Goal: Task Accomplishment & Management: Manage account settings

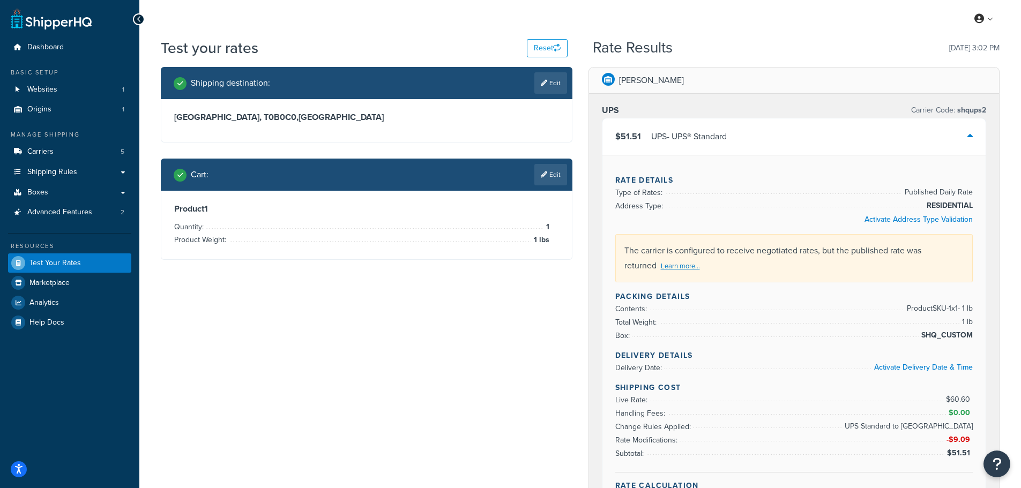
click at [301, 114] on h3 "Alberta, T0B0C0 , Canada" at bounding box center [366, 117] width 385 height 11
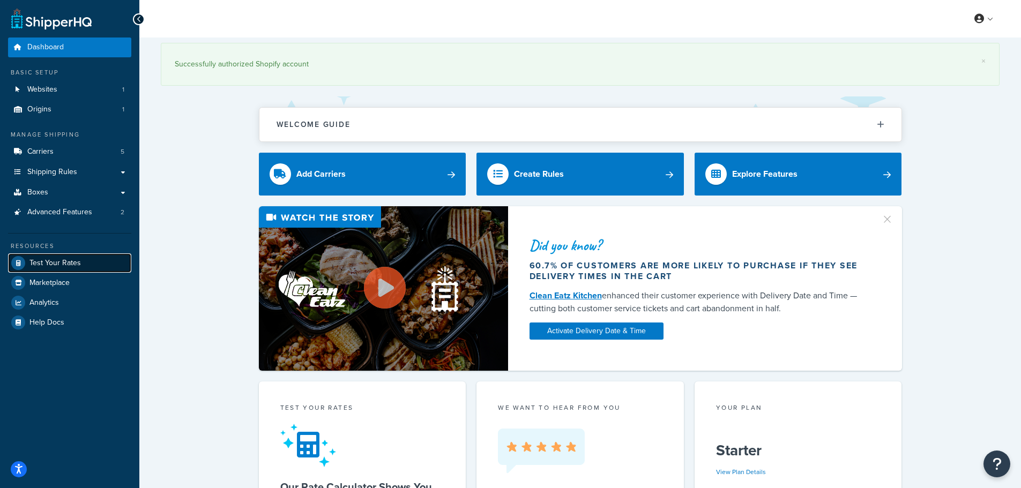
click at [41, 262] on span "Test Your Rates" at bounding box center [54, 263] width 51 height 9
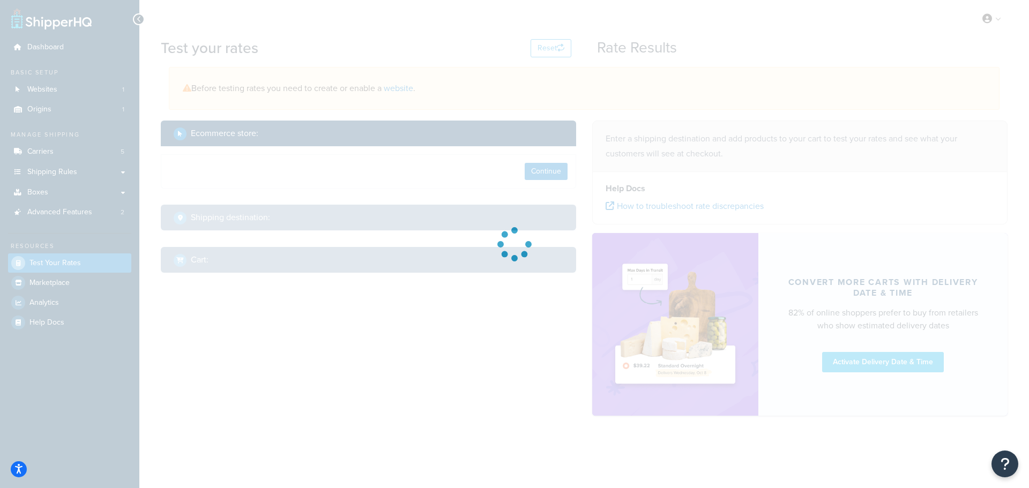
select select "TX"
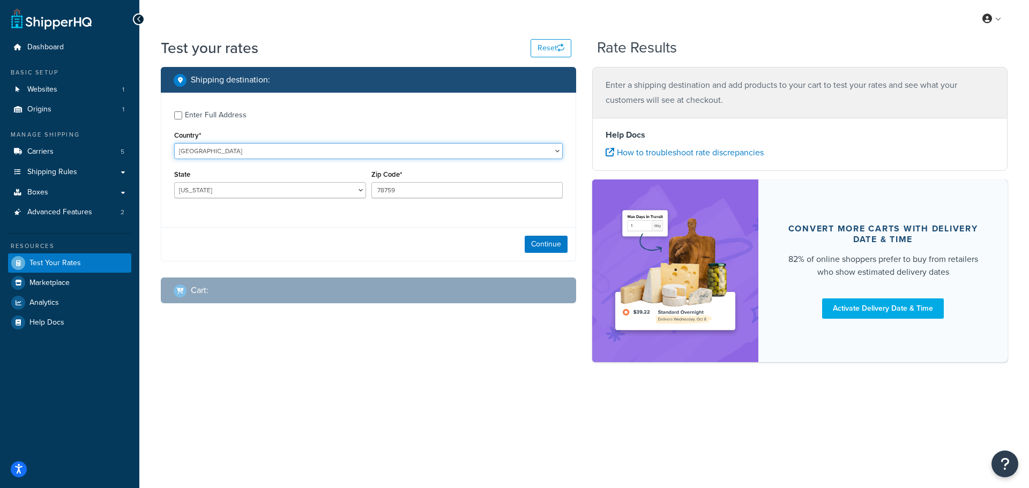
click at [247, 151] on select "United States United Kingdom Afghanistan Åland Islands Albania Algeria American…" at bounding box center [368, 151] width 389 height 16
select select "CA"
click at [174, 143] on select "United States United Kingdom Afghanistan Åland Islands Albania Algeria American…" at bounding box center [368, 151] width 389 height 16
click at [269, 191] on select "Alberta British Columbia Manitoba New Brunswick Newfoundland and Labrador North…" at bounding box center [270, 190] width 192 height 16
select select "ON"
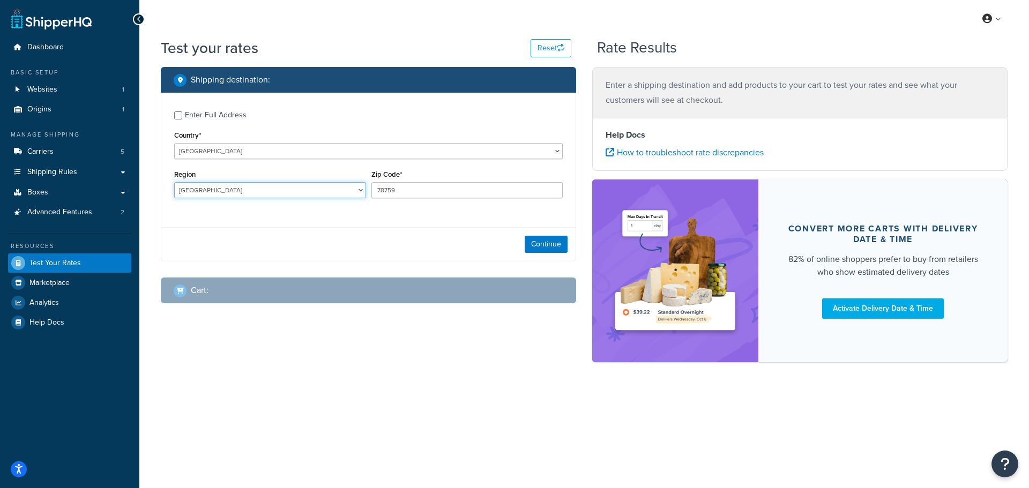
click at [174, 183] on select "Alberta British Columbia Manitoba New Brunswick Newfoundland and Labrador North…" at bounding box center [270, 190] width 192 height 16
drag, startPoint x: 415, startPoint y: 189, endPoint x: 283, endPoint y: 173, distance: 132.9
click at [283, 173] on div "Region Alberta British Columbia Manitoba New Brunswick Newfoundland and Labrado…" at bounding box center [369, 186] width 394 height 39
type input "K7N0A3"
click at [545, 242] on button "Continue" at bounding box center [546, 244] width 43 height 17
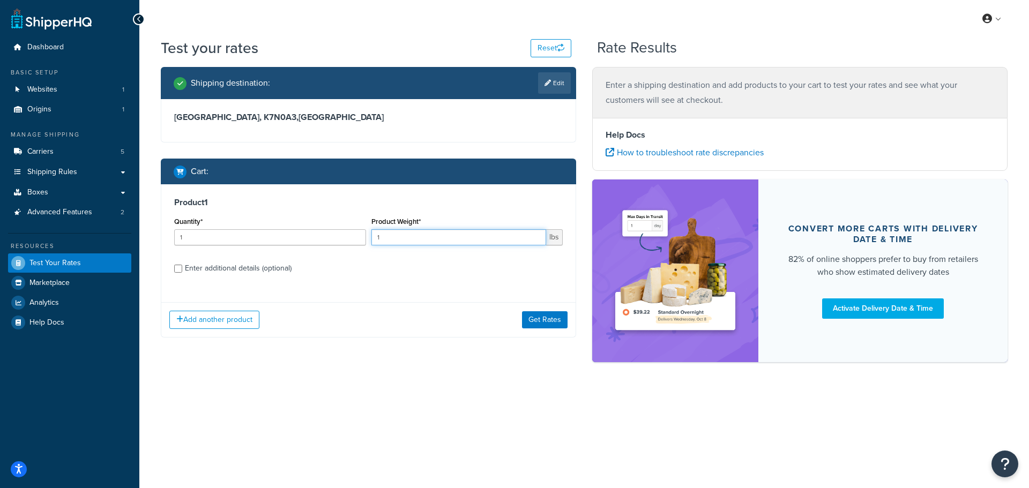
click at [421, 236] on input "1" at bounding box center [459, 237] width 175 height 16
type input "1"
type input "0.85"
click at [174, 265] on input "Enter additional details (optional)" at bounding box center [178, 269] width 8 height 8
checkbox input "true"
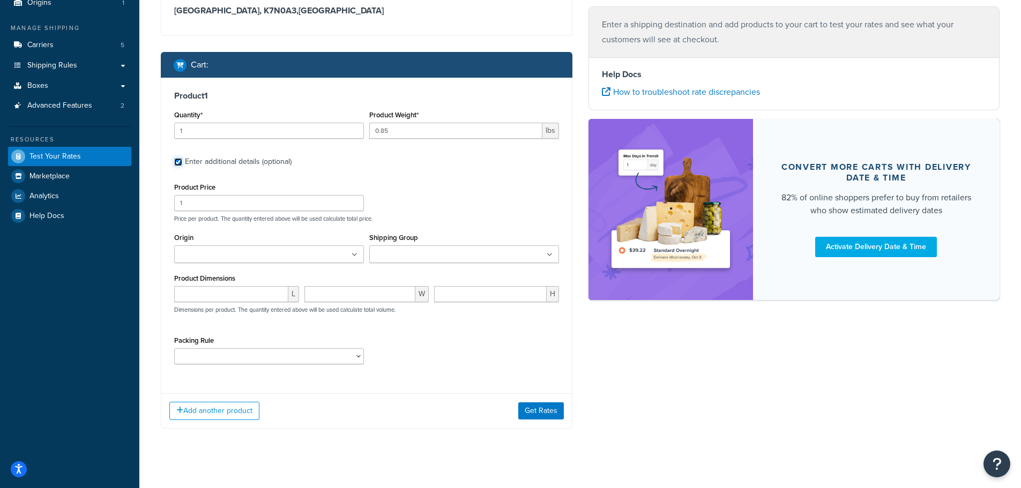
scroll to position [107, 0]
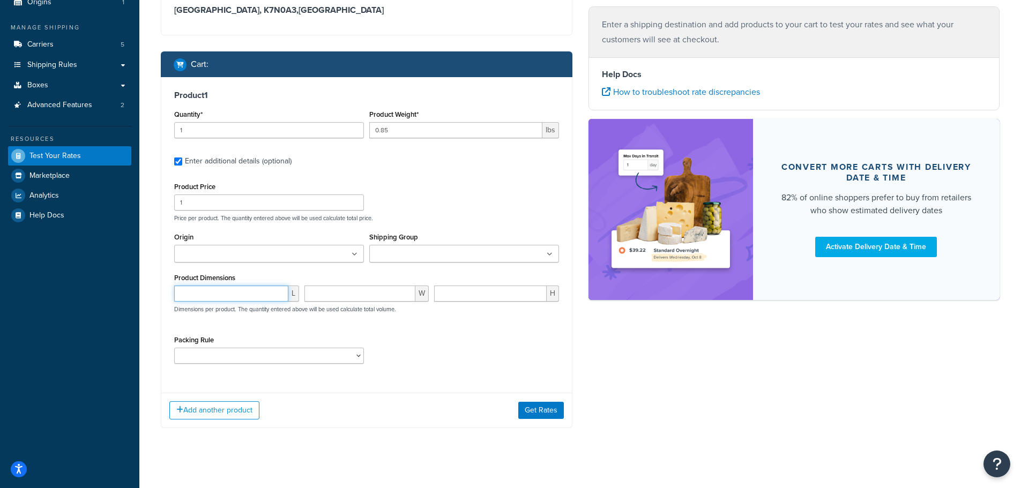
click at [214, 300] on input "number" at bounding box center [231, 294] width 114 height 16
type input "7"
type input "5"
type input "3"
click at [549, 413] on button "Get Rates" at bounding box center [541, 410] width 46 height 17
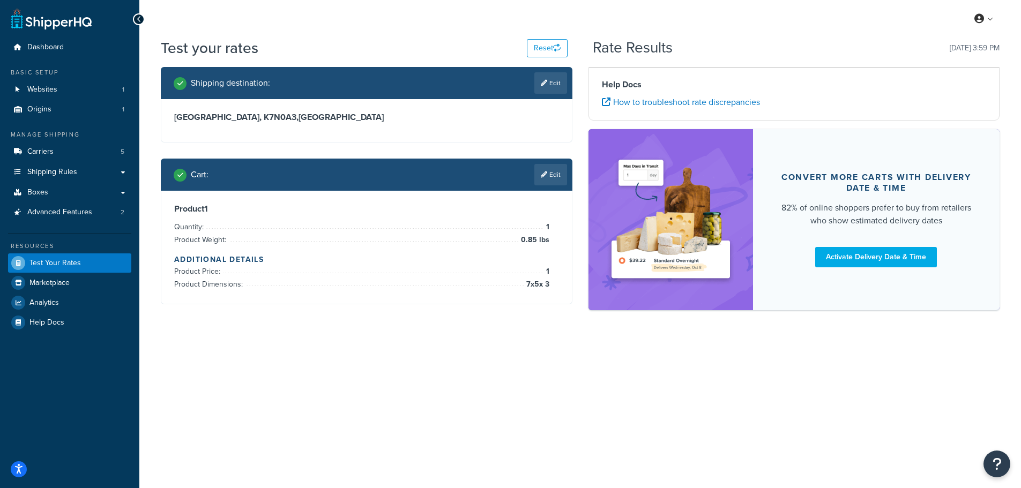
scroll to position [0, 0]
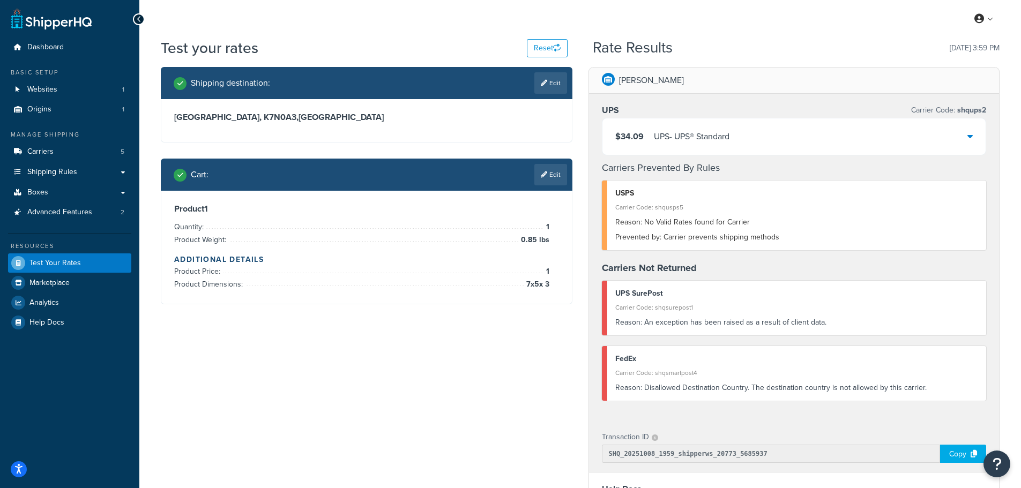
click at [970, 138] on icon at bounding box center [970, 136] width 5 height 9
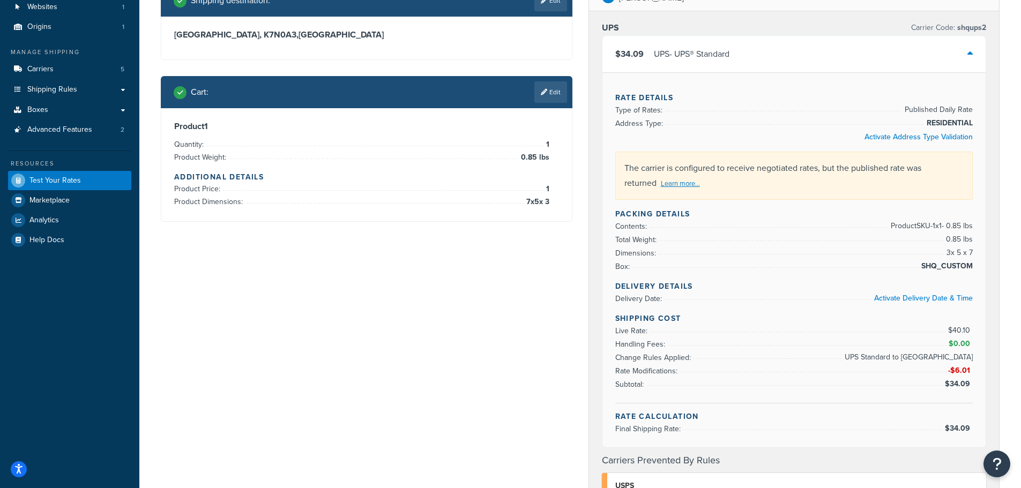
scroll to position [107, 0]
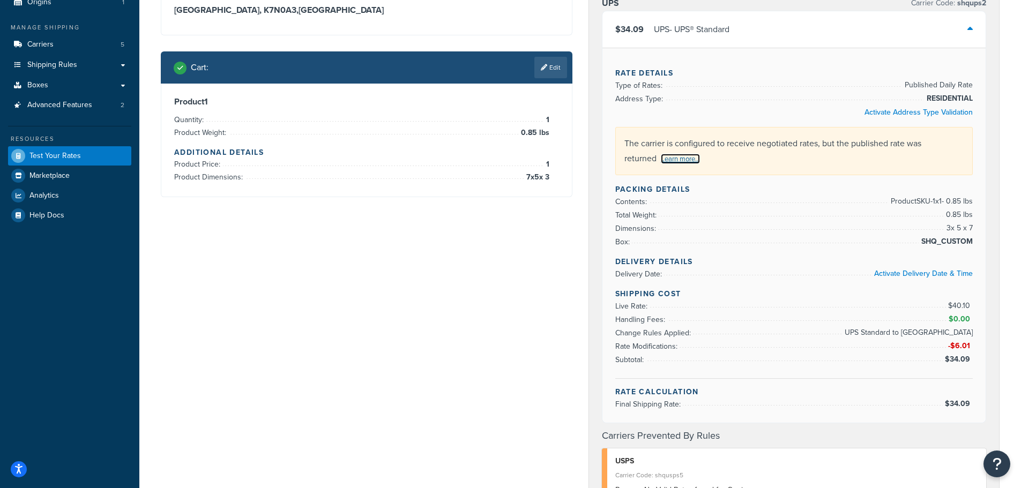
click at [668, 161] on link "Learn more..." at bounding box center [680, 159] width 39 height 10
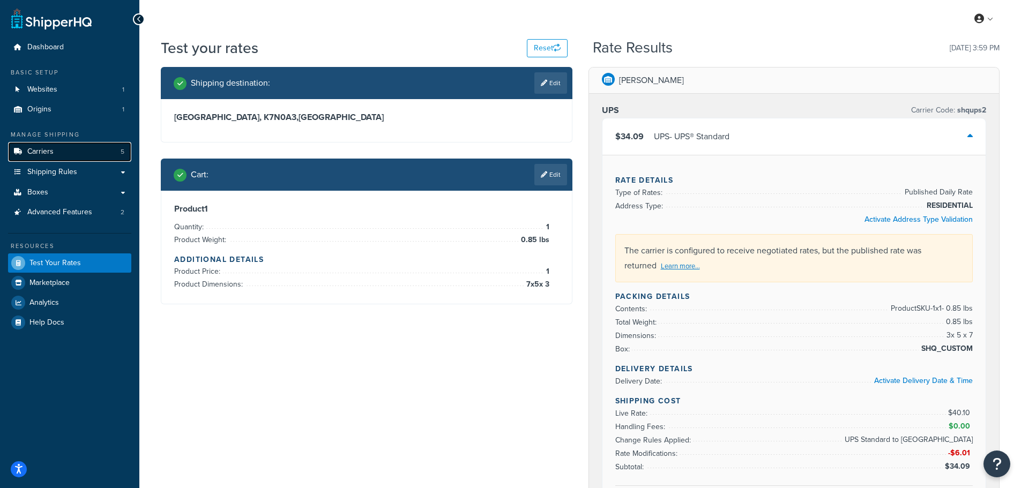
click at [36, 154] on span "Carriers" at bounding box center [40, 151] width 26 height 9
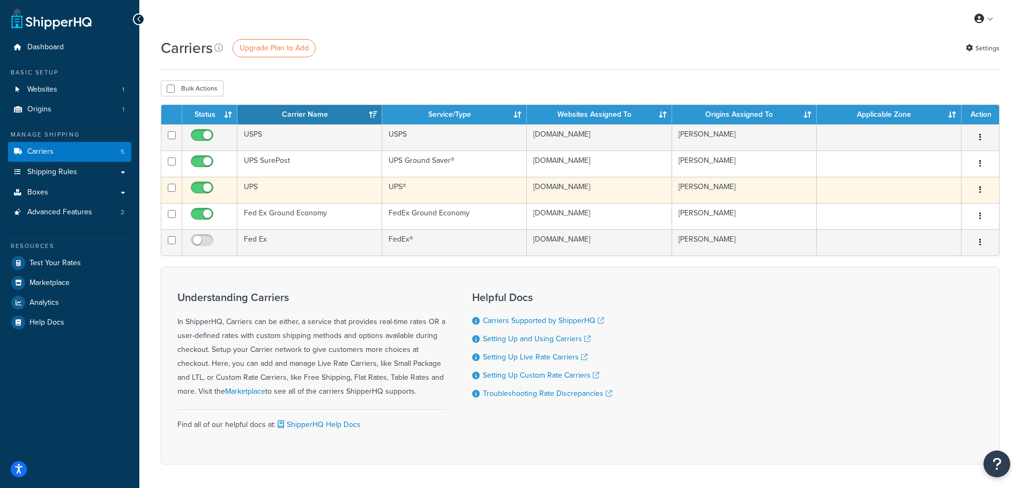
click at [981, 187] on icon "button" at bounding box center [981, 190] width 2 height 8
click at [917, 212] on link "Edit" at bounding box center [937, 212] width 85 height 22
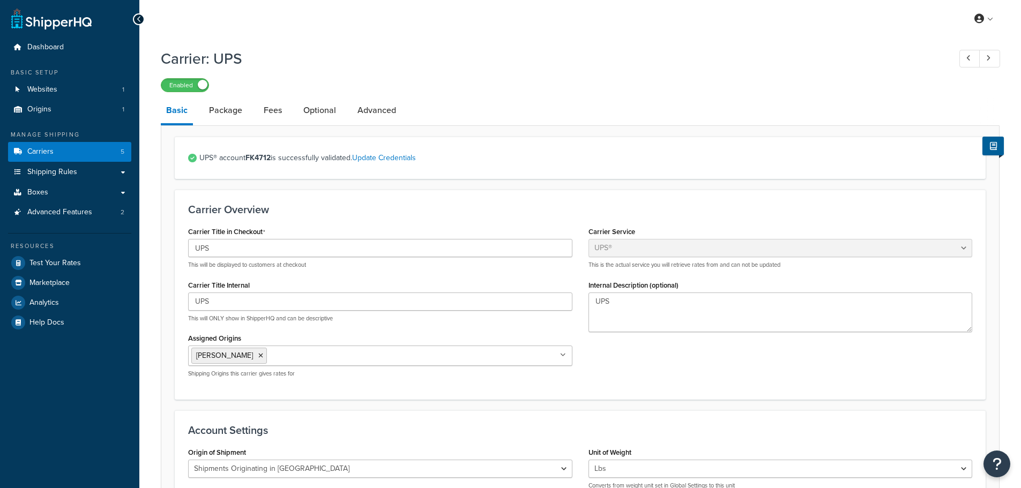
select select "ups"
select select "us"
select select "53"
click at [406, 158] on link "Update Credentials" at bounding box center [384, 157] width 64 height 11
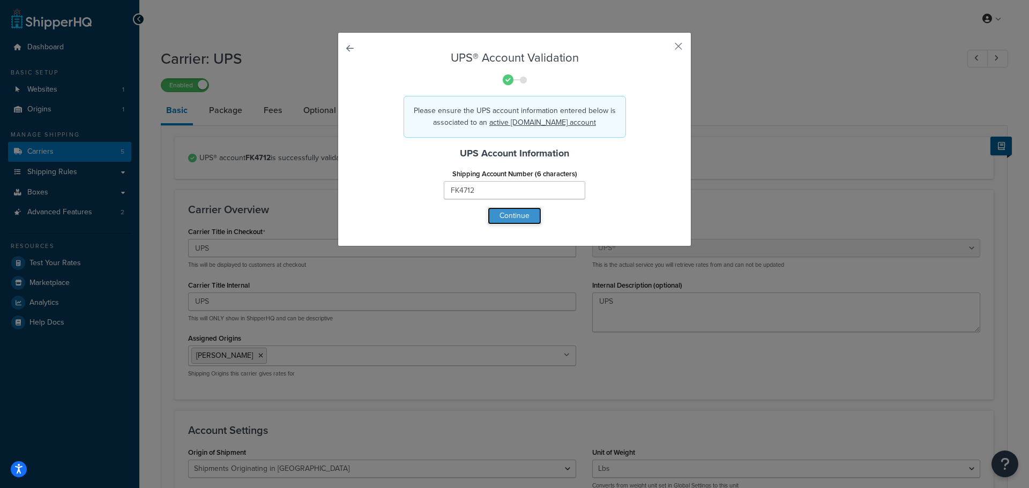
click at [507, 213] on button "Continue" at bounding box center [515, 215] width 54 height 17
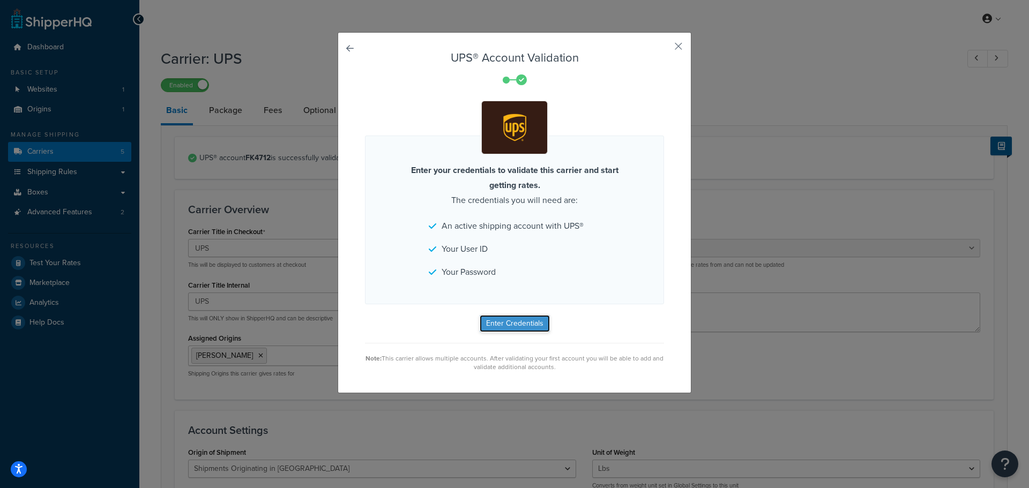
click at [506, 326] on button "Enter Credentials" at bounding box center [515, 323] width 70 height 17
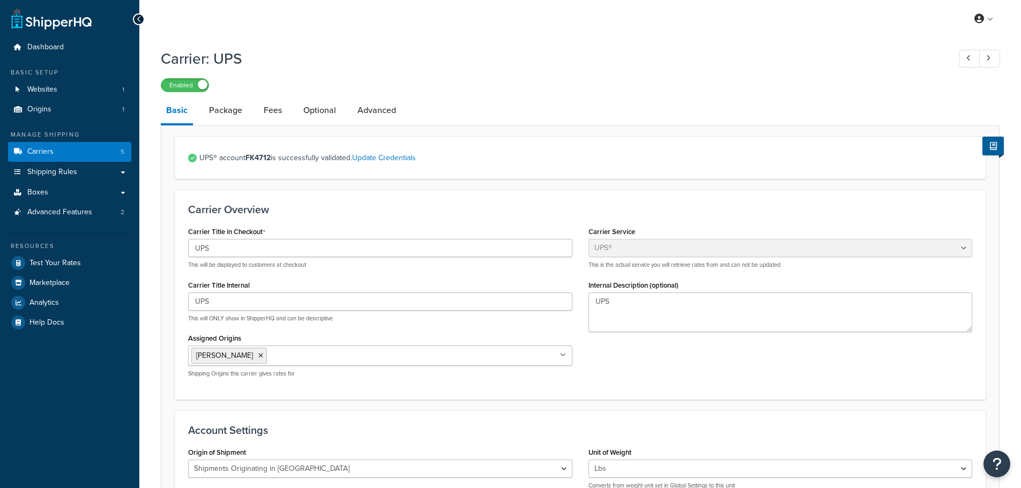
select select "ups"
select select "us"
select select "53"
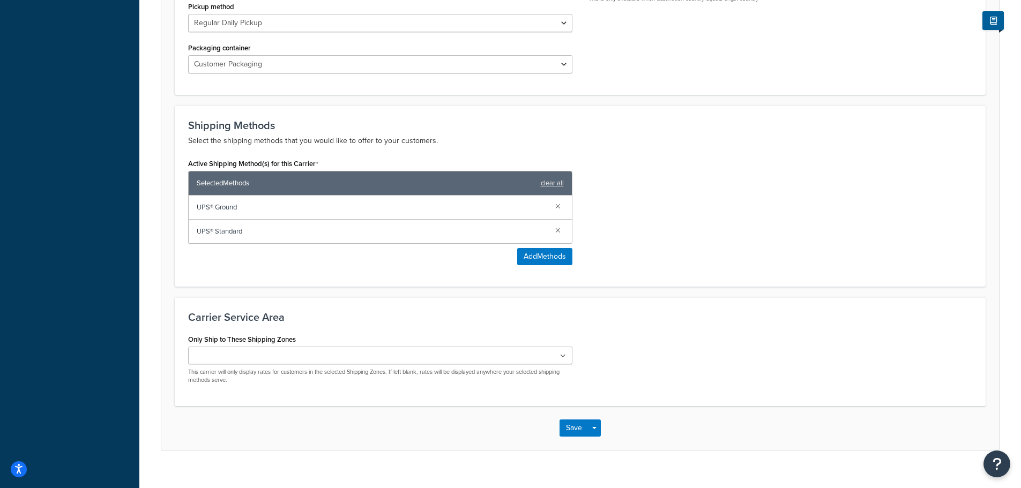
scroll to position [558, 0]
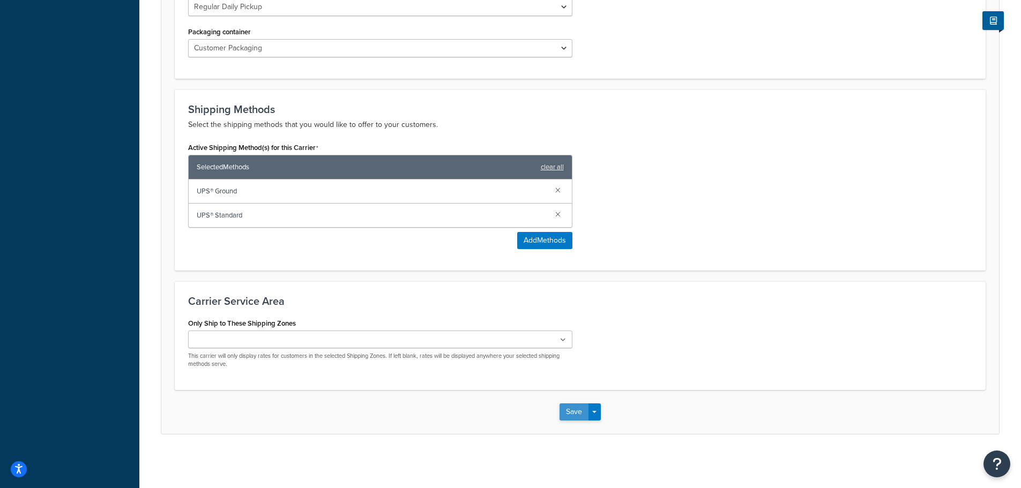
click at [570, 413] on button "Save" at bounding box center [574, 412] width 29 height 17
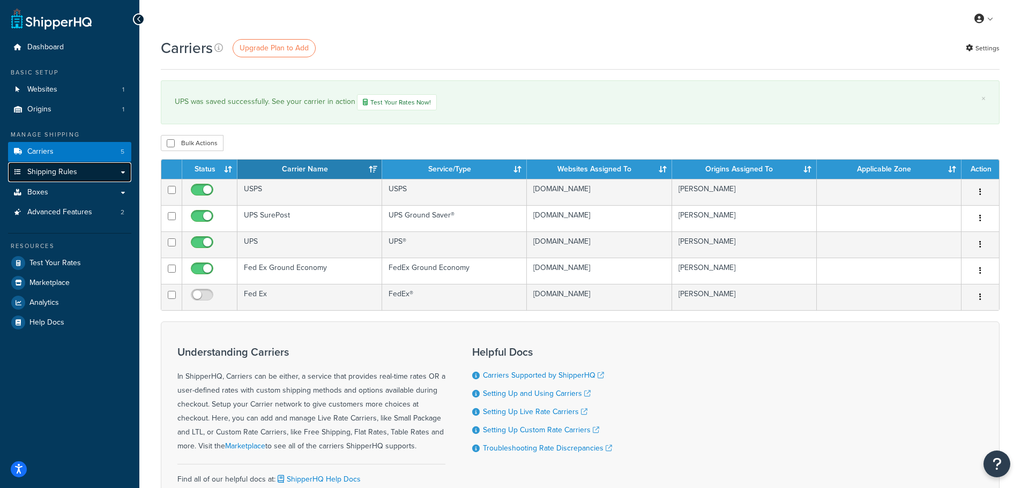
click at [75, 174] on span "Shipping Rules" at bounding box center [52, 172] width 50 height 9
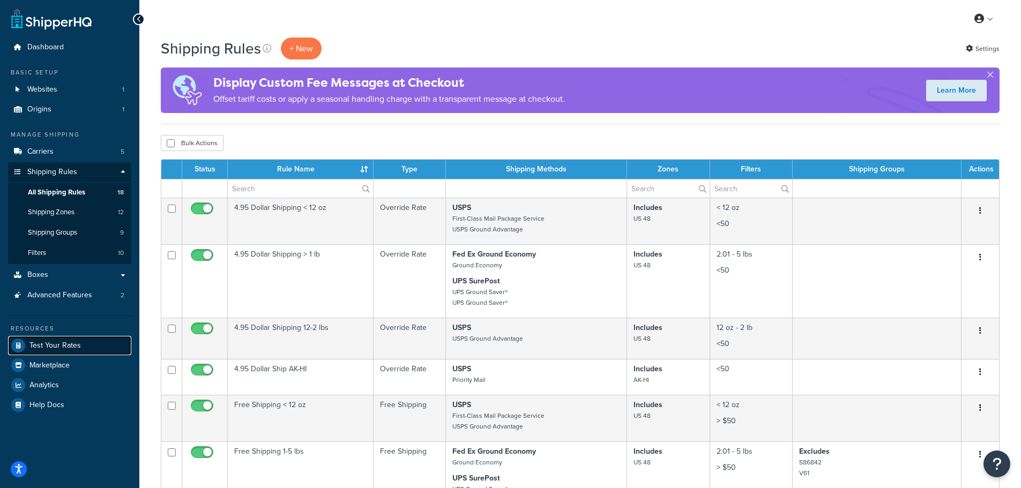
click at [58, 344] on span "Test Your Rates" at bounding box center [54, 346] width 51 height 9
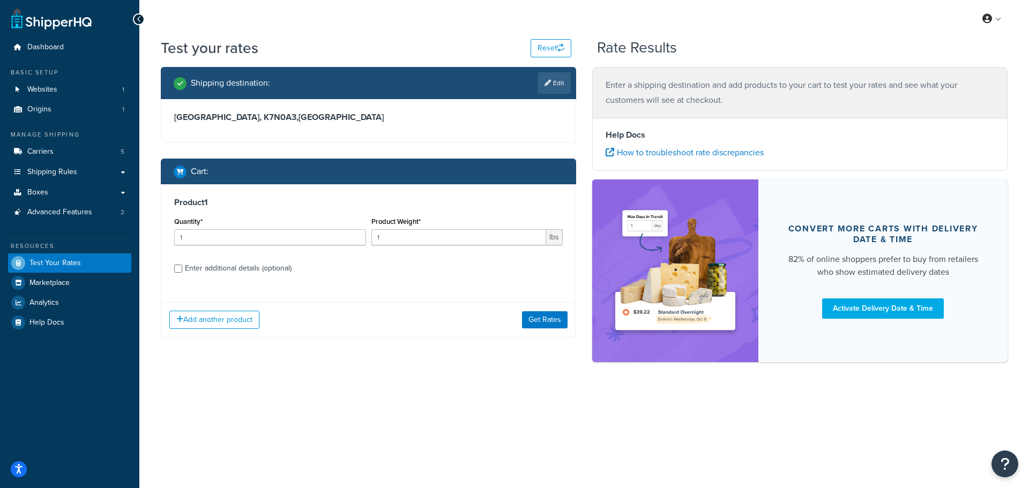
click at [236, 269] on div "Enter additional details (optional)" at bounding box center [238, 268] width 107 height 15
click at [182, 269] on input "Enter additional details (optional)" at bounding box center [178, 269] width 8 height 8
checkbox input "true"
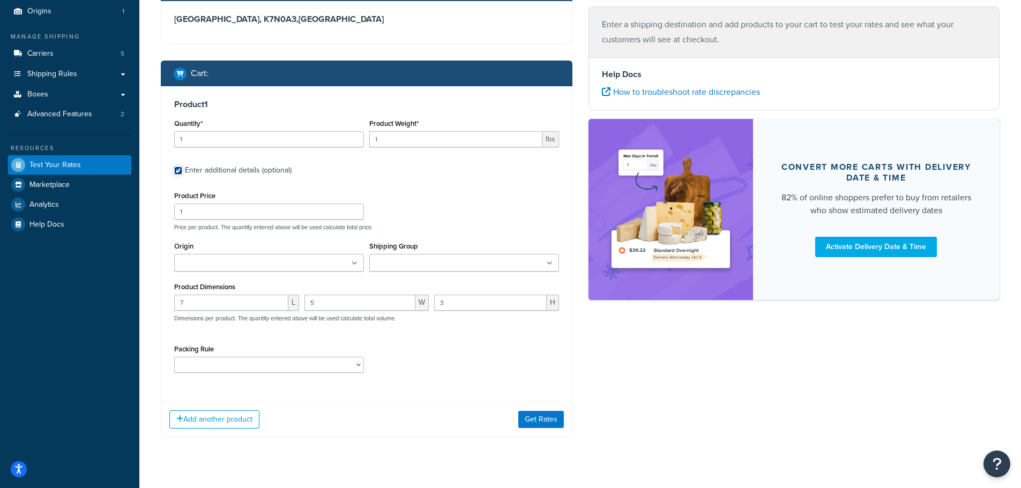
scroll to position [107, 0]
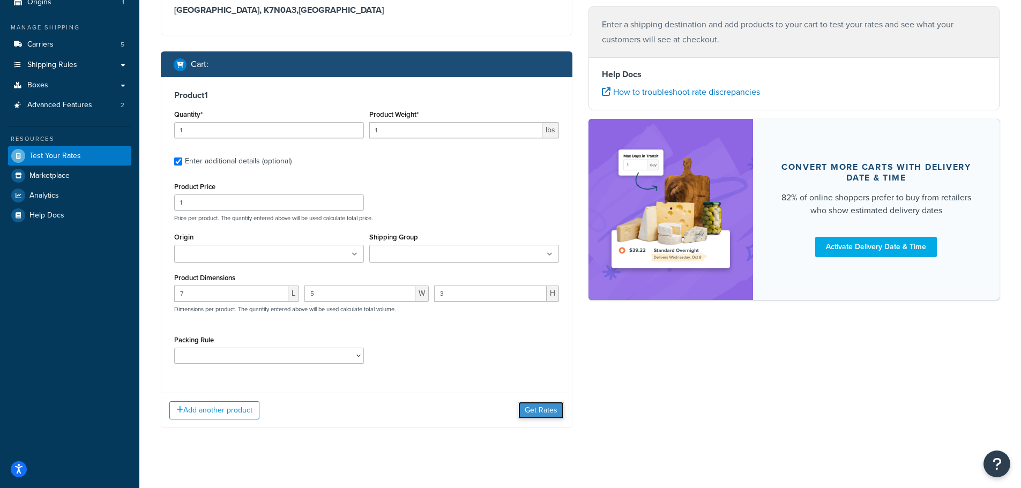
click at [535, 413] on button "Get Rates" at bounding box center [541, 410] width 46 height 17
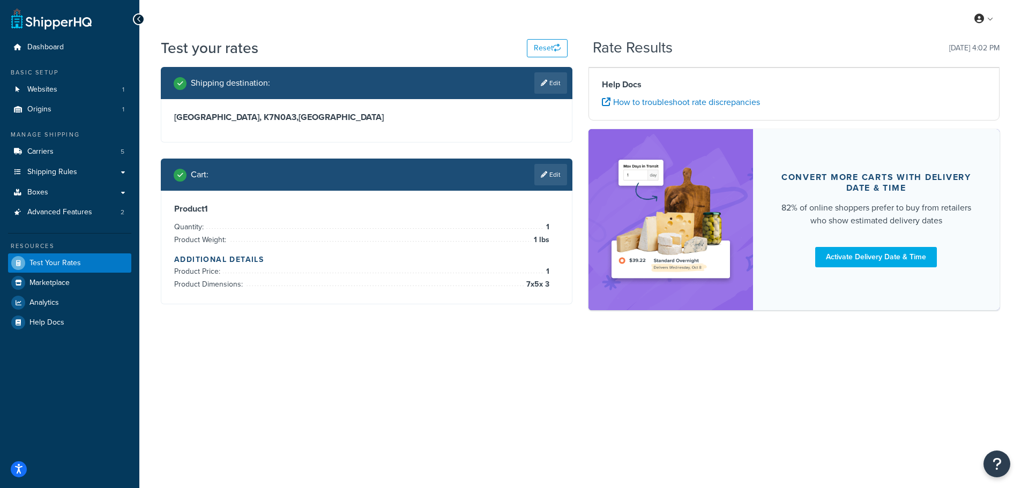
scroll to position [0, 0]
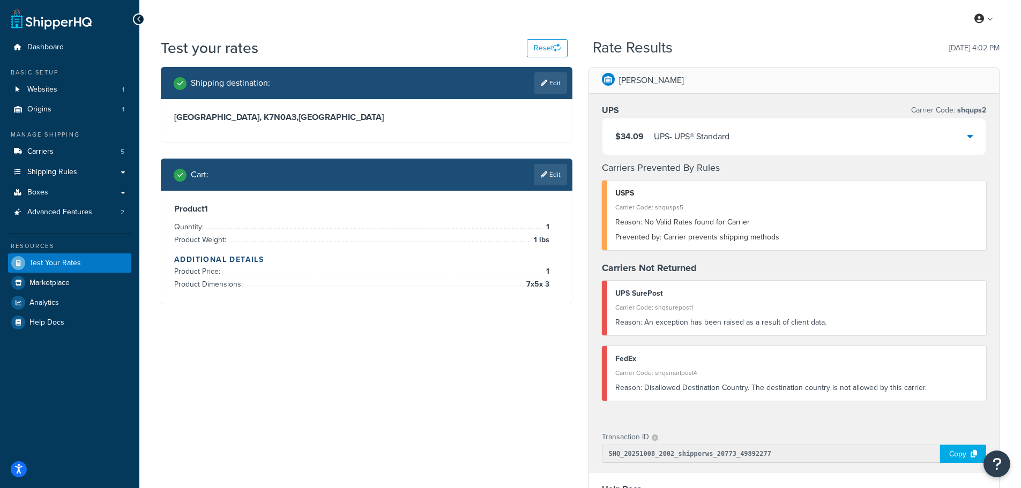
click at [971, 138] on icon at bounding box center [970, 136] width 5 height 9
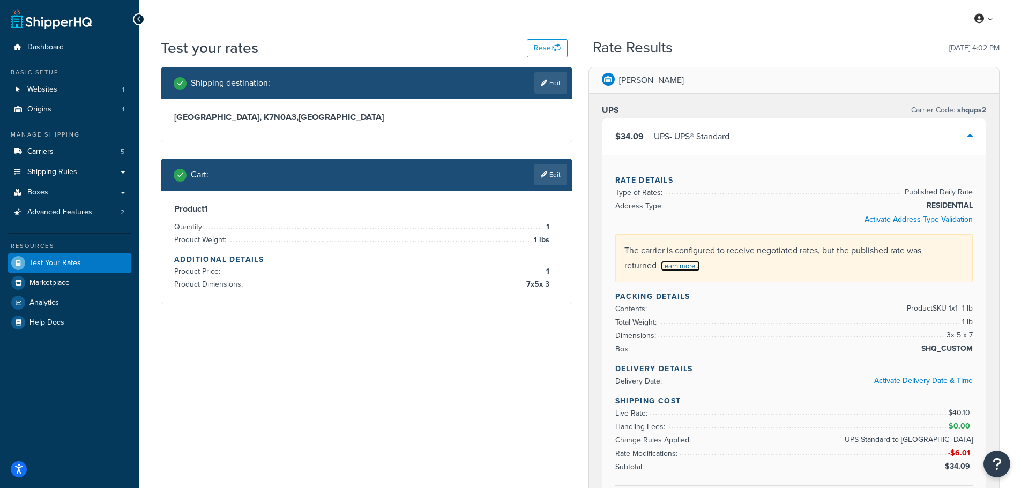
click at [675, 266] on link "Learn more..." at bounding box center [680, 266] width 39 height 10
click at [430, 40] on div "Test your rates Reset" at bounding box center [364, 48] width 407 height 21
click at [1004, 465] on button "Open Resource Center" at bounding box center [997, 464] width 29 height 29
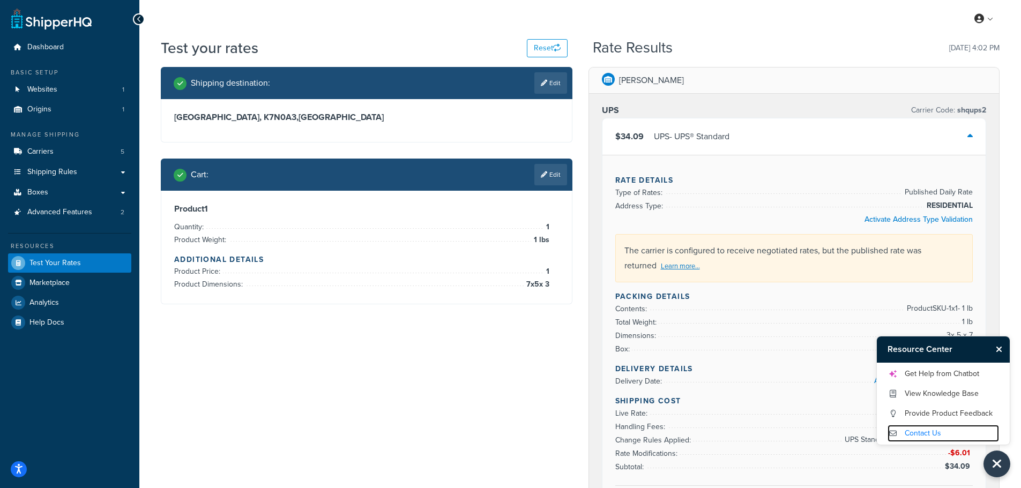
click at [937, 431] on link "Contact Us" at bounding box center [944, 433] width 112 height 17
click at [941, 377] on link "Get Help from Chatbot" at bounding box center [944, 374] width 112 height 17
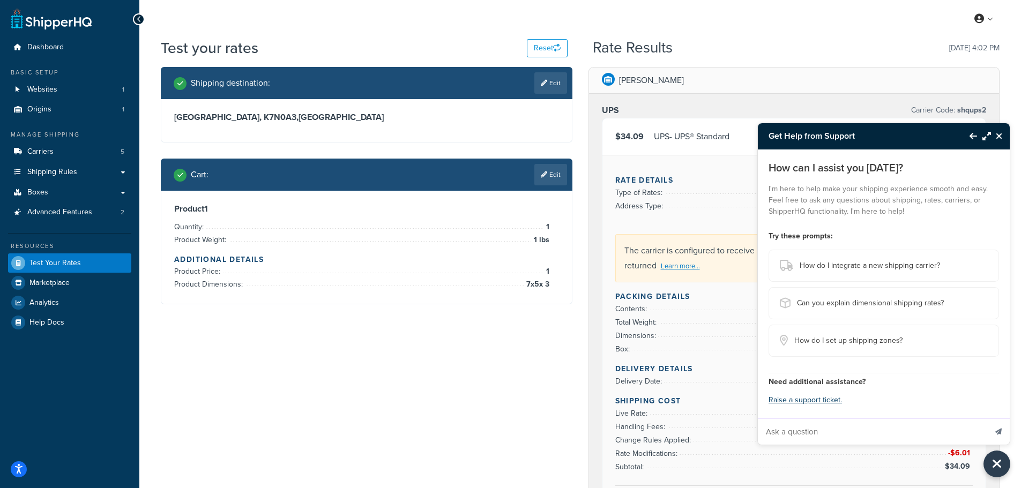
click at [859, 437] on input "Ask a question" at bounding box center [872, 432] width 228 height 26
type input "why aren't my negotiated rates showing for UPS after authenticating"
click at [988, 419] on button "Send message" at bounding box center [999, 432] width 23 height 26
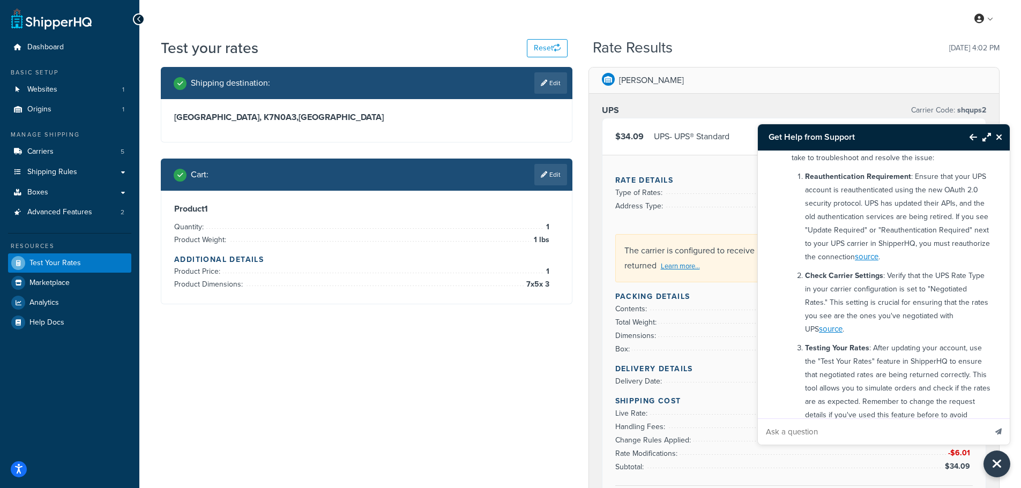
scroll to position [146, 0]
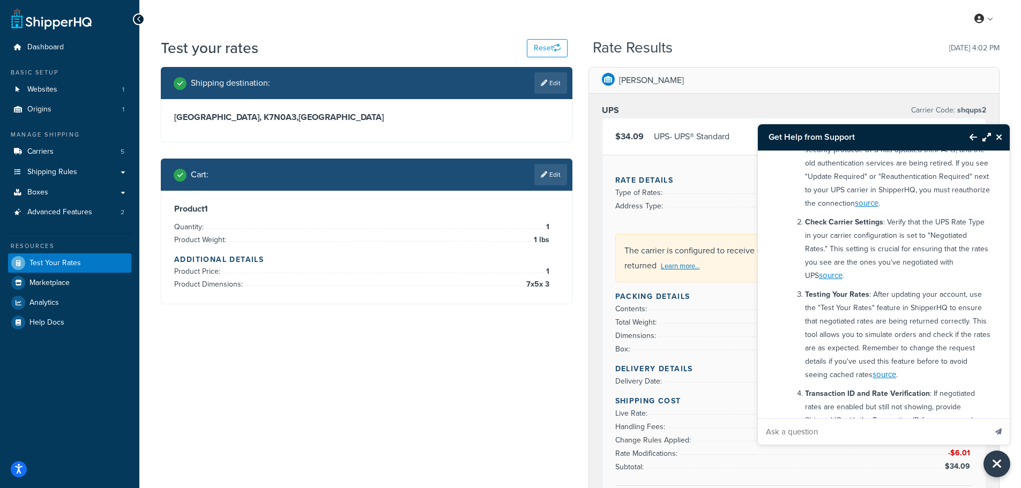
click at [716, 214] on div "Activate Address Type Validation" at bounding box center [794, 219] width 358 height 13
click at [1002, 468] on icon "Close Resource Center" at bounding box center [997, 464] width 12 height 15
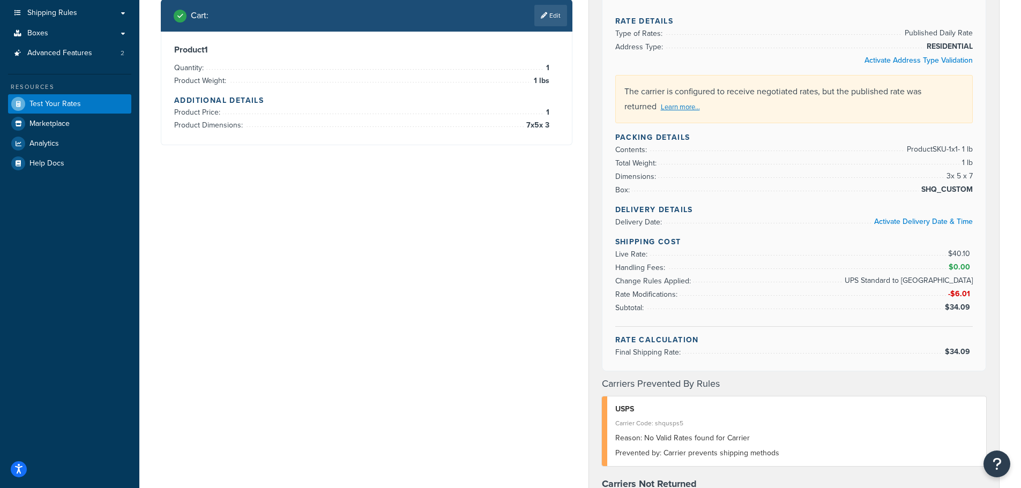
scroll to position [0, 0]
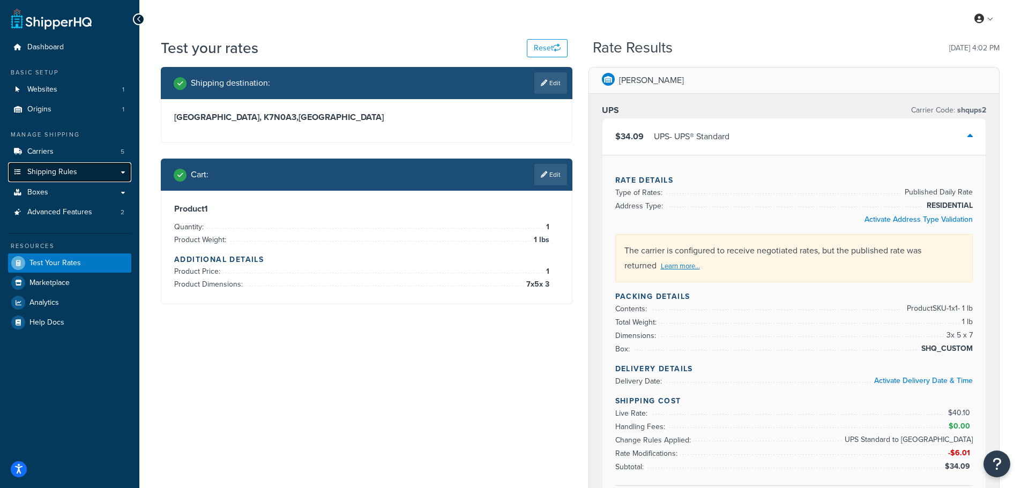
click at [122, 172] on link "Shipping Rules" at bounding box center [69, 172] width 123 height 20
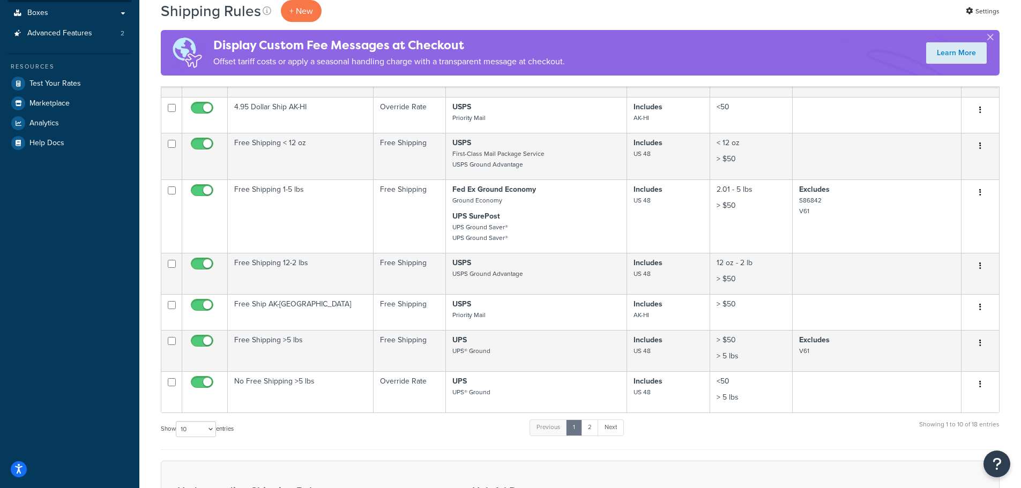
scroll to position [268, 0]
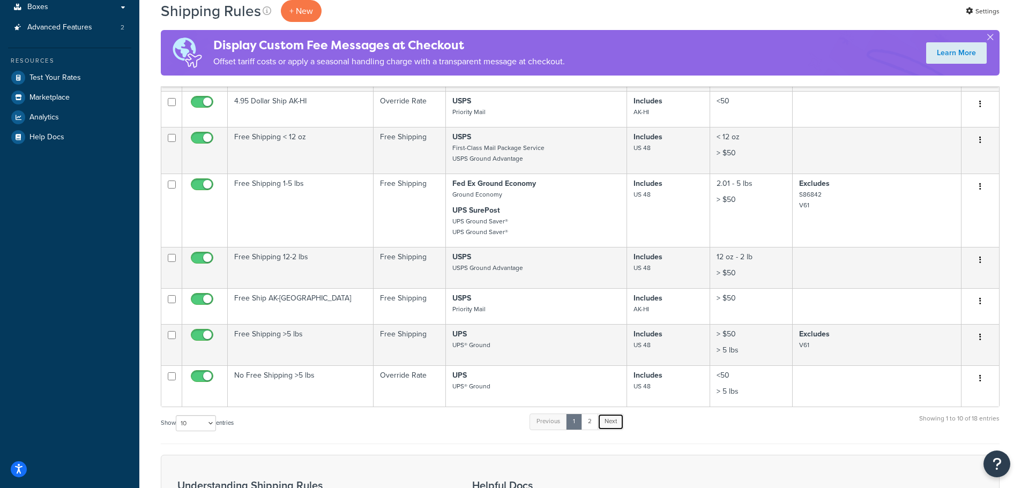
click at [611, 427] on link "Next" at bounding box center [611, 422] width 26 height 16
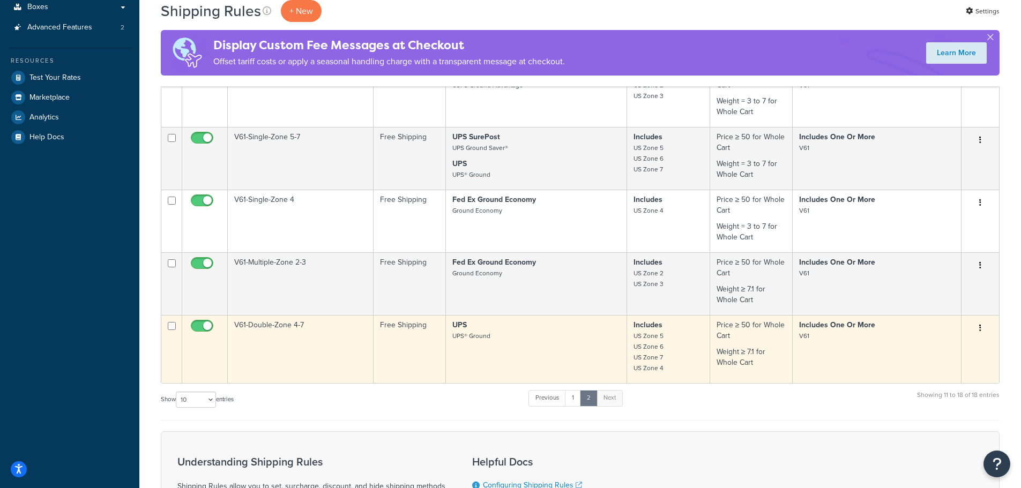
scroll to position [0, 0]
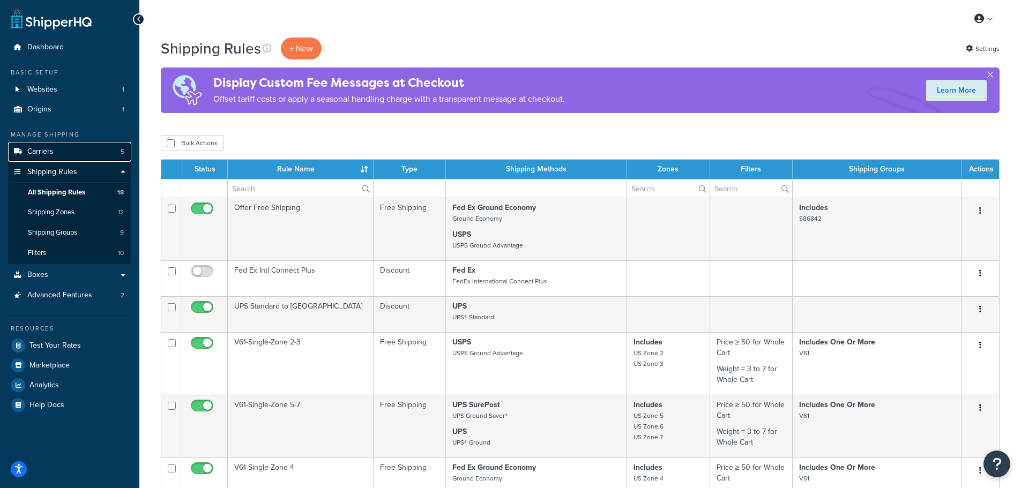
click at [51, 152] on span "Carriers" at bounding box center [40, 151] width 26 height 9
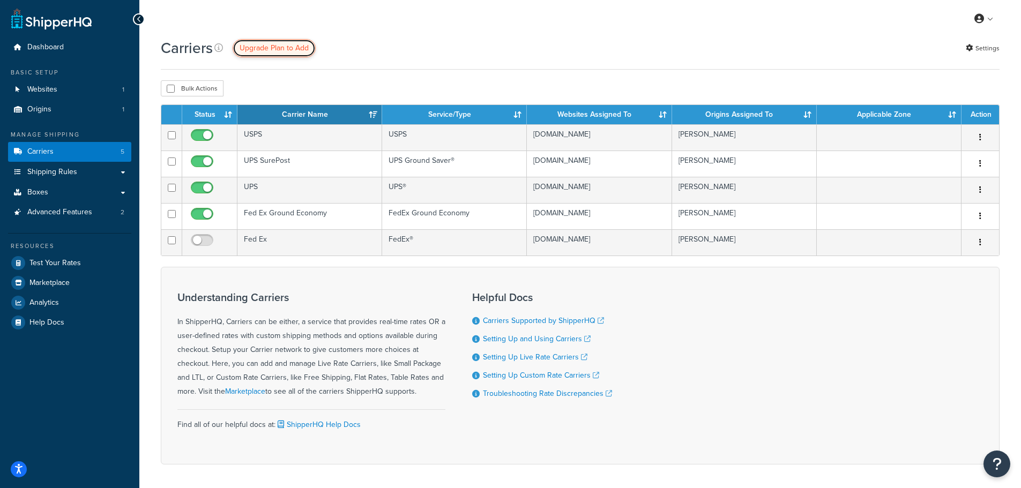
click at [286, 49] on span "Upgrade Plan to Add" at bounding box center [274, 47] width 69 height 11
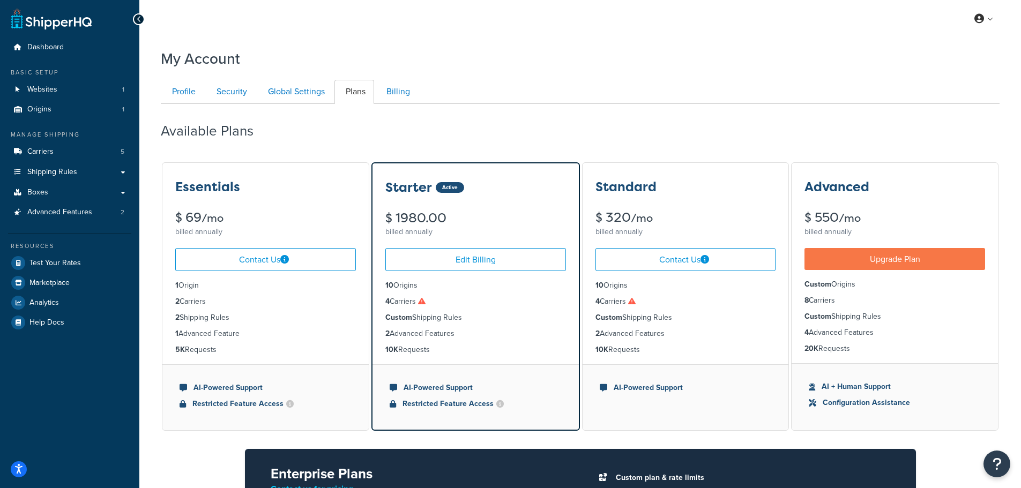
click at [689, 121] on div "Available Plans" at bounding box center [580, 129] width 839 height 32
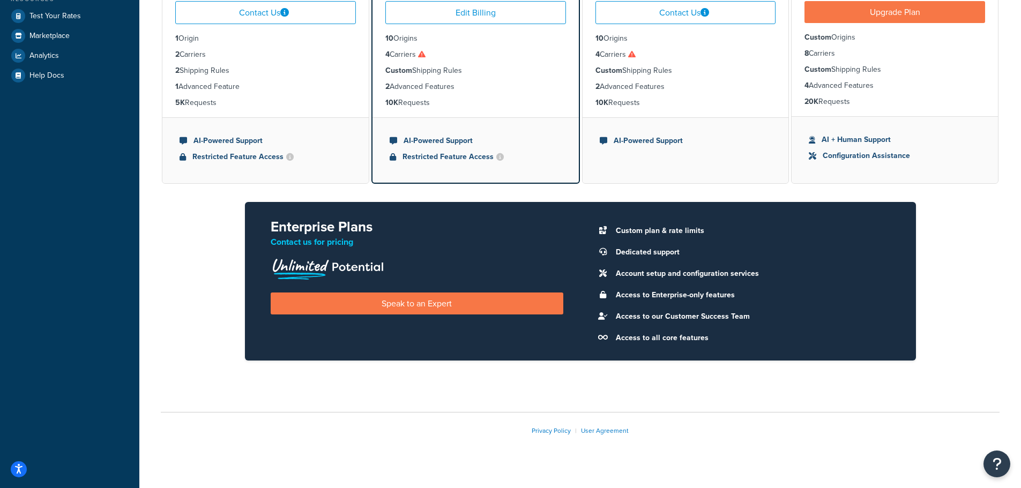
scroll to position [264, 0]
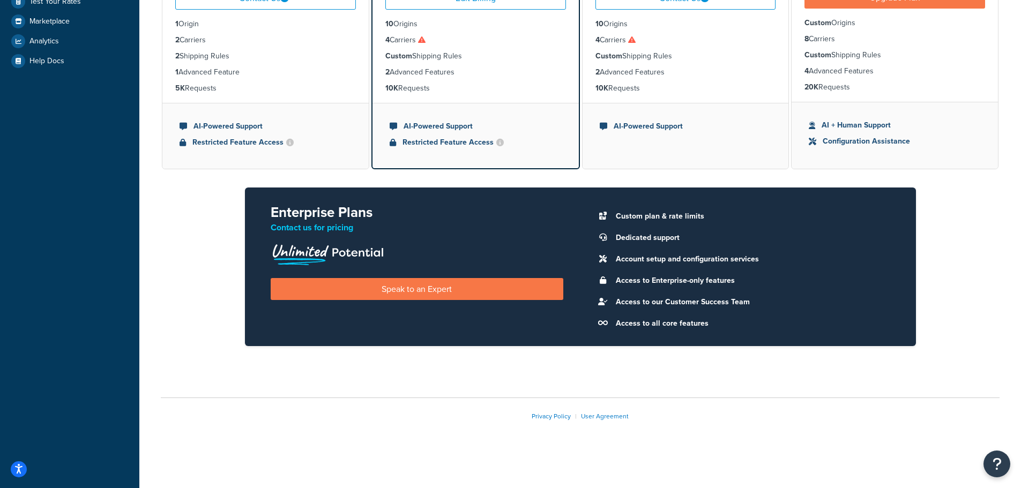
click at [608, 216] on span at bounding box center [603, 216] width 15 height 15
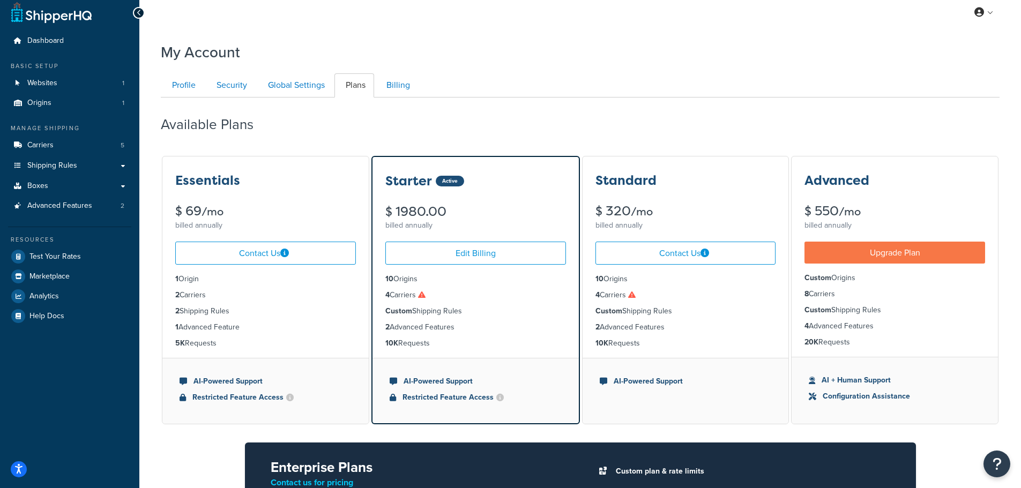
scroll to position [0, 0]
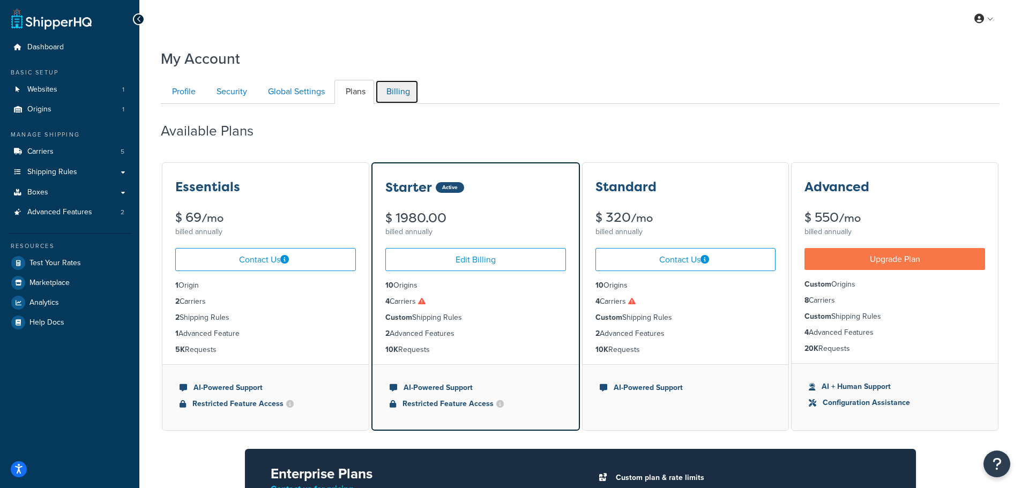
click at [395, 88] on link "Billing" at bounding box center [396, 92] width 43 height 24
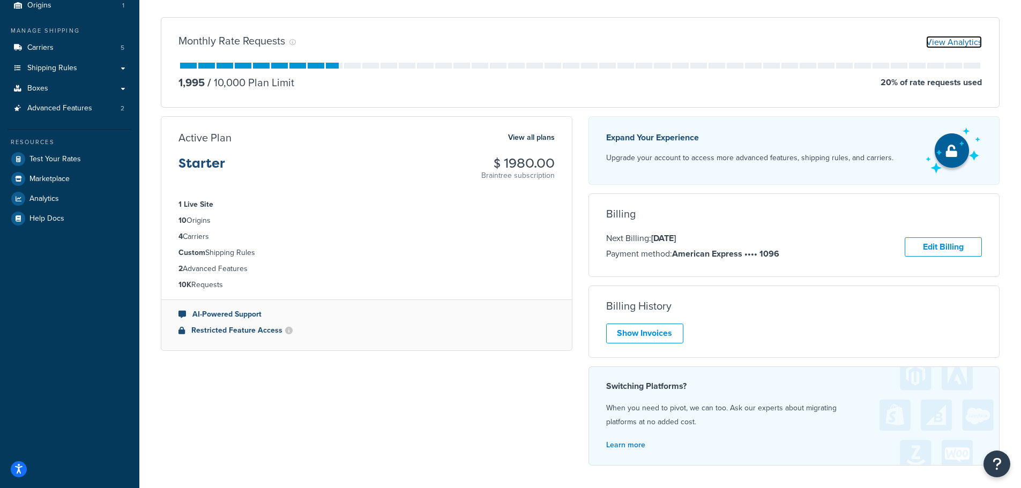
click at [982, 47] on link "View Analytics" at bounding box center [954, 42] width 56 height 12
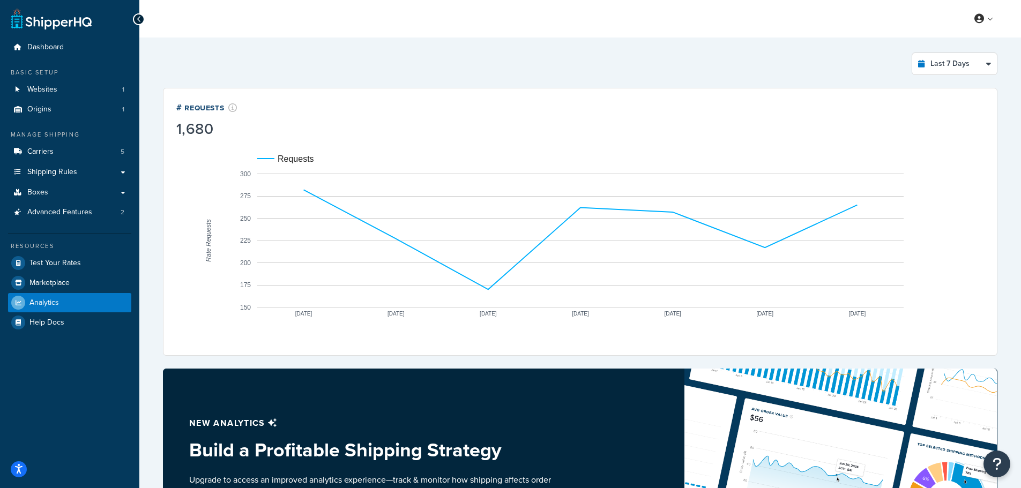
click at [1005, 70] on div "Last 7 Days Select a time period Last 24 Hours Last 7 Days Last 30 Days Last 3 …" at bounding box center [580, 372] width 882 height 668
click at [960, 67] on select "Last 24 Hours Last 7 Days Last 30 Days Last 3 Months Last 6 Months Last 12 Mont…" at bounding box center [955, 63] width 85 height 21
click at [913, 53] on select "Last 24 Hours Last 7 Days Last 30 Days Last 3 Months Last 6 Months Last 12 Mont…" at bounding box center [955, 63] width 85 height 21
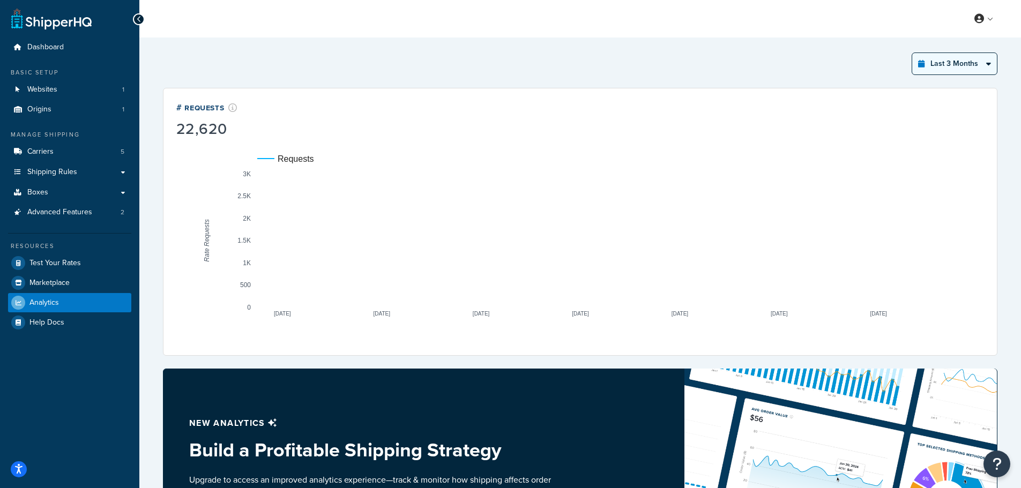
click at [954, 66] on select "Last 24 Hours Last 7 Days Last 30 Days Last 3 Months Last 6 Months Last 12 Mont…" at bounding box center [955, 63] width 85 height 21
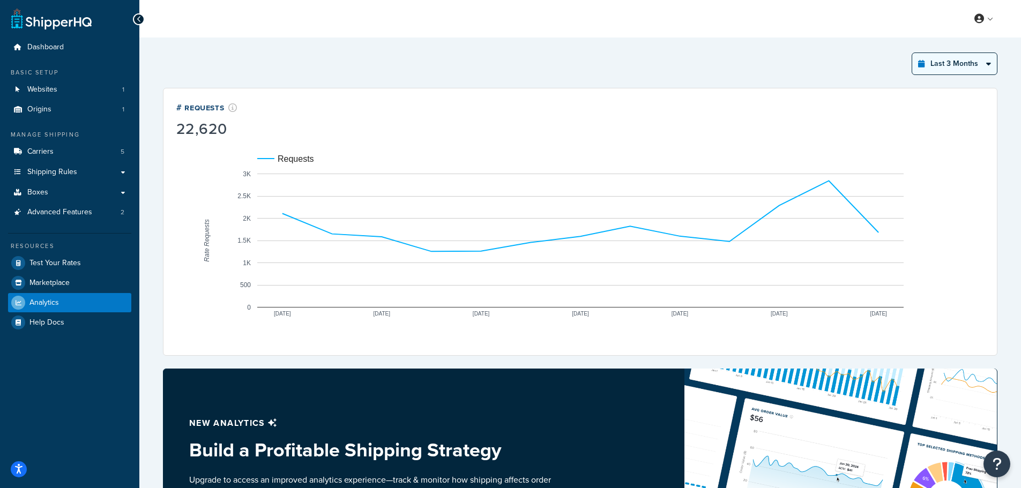
click at [913, 53] on select "Last 24 Hours Last 7 Days Last 30 Days Last 3 Months Last 6 Months Last 12 Mont…" at bounding box center [955, 63] width 85 height 21
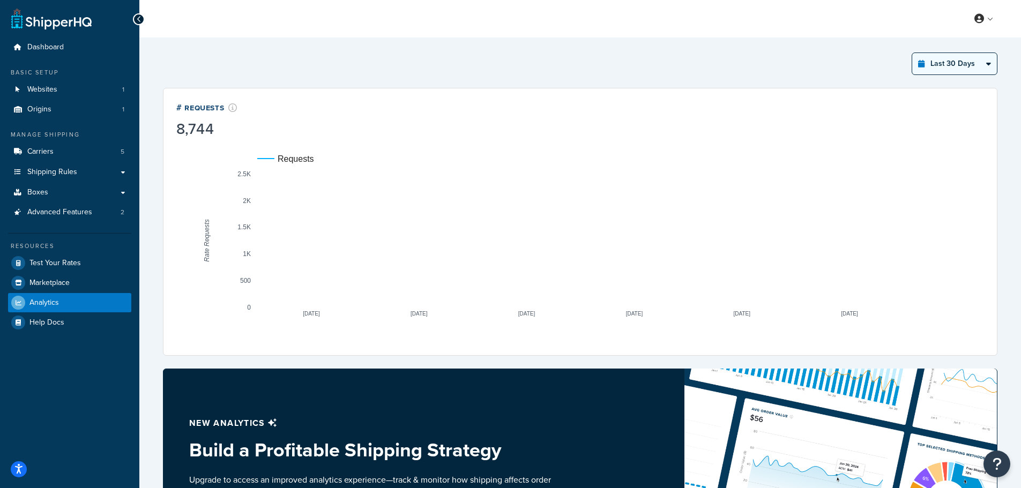
click at [957, 64] on select "Last 24 Hours Last 7 Days Last 30 Days Last 3 Months Last 6 Months Last 12 Mont…" at bounding box center [955, 63] width 85 height 21
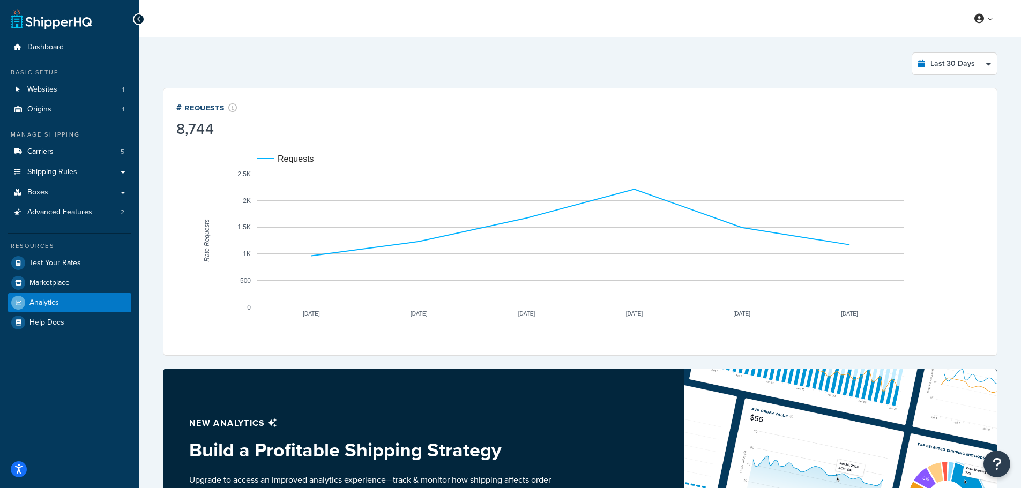
click at [729, 73] on div "Last 30 Days Select a time period Last 24 Hours Last 7 Days Last 30 Days Last 3…" at bounding box center [580, 64] width 835 height 23
click at [949, 63] on select "Last 24 Hours Last 7 Days Last 30 Days Last 3 Months Last 6 Months Last 12 Mont…" at bounding box center [955, 63] width 85 height 21
click at [959, 70] on select "Last 24 Hours Last 7 Days Last 30 Days Last 3 Months Last 6 Months Last 12 Mont…" at bounding box center [955, 63] width 85 height 21
select select "last_3_months"
click at [913, 53] on select "Last 24 Hours Last 7 Days Last 30 Days Last 3 Months Last 6 Months Last 12 Mont…" at bounding box center [955, 63] width 85 height 21
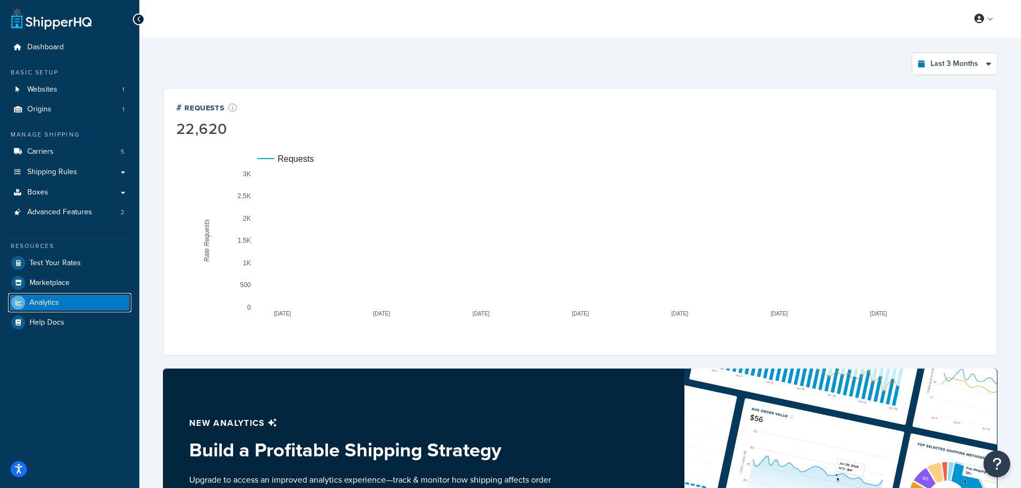
click at [57, 299] on span "Analytics" at bounding box center [43, 303] width 29 height 9
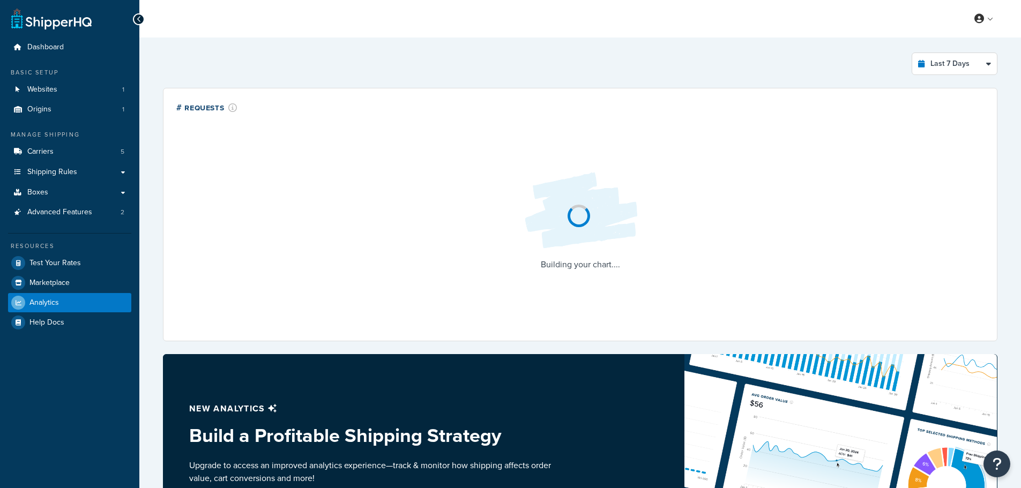
select select "last_7_days"
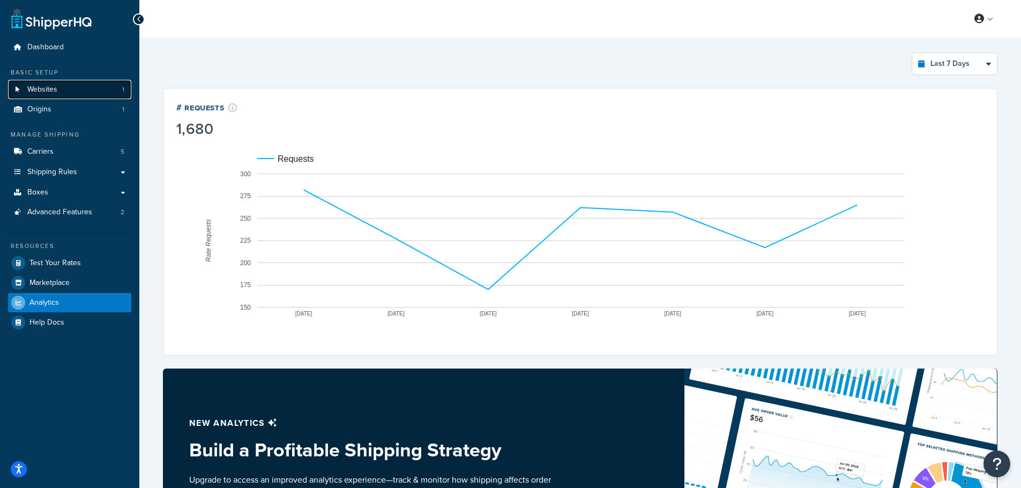
click at [51, 88] on span "Websites" at bounding box center [42, 89] width 30 height 9
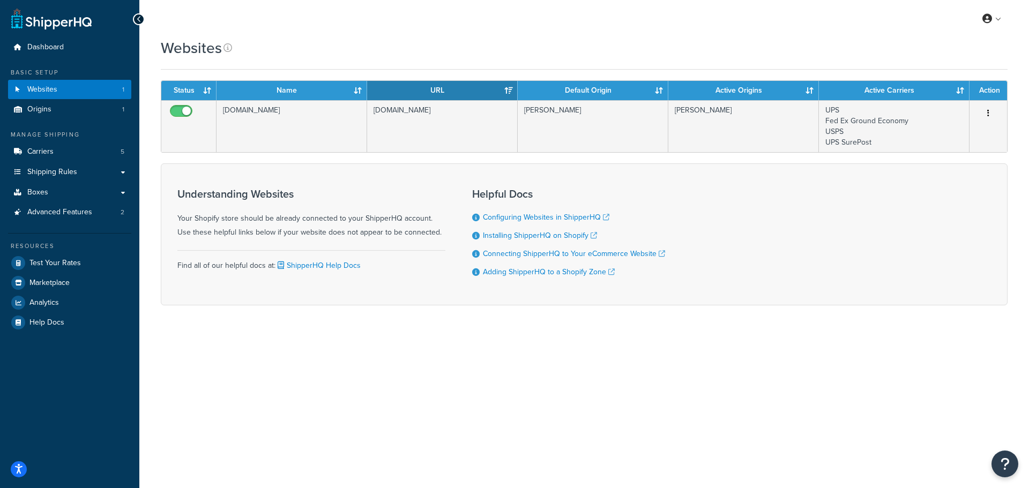
click at [768, 440] on div "My Profile Billing Global Settings Contact Us Logout Websites Contact Us Send U…" at bounding box center [584, 244] width 890 height 488
click at [612, 367] on div "My Profile Billing Global Settings Contact Us Logout Websites Contact Us Send U…" at bounding box center [584, 244] width 890 height 488
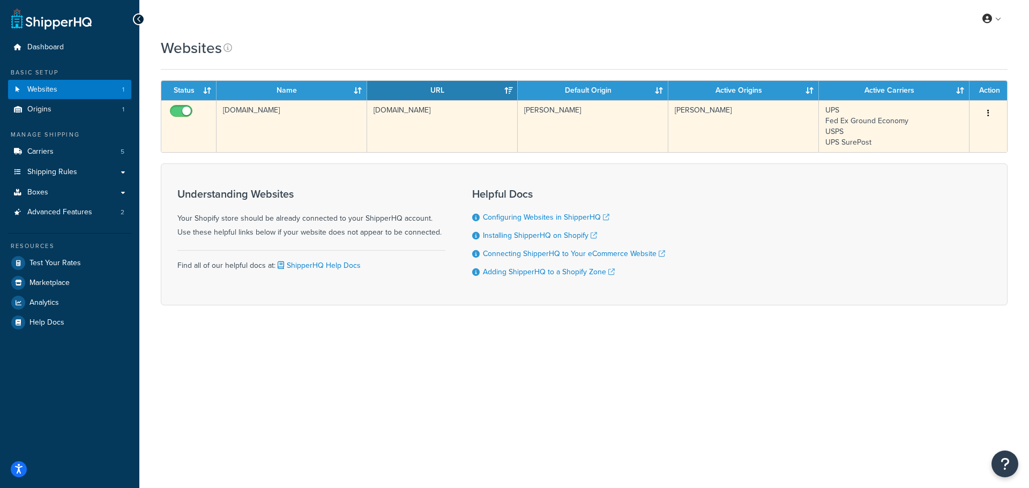
click at [987, 114] on button "button" at bounding box center [988, 113] width 15 height 17
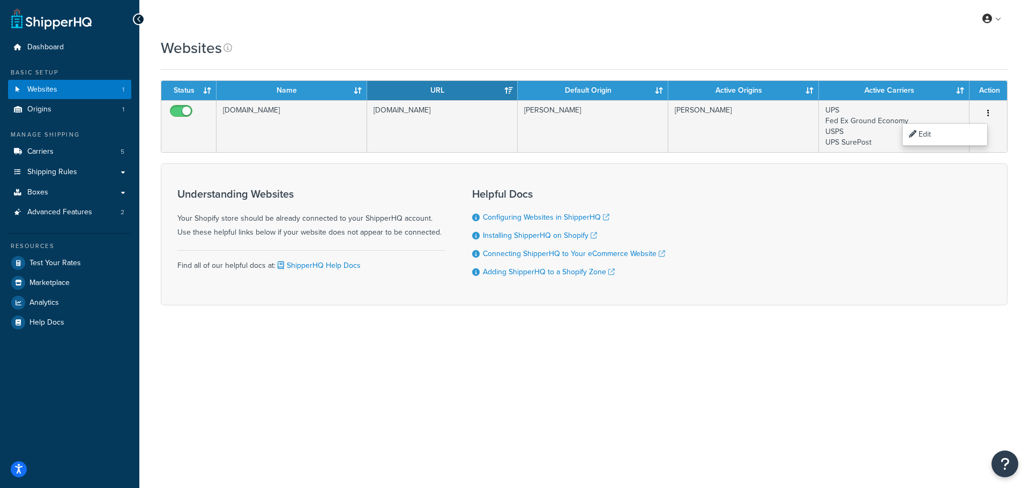
click at [910, 213] on div "Understanding Websites Your Shopify store should be already connected to your S…" at bounding box center [584, 235] width 847 height 142
click at [47, 156] on span "Carriers" at bounding box center [40, 151] width 26 height 9
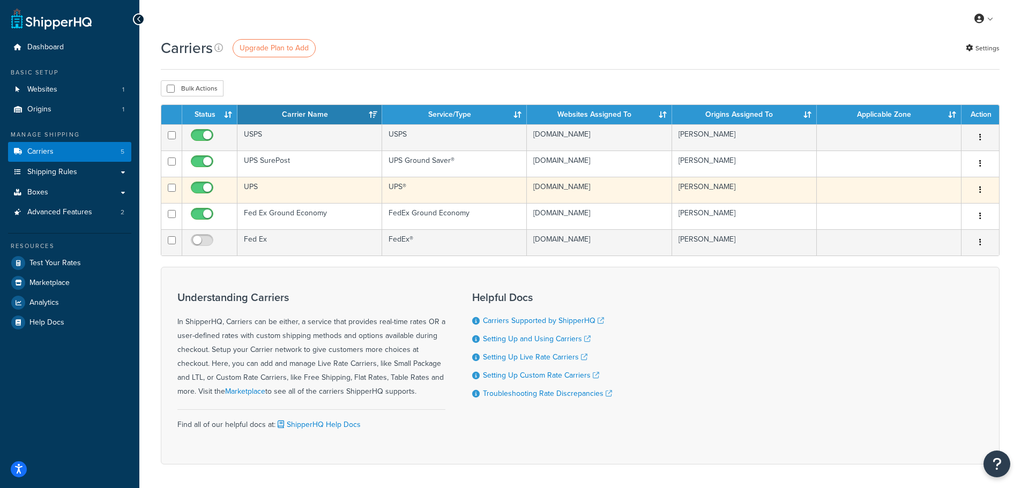
click at [982, 191] on button "button" at bounding box center [980, 190] width 15 height 17
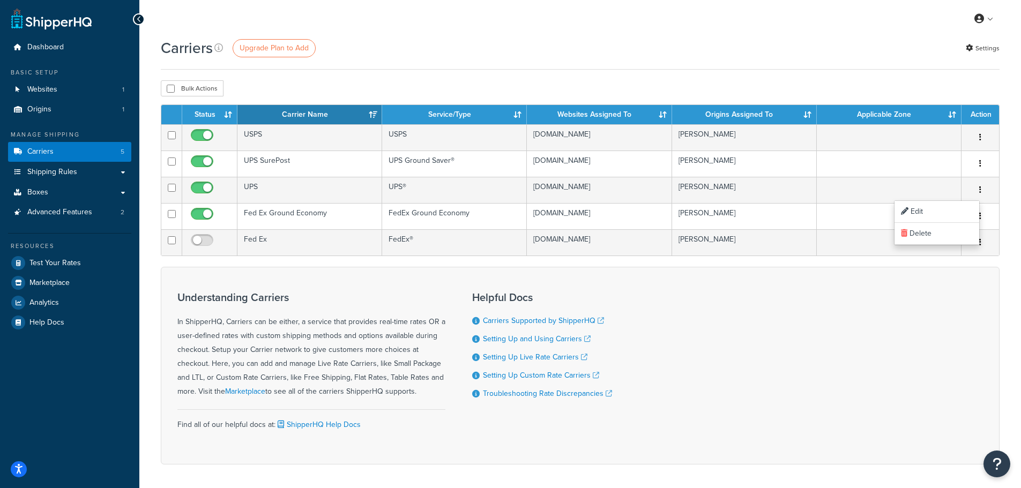
click at [860, 299] on div "Understanding Carriers In ShipperHQ, Carriers can be either, a service that pro…" at bounding box center [580, 366] width 839 height 198
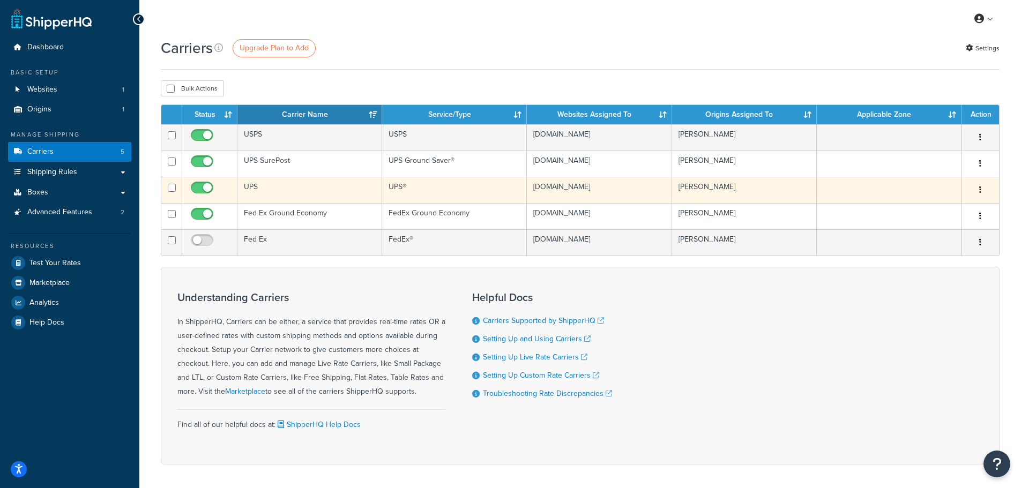
click at [195, 187] on input "checkbox" at bounding box center [203, 190] width 29 height 13
checkbox input "false"
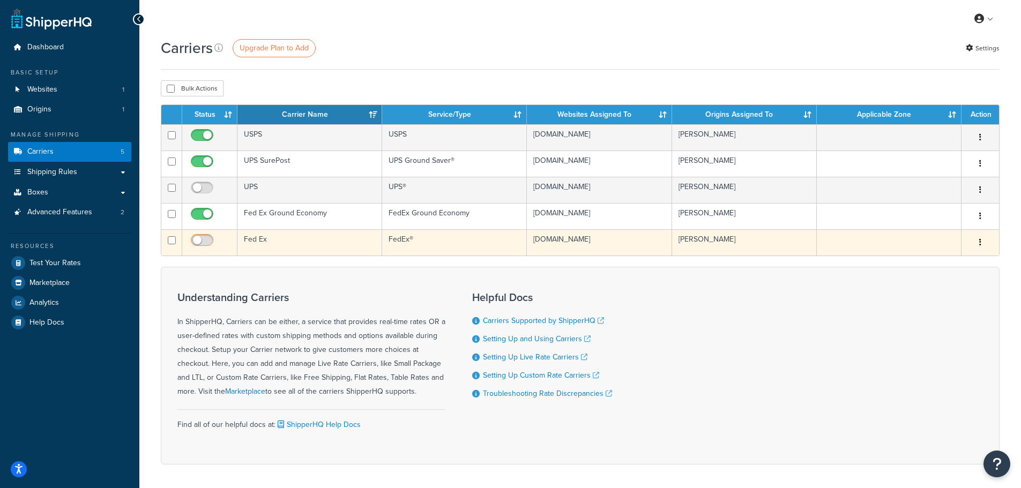
click at [205, 239] on input "checkbox" at bounding box center [203, 242] width 29 height 13
checkbox input "true"
click at [983, 246] on button "button" at bounding box center [980, 242] width 15 height 17
click at [940, 268] on link "Edit" at bounding box center [937, 265] width 85 height 22
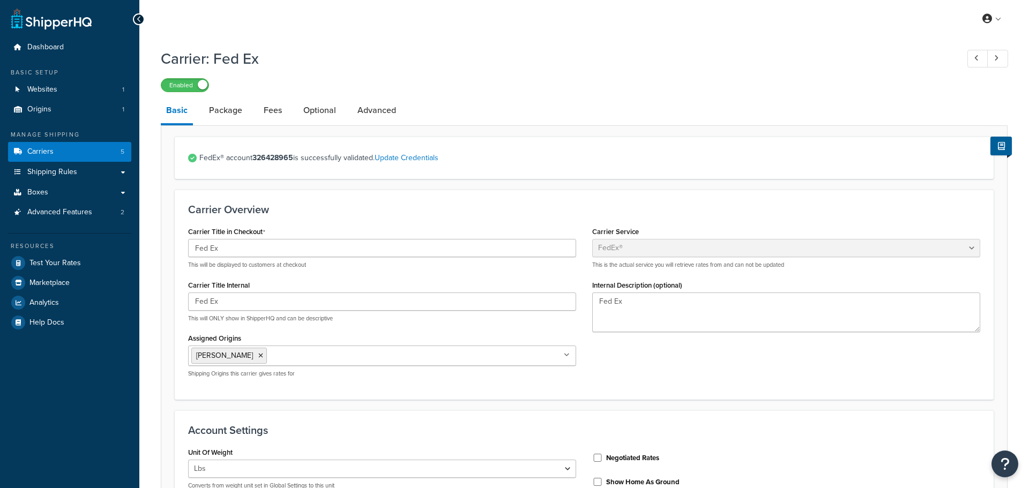
select select "fedEx"
select select "REGULAR_PICKUP"
select select "YOUR_PACKAGING"
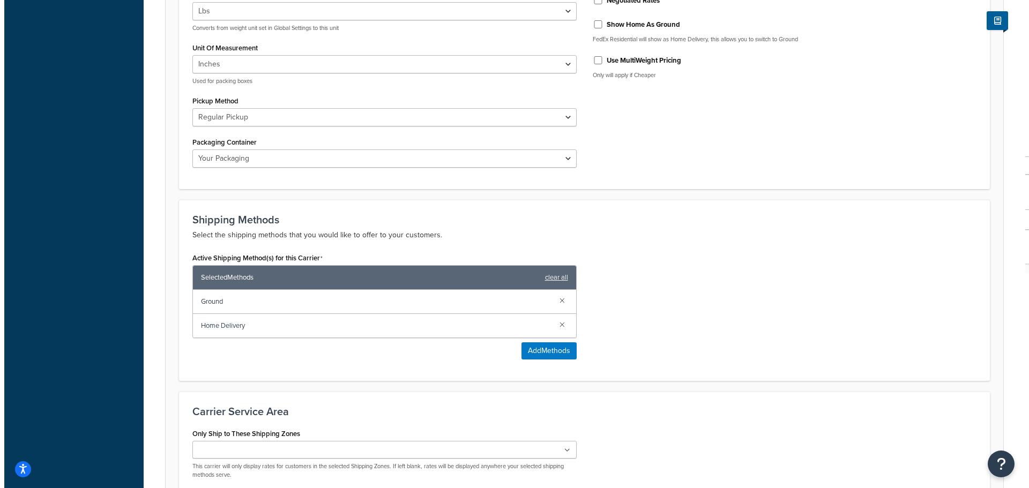
scroll to position [483, 0]
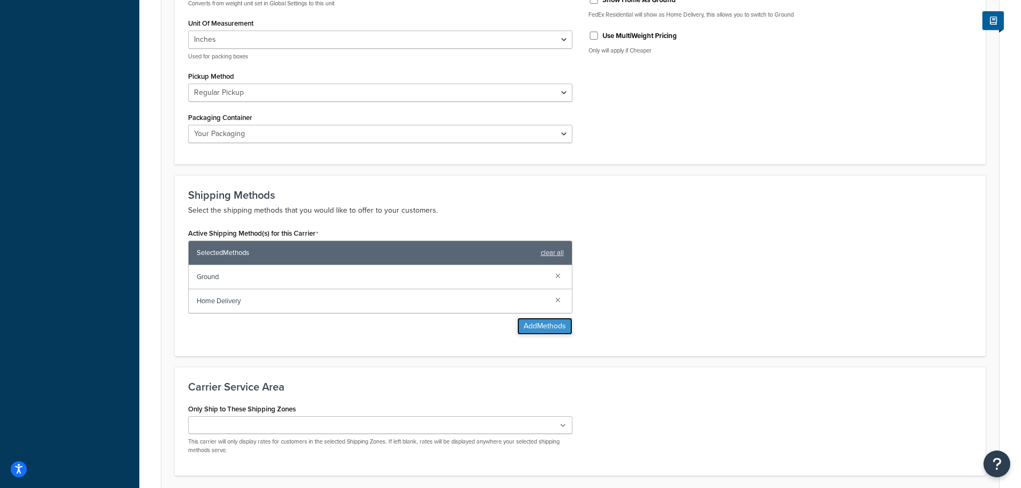
click at [536, 328] on button "Add Methods" at bounding box center [544, 326] width 55 height 17
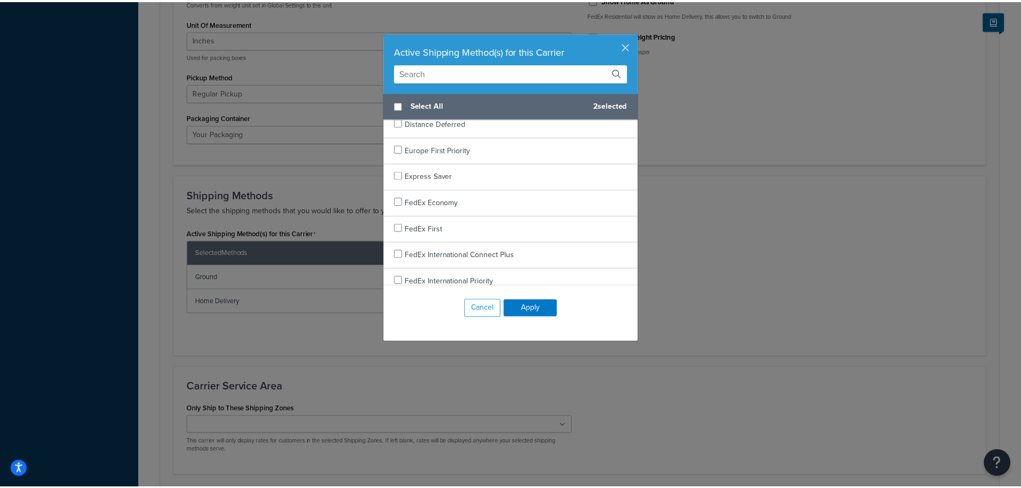
scroll to position [214, 0]
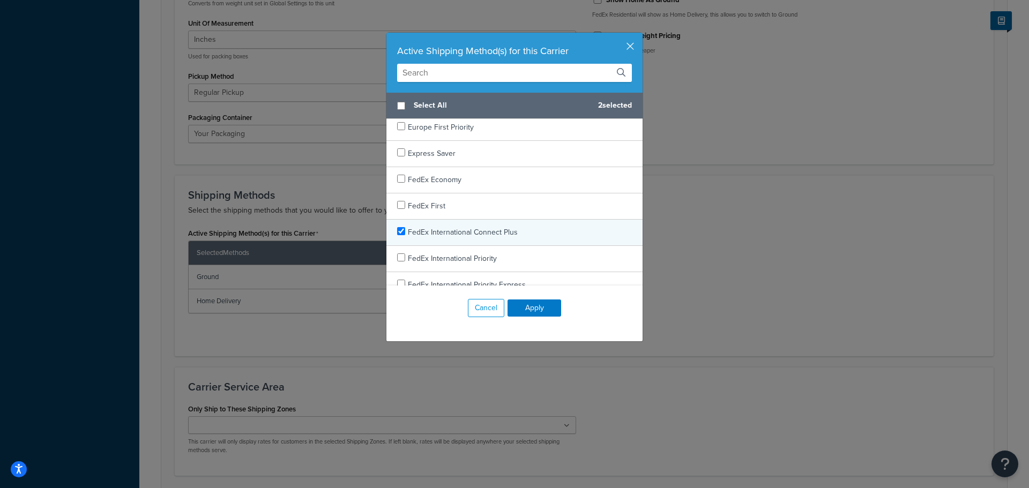
checkbox input "true"
click at [464, 235] on span "FedEx International Connect Plus" at bounding box center [463, 232] width 110 height 11
click at [535, 310] on button "Apply" at bounding box center [535, 308] width 54 height 17
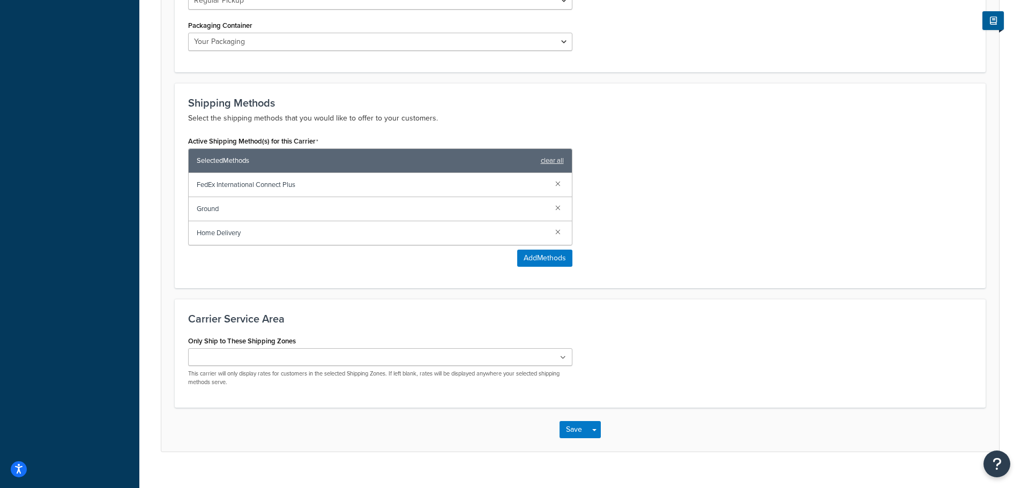
scroll to position [594, 0]
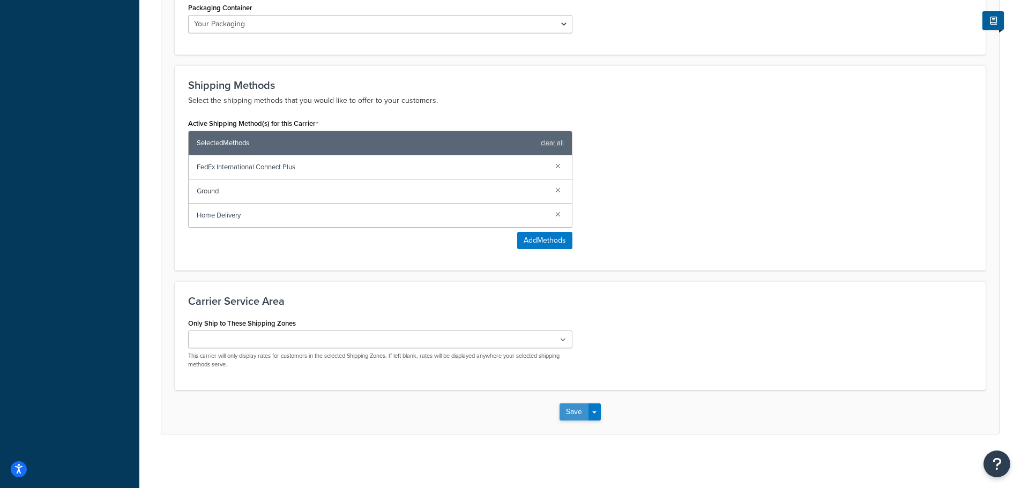
click at [581, 410] on button "Save" at bounding box center [574, 412] width 29 height 17
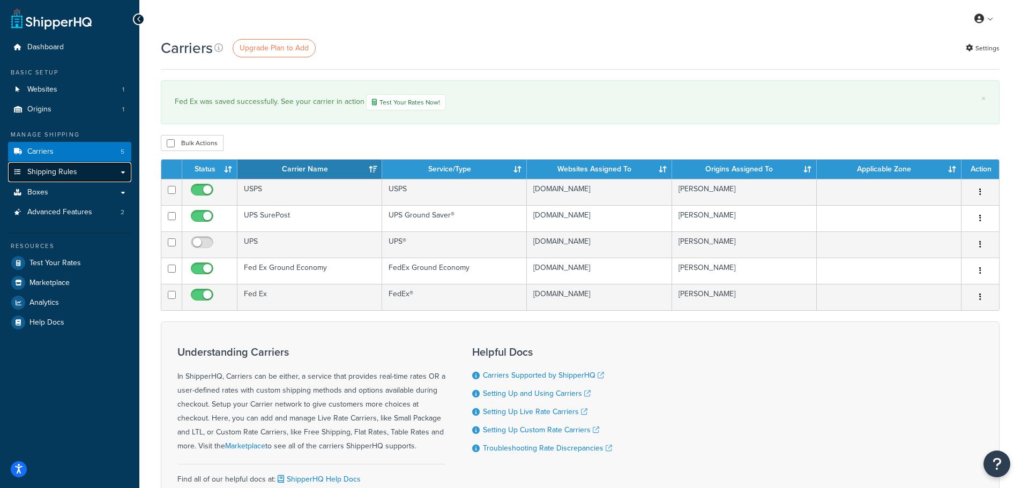
click at [65, 173] on span "Shipping Rules" at bounding box center [52, 172] width 50 height 9
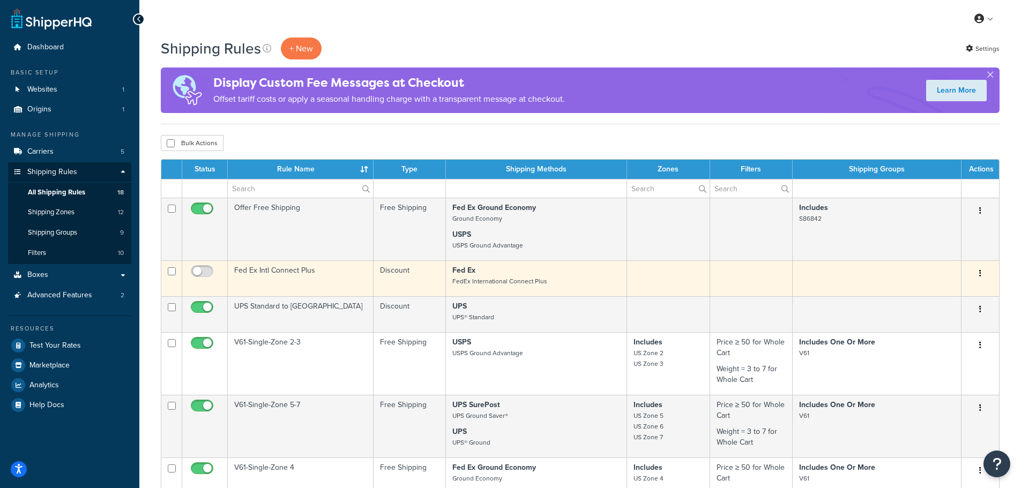
drag, startPoint x: 202, startPoint y: 276, endPoint x: 198, endPoint y: 292, distance: 17.2
click at [202, 276] on input "checkbox" at bounding box center [203, 274] width 29 height 13
checkbox input "true"
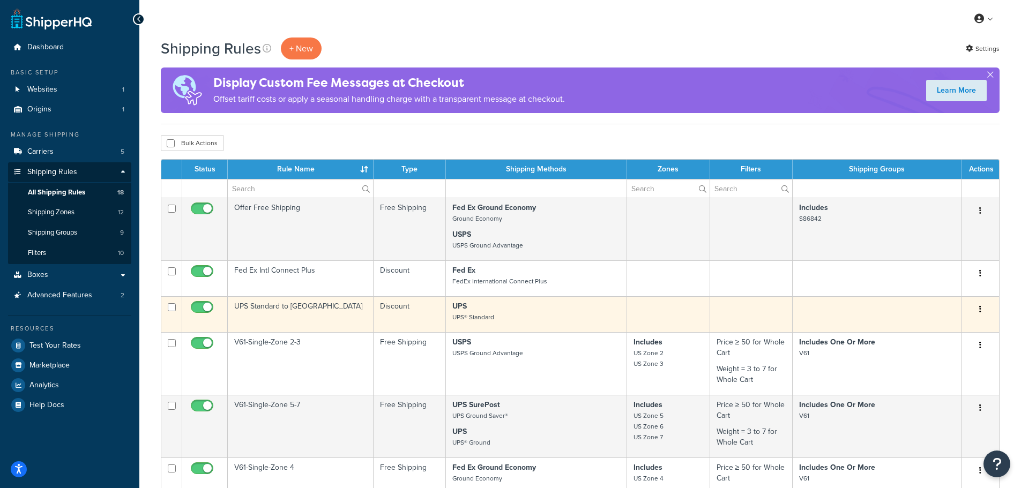
click at [196, 307] on input "checkbox" at bounding box center [203, 309] width 29 height 13
checkbox input "false"
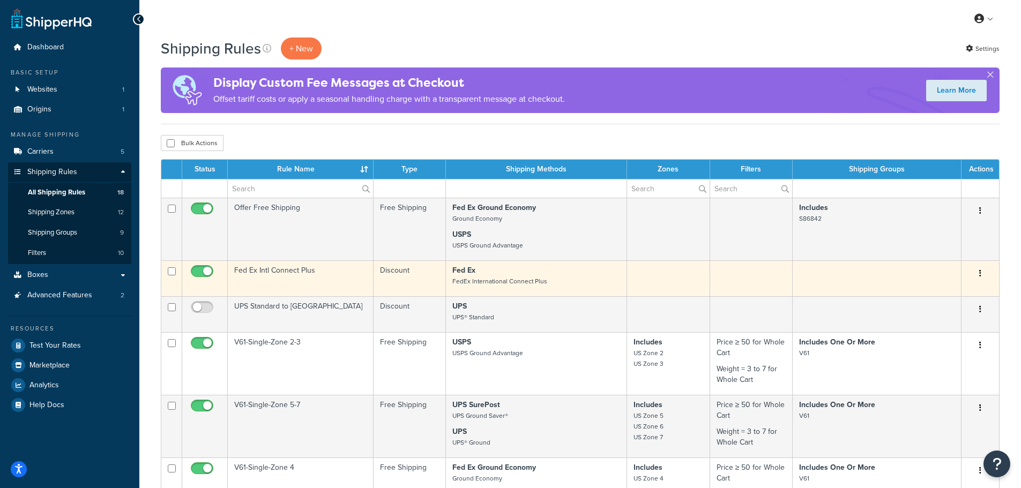
click at [980, 274] on icon "button" at bounding box center [981, 274] width 2 height 8
click at [913, 294] on icon at bounding box center [913, 294] width 8 height 8
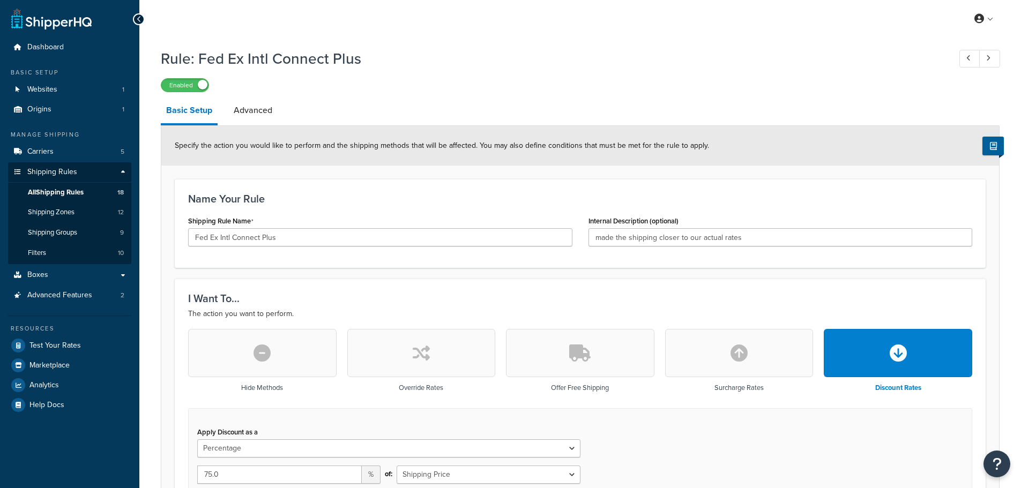
select select "PERCENTAGE"
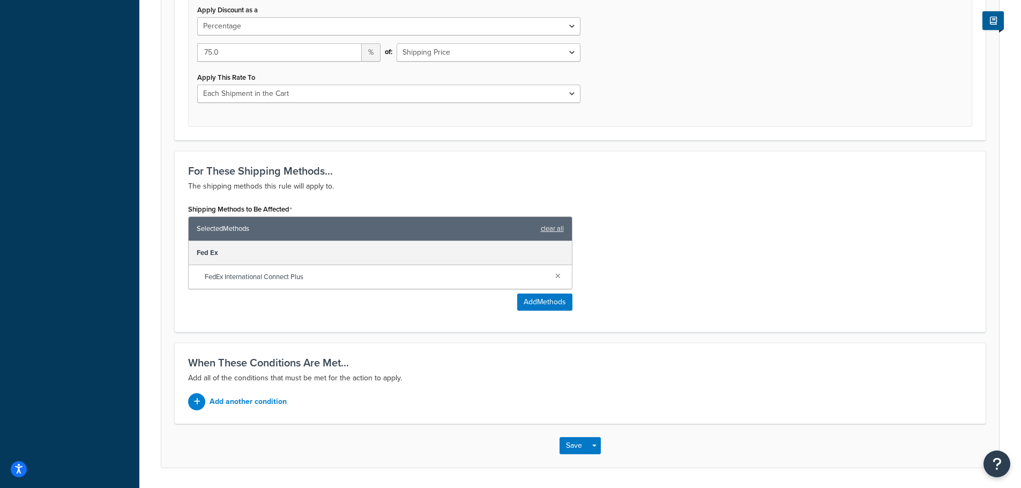
scroll to position [457, 0]
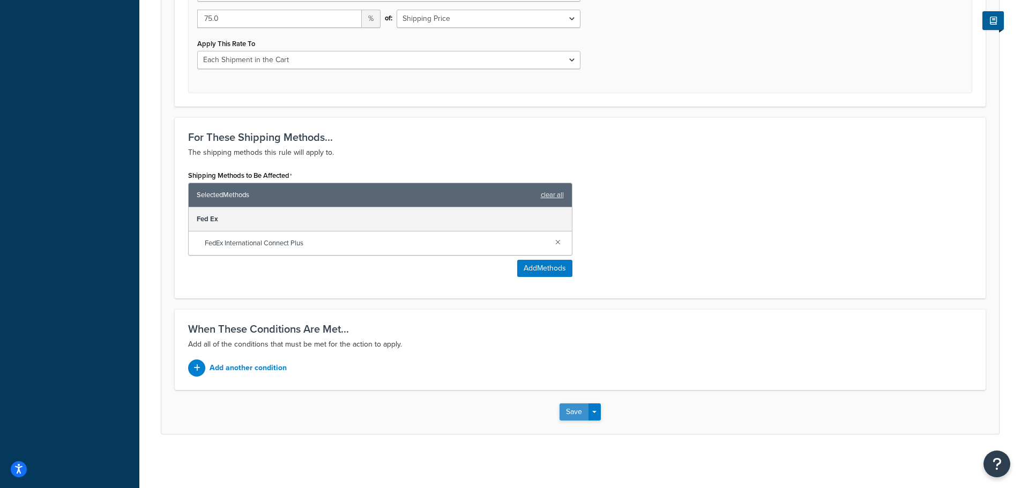
click at [568, 414] on button "Save" at bounding box center [574, 412] width 29 height 17
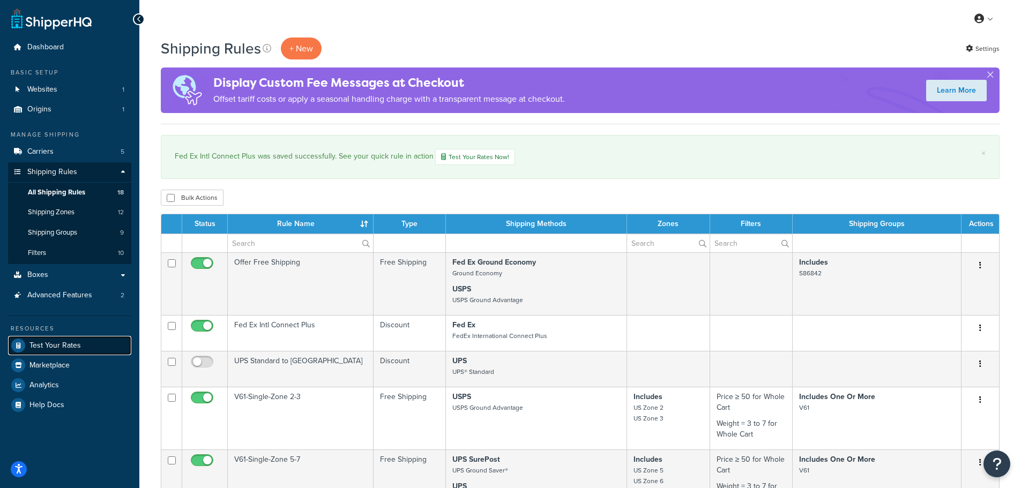
click at [51, 348] on span "Test Your Rates" at bounding box center [54, 346] width 51 height 9
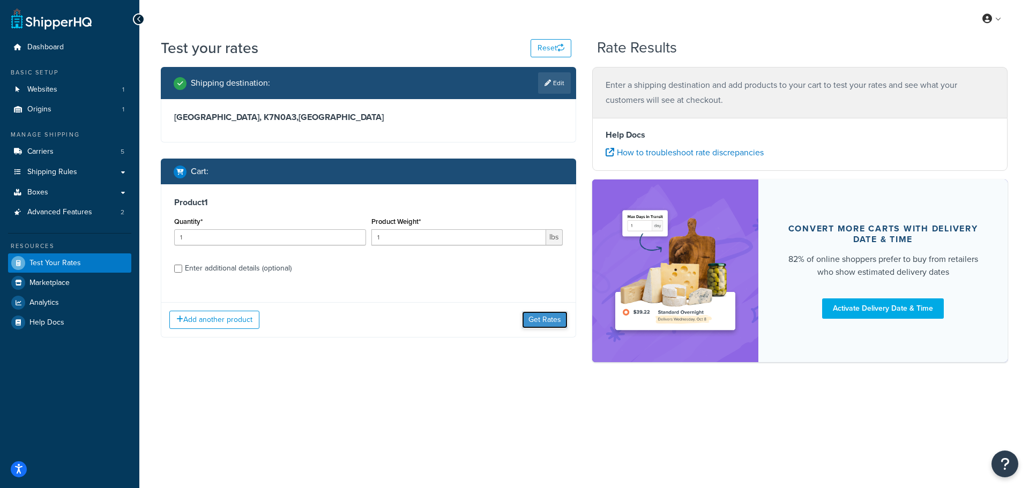
click at [540, 318] on button "Get Rates" at bounding box center [545, 319] width 46 height 17
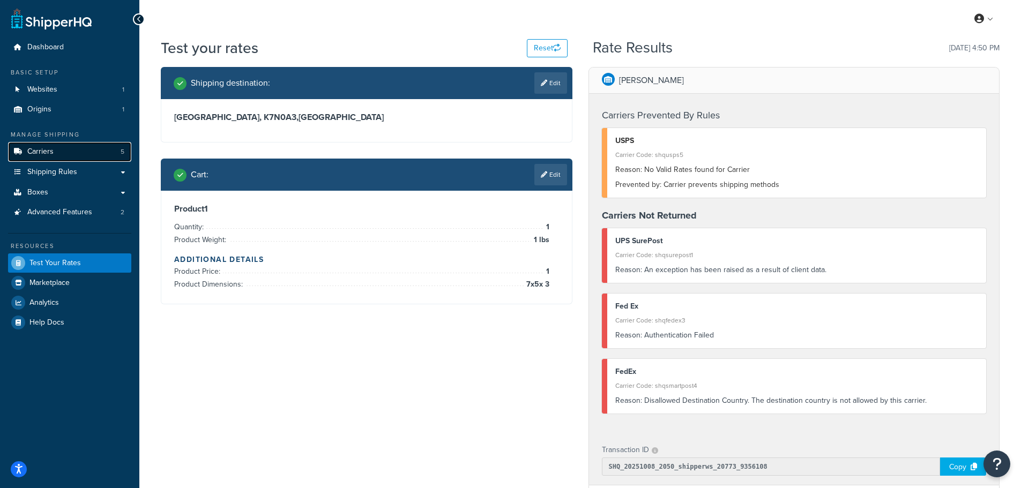
click at [40, 152] on span "Carriers" at bounding box center [40, 151] width 26 height 9
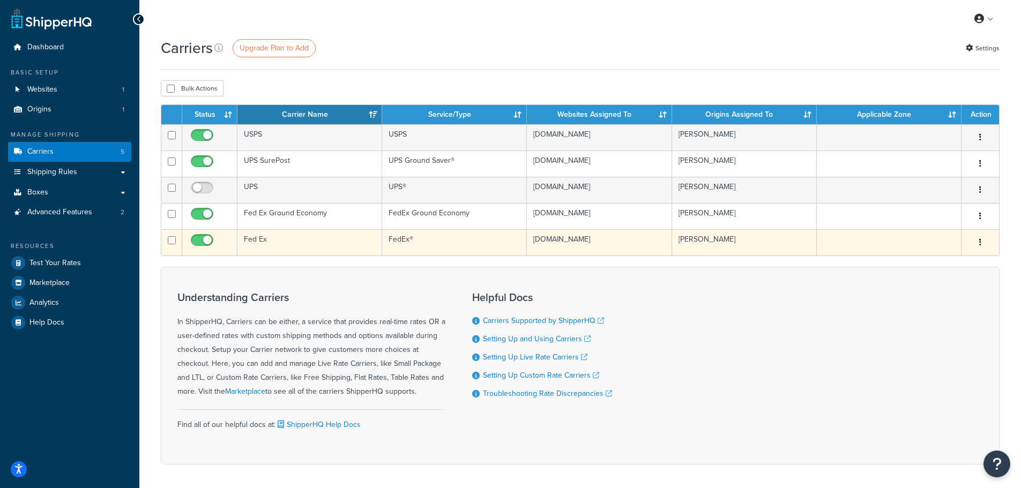
click at [313, 240] on td "Fed Ex" at bounding box center [310, 242] width 145 height 26
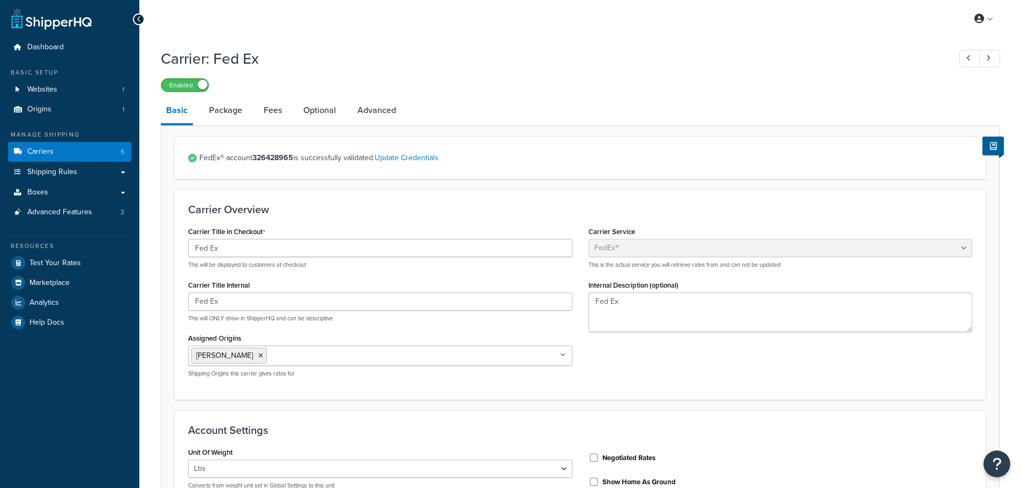
select select "fedEx"
select select "REGULAR_PICKUP"
select select "YOUR_PACKAGING"
click at [219, 121] on link "Package" at bounding box center [226, 111] width 44 height 26
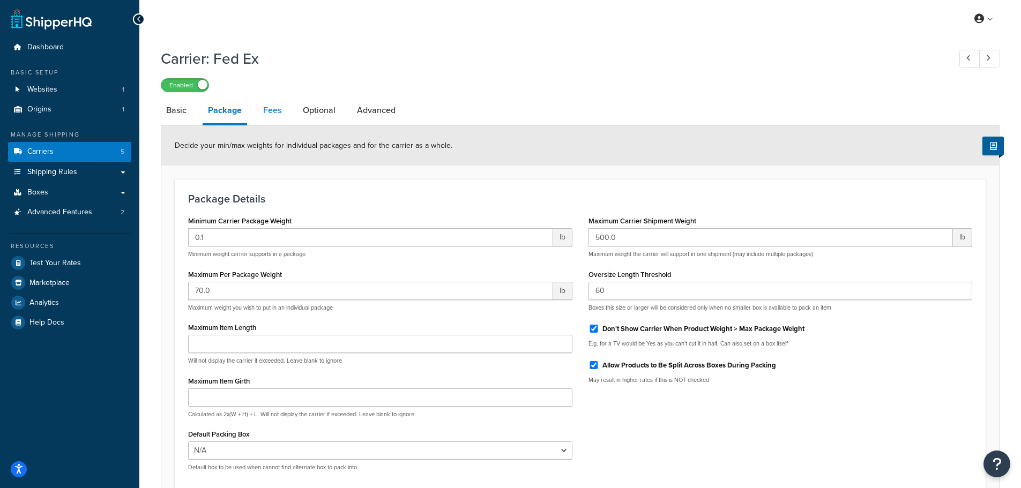
click at [278, 121] on link "Fees" at bounding box center [272, 111] width 29 height 26
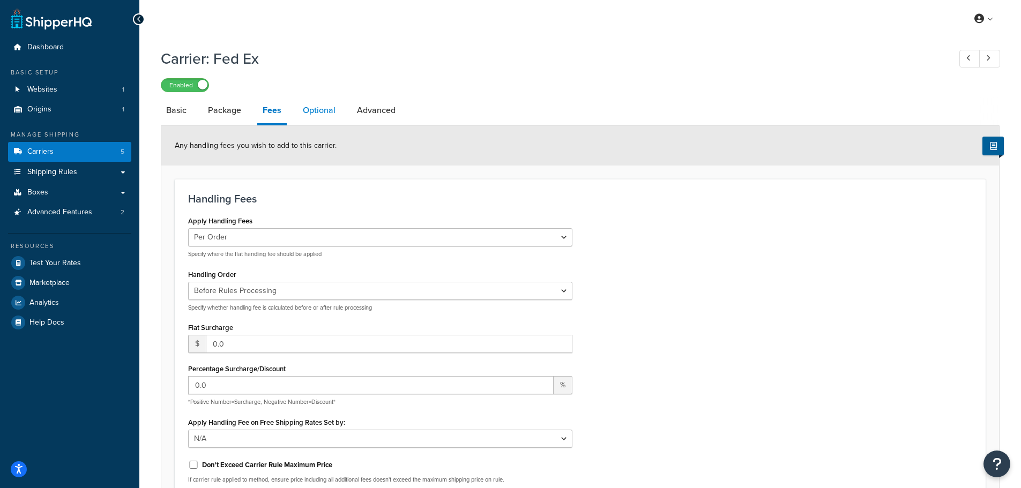
click at [321, 118] on link "Optional" at bounding box center [319, 111] width 43 height 26
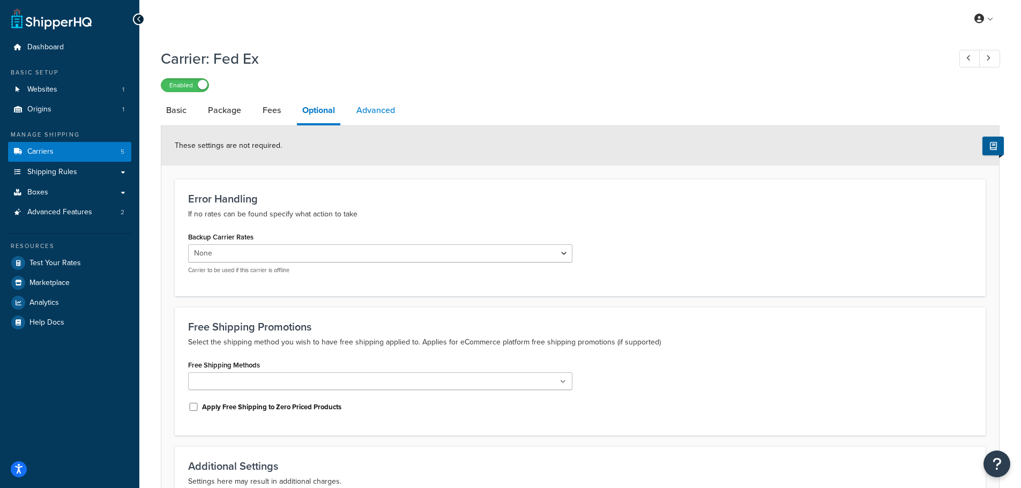
click at [366, 118] on link "Advanced" at bounding box center [375, 111] width 49 height 26
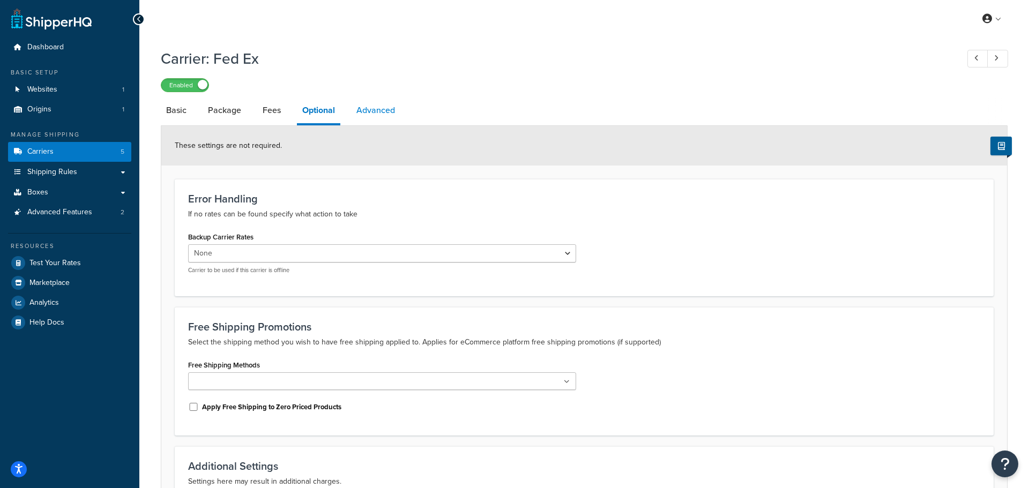
select select "false"
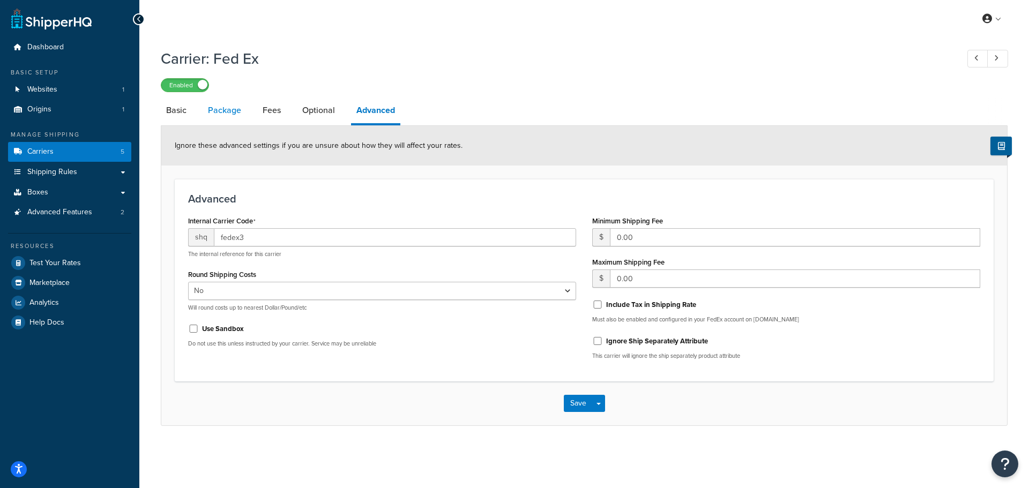
click at [226, 113] on link "Package" at bounding box center [225, 111] width 44 height 26
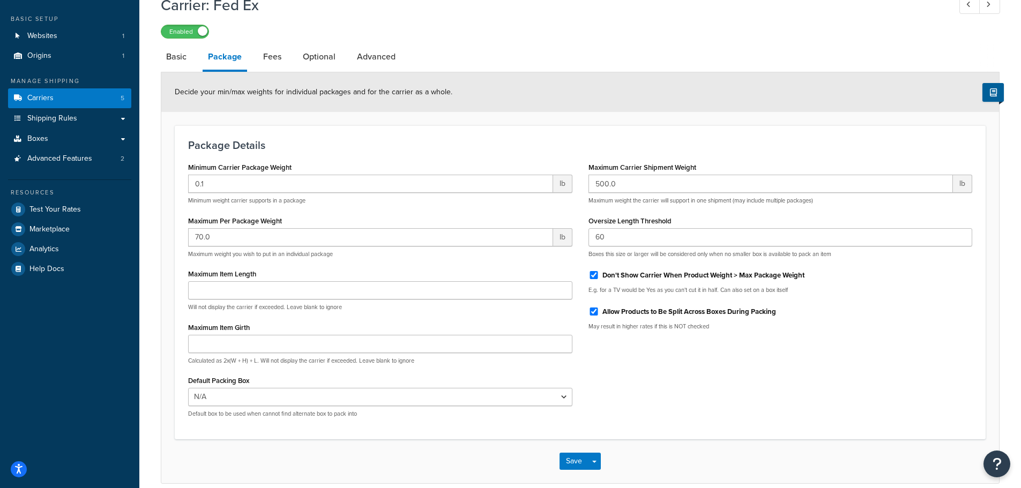
scroll to position [105, 0]
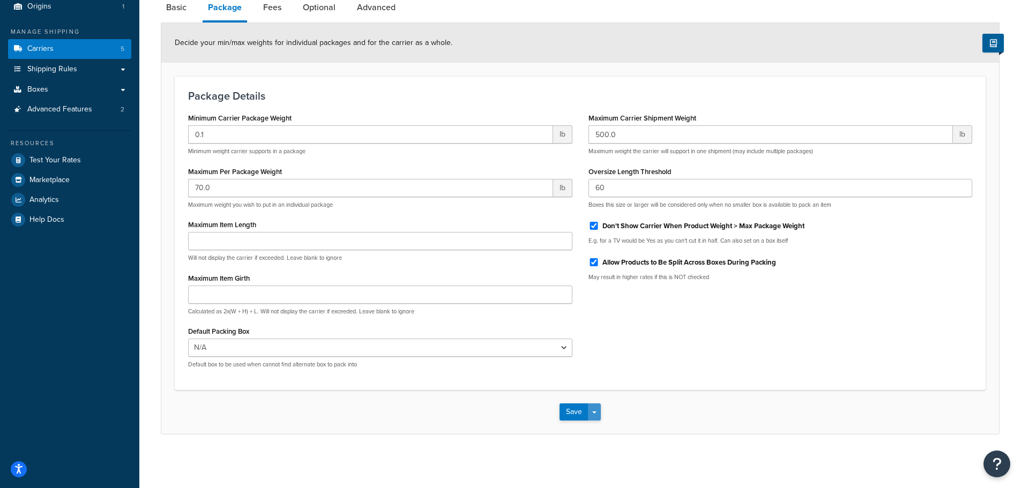
click at [596, 415] on button "Save Dropdown" at bounding box center [594, 412] width 13 height 17
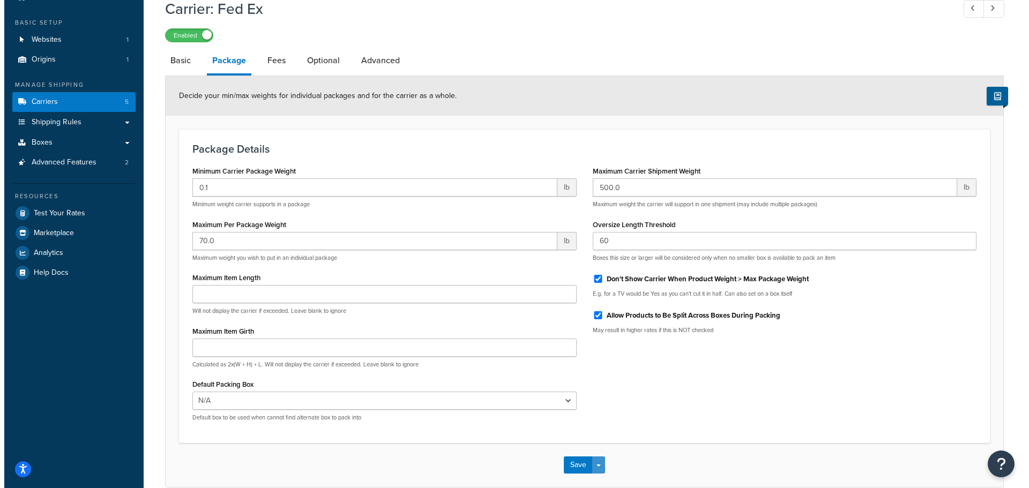
scroll to position [0, 0]
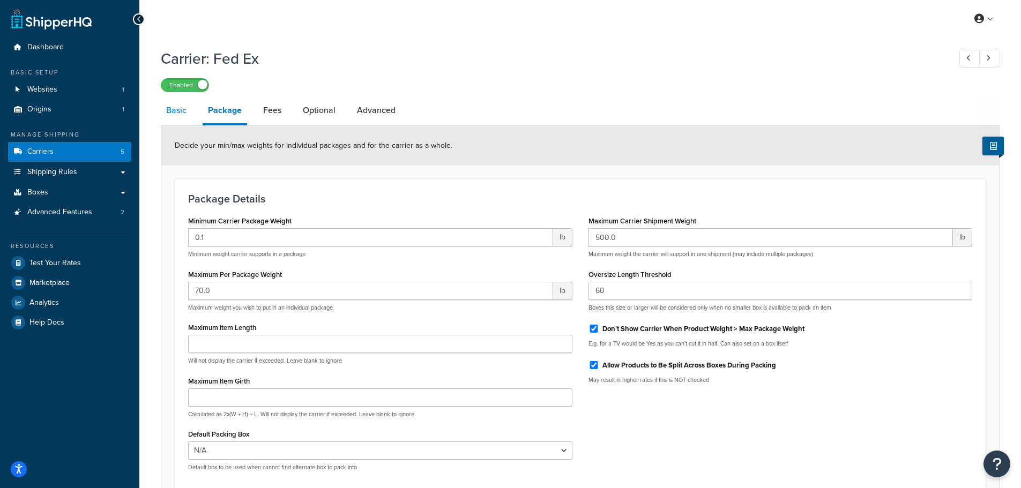
click at [176, 109] on link "Basic" at bounding box center [176, 111] width 31 height 26
select select "fedEx"
select select "REGULAR_PICKUP"
select select "YOUR_PACKAGING"
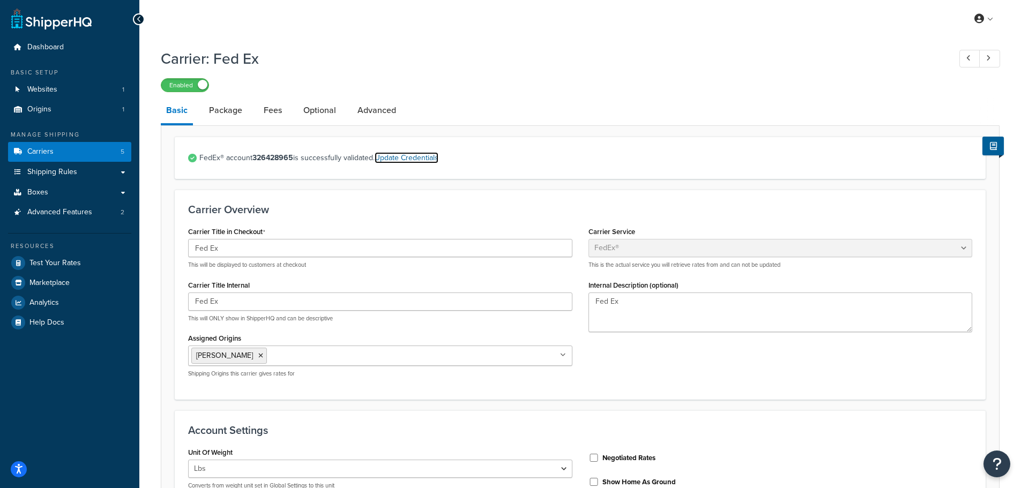
click at [424, 158] on link "Update Credentials" at bounding box center [407, 157] width 64 height 11
select select "US"
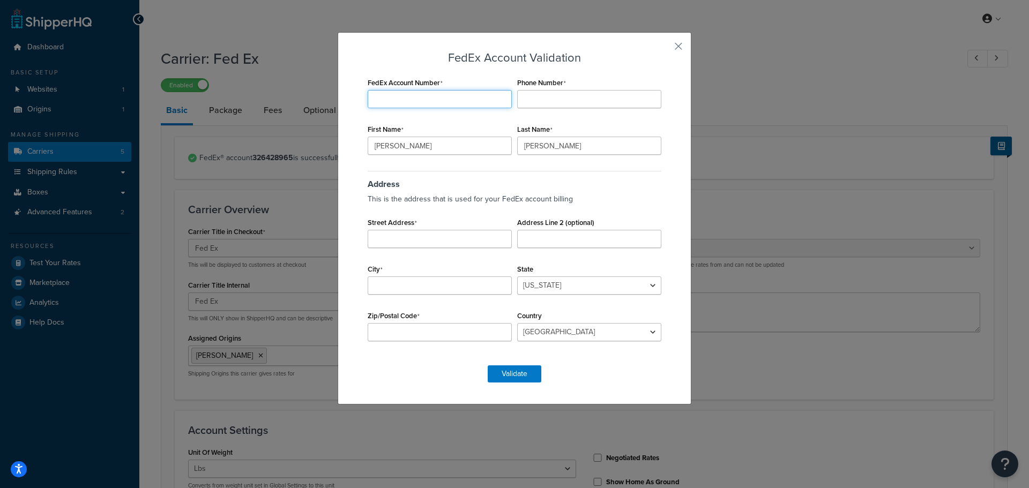
click at [405, 99] on input "FedEx Account Number" at bounding box center [440, 99] width 144 height 18
type input "326428965"
type input "608-785-7932"
click at [465, 236] on input "Street Address" at bounding box center [440, 239] width 144 height 18
type input "2809 Losey Blvd S"
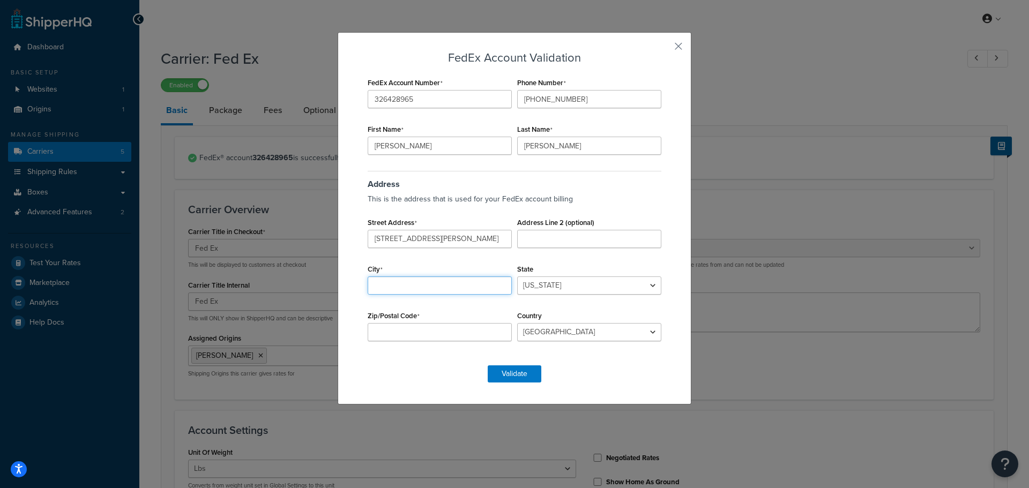
type input ":"
type input "l"
type input "La Crosse"
select select "WI"
type input "54601"
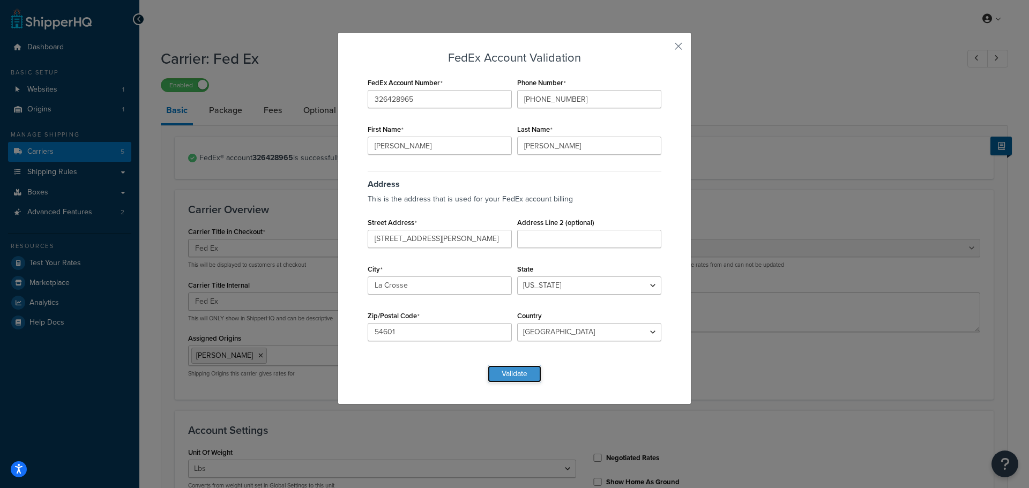
click at [496, 372] on button "Validate" at bounding box center [515, 374] width 54 height 17
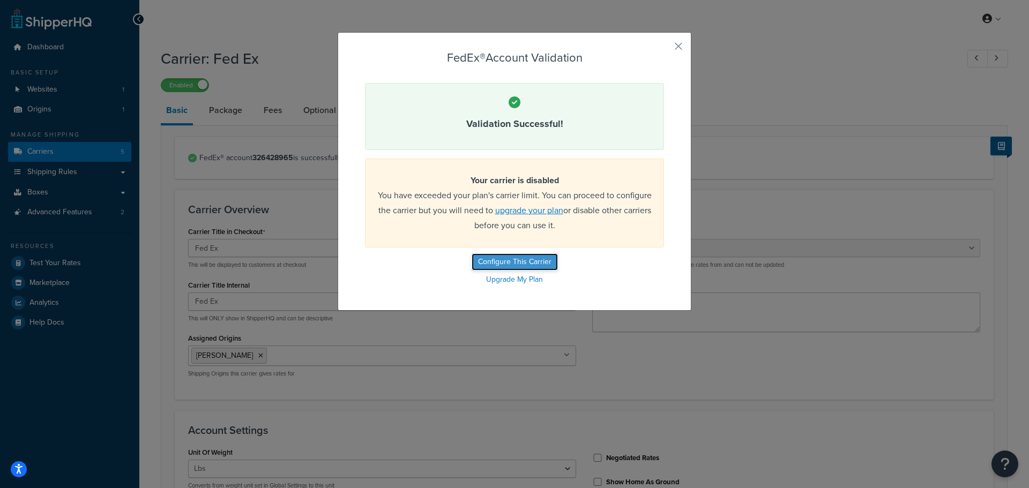
click at [536, 265] on button "Configure This Carrier" at bounding box center [515, 262] width 86 height 17
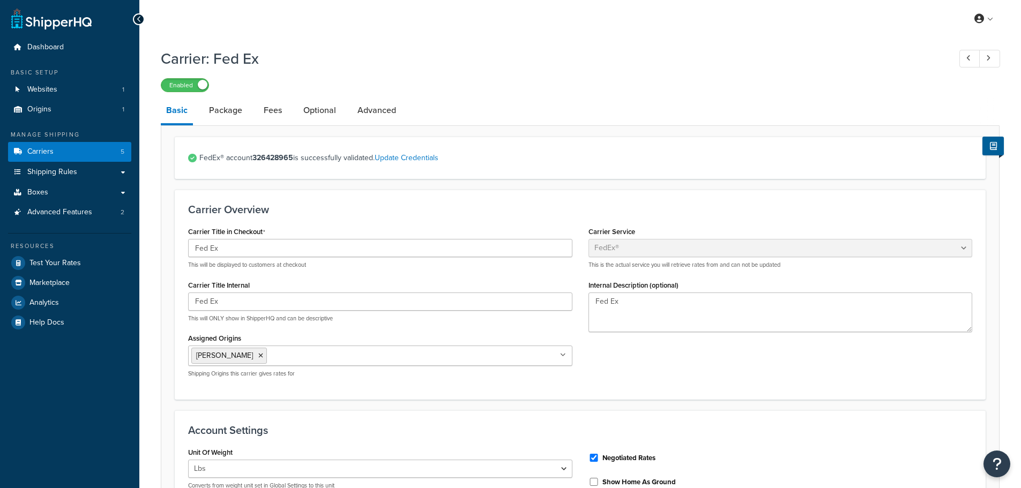
select select "fedEx"
select select "REGULAR_PICKUP"
select select "YOUR_PACKAGING"
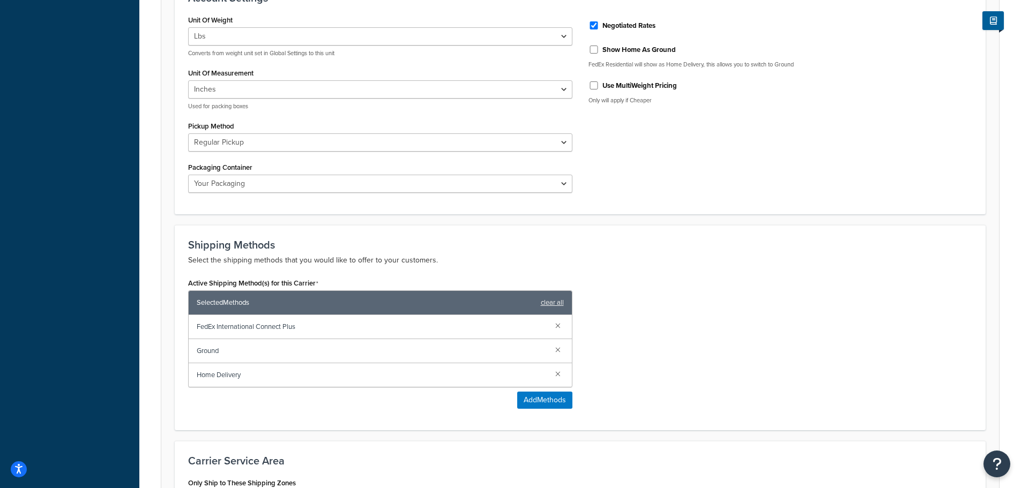
scroll to position [594, 0]
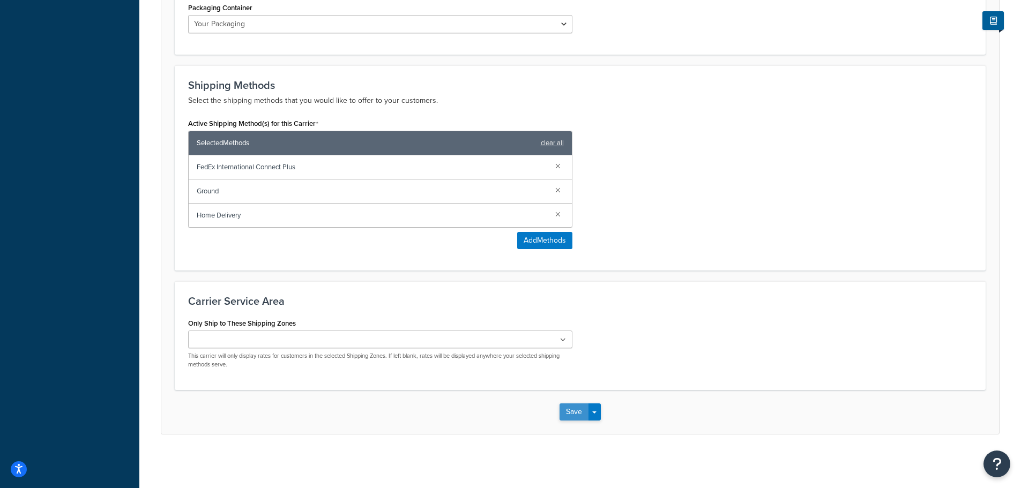
click at [581, 410] on button "Save" at bounding box center [574, 412] width 29 height 17
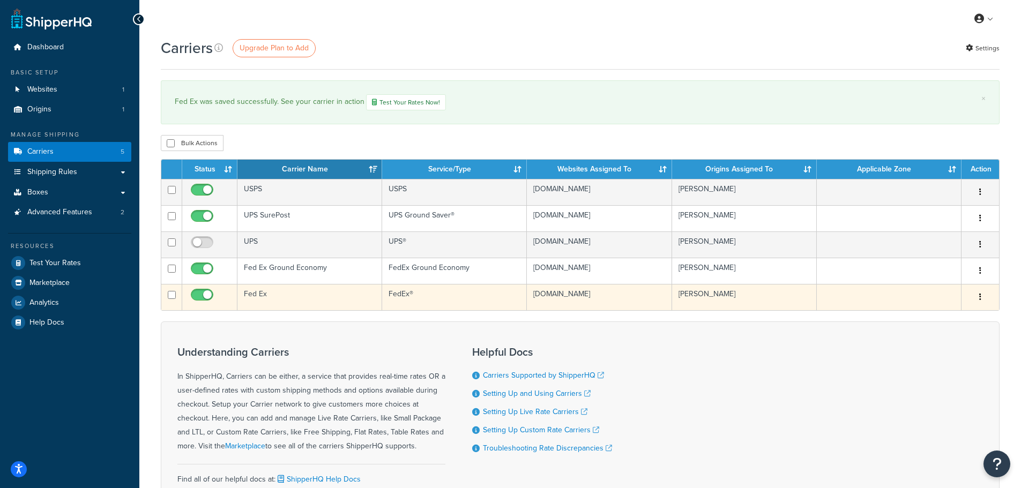
click at [288, 298] on td "Fed Ex" at bounding box center [310, 297] width 145 height 26
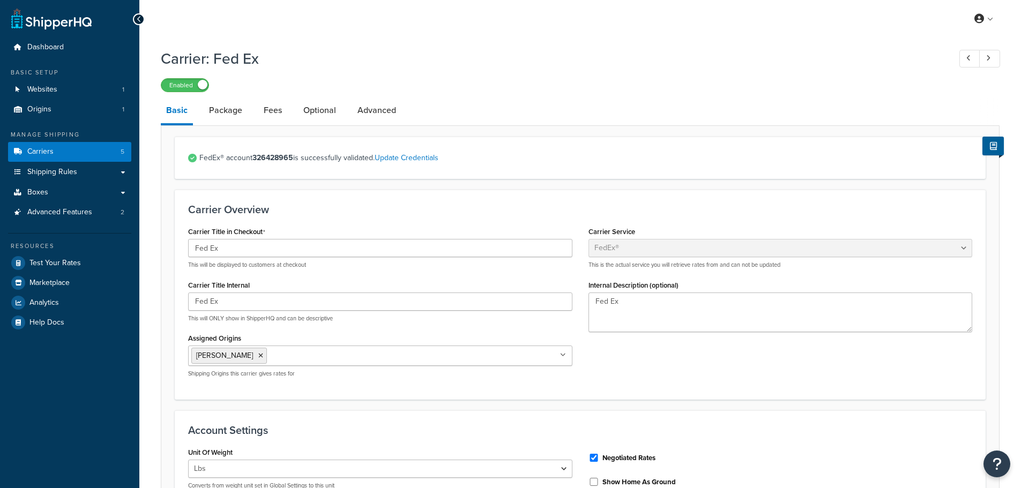
select select "fedEx"
select select "REGULAR_PICKUP"
select select "YOUR_PACKAGING"
click at [61, 257] on link "Test Your Rates" at bounding box center [69, 263] width 123 height 19
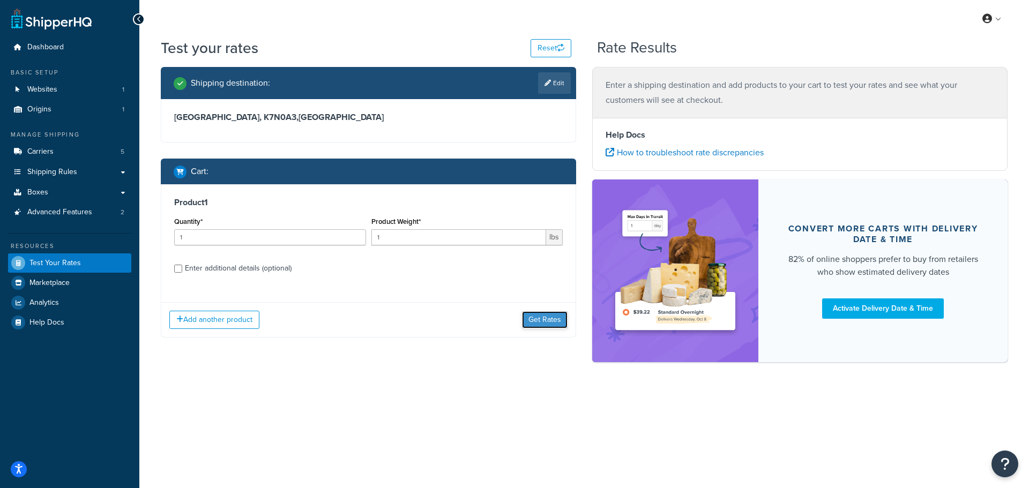
click at [537, 319] on button "Get Rates" at bounding box center [545, 319] width 46 height 17
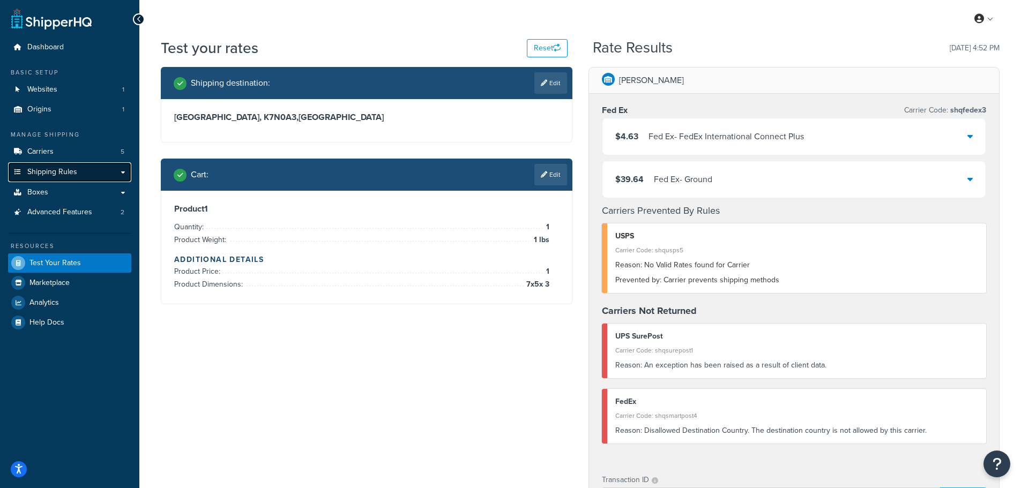
click at [64, 172] on span "Shipping Rules" at bounding box center [52, 172] width 50 height 9
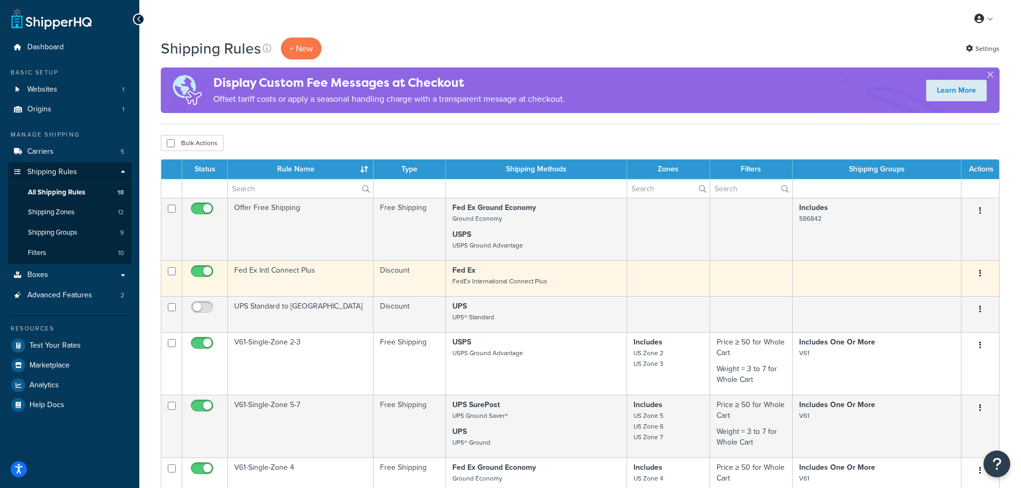
click at [303, 272] on td "Fed Ex Intl Connect Plus" at bounding box center [301, 279] width 146 height 36
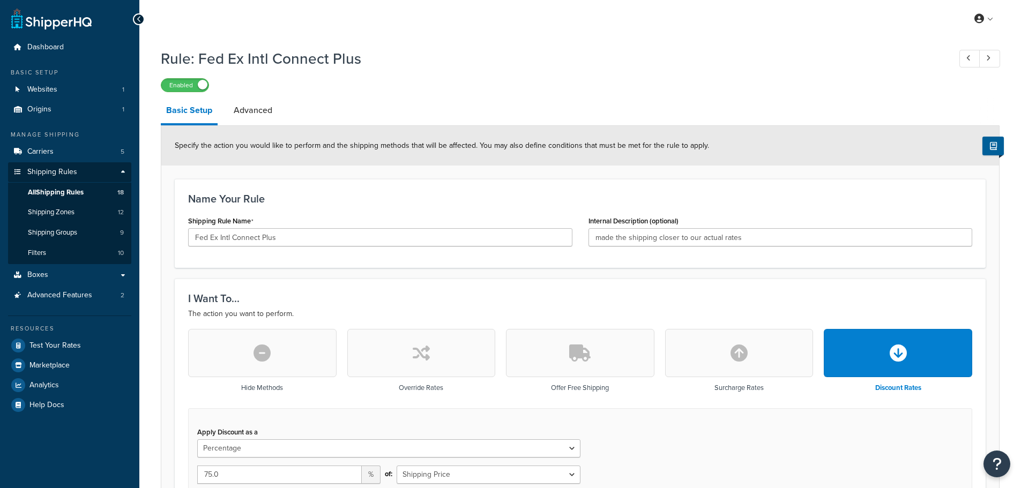
select select "PERCENTAGE"
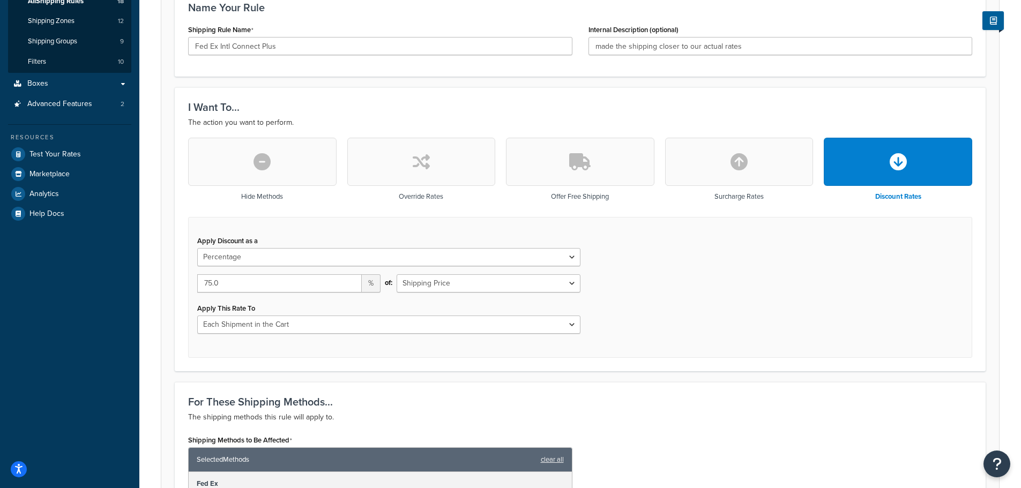
scroll to position [214, 0]
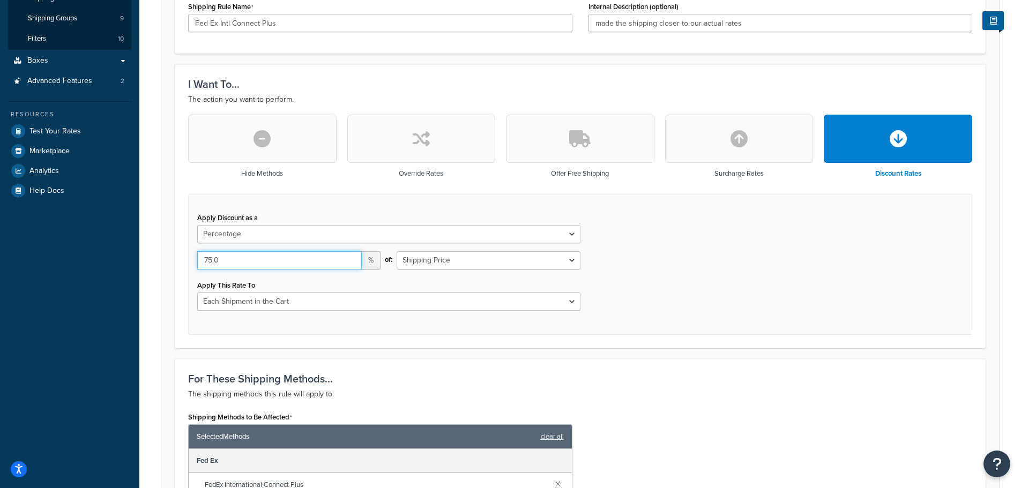
click at [209, 263] on input "75.0" at bounding box center [279, 260] width 165 height 18
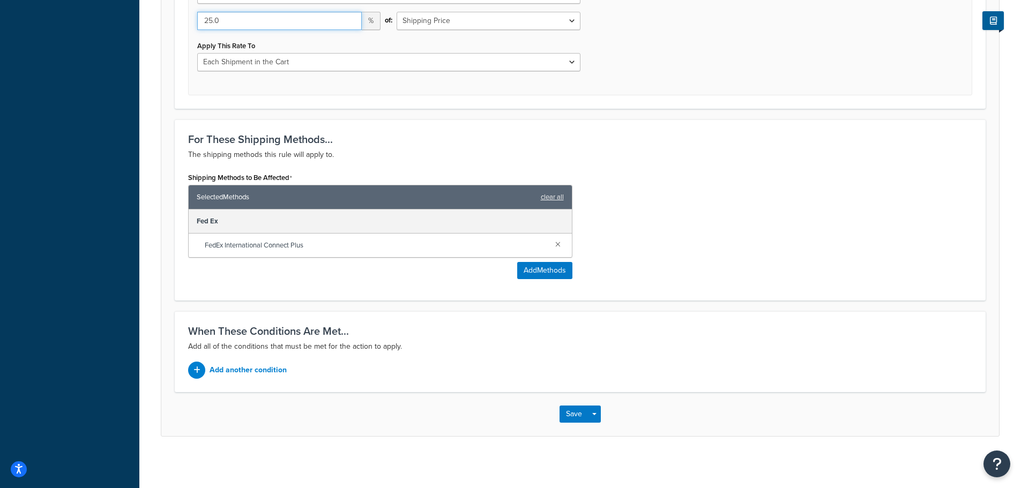
scroll to position [457, 0]
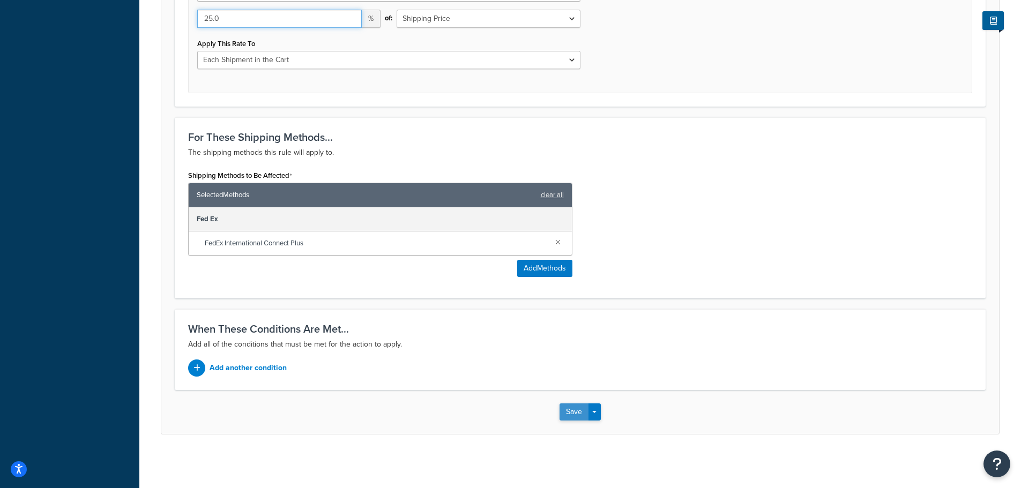
type input "25.0"
click at [574, 409] on button "Save" at bounding box center [574, 412] width 29 height 17
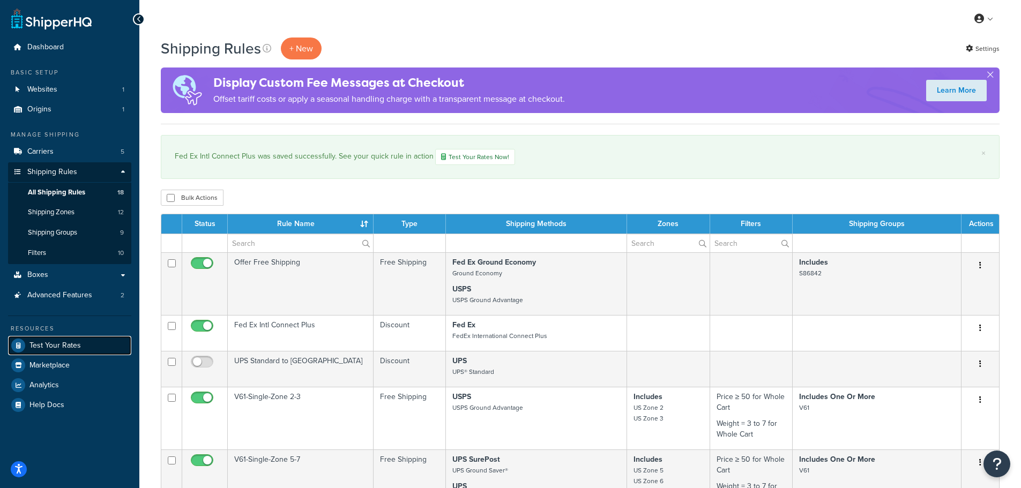
click at [47, 344] on span "Test Your Rates" at bounding box center [54, 346] width 51 height 9
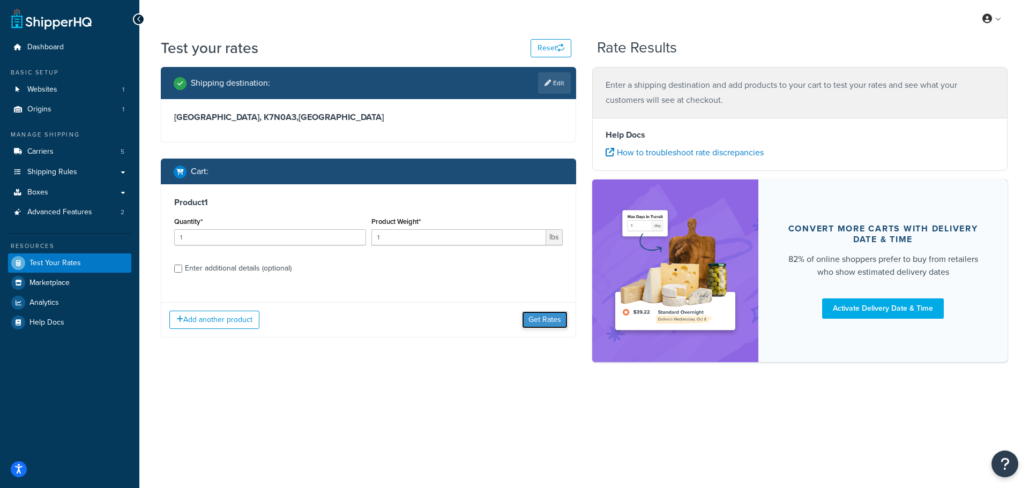
click at [532, 316] on button "Get Rates" at bounding box center [545, 319] width 46 height 17
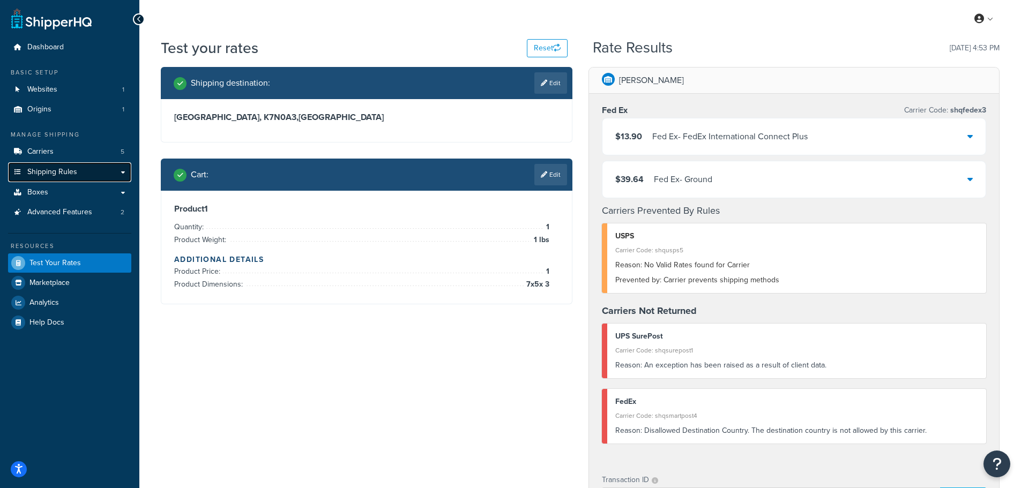
drag, startPoint x: 51, startPoint y: 170, endPoint x: 60, endPoint y: 169, distance: 8.1
click at [51, 170] on span "Shipping Rules" at bounding box center [52, 172] width 50 height 9
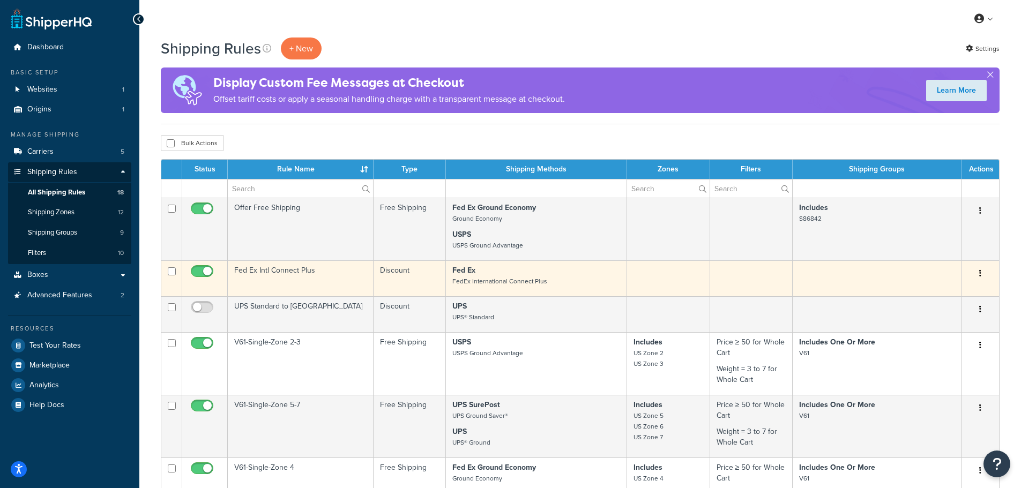
click at [304, 275] on td "Fed Ex Intl Connect Plus" at bounding box center [301, 279] width 146 height 36
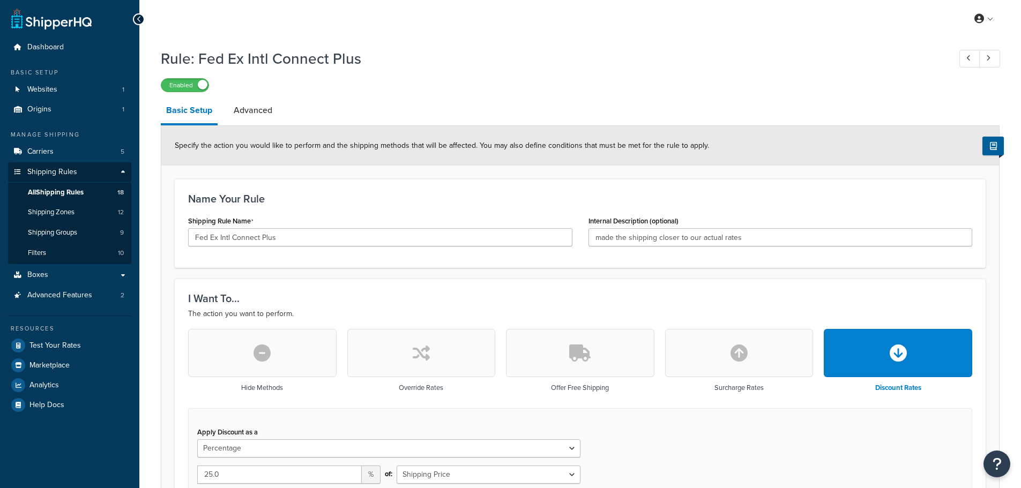
select select "PERCENTAGE"
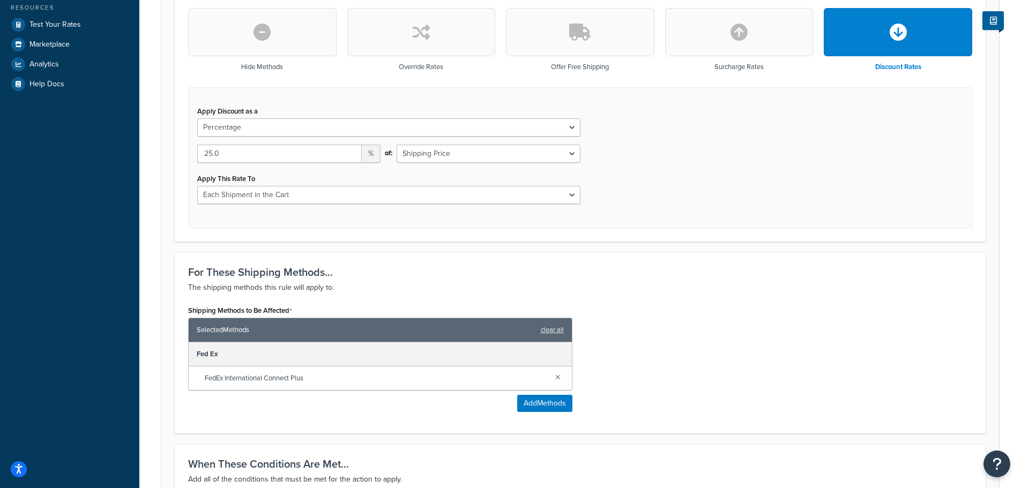
scroll to position [322, 0]
click at [208, 157] on input "25.0" at bounding box center [279, 153] width 165 height 18
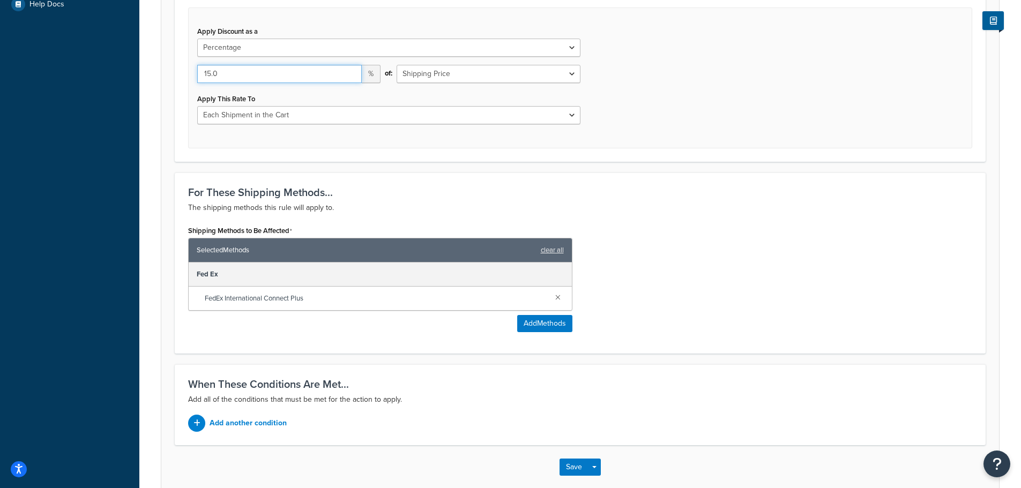
scroll to position [457, 0]
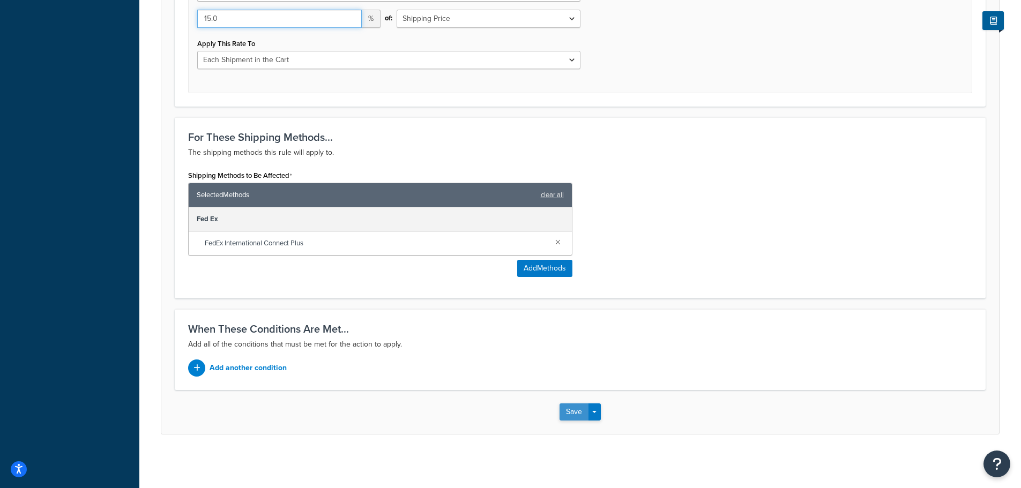
type input "15.0"
click at [574, 404] on button "Save" at bounding box center [574, 412] width 29 height 17
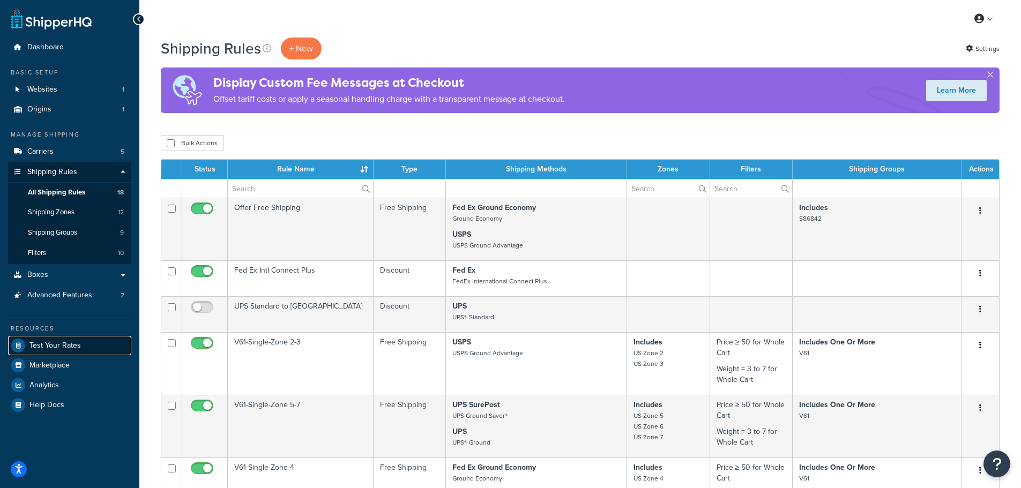
click at [51, 347] on span "Test Your Rates" at bounding box center [54, 346] width 51 height 9
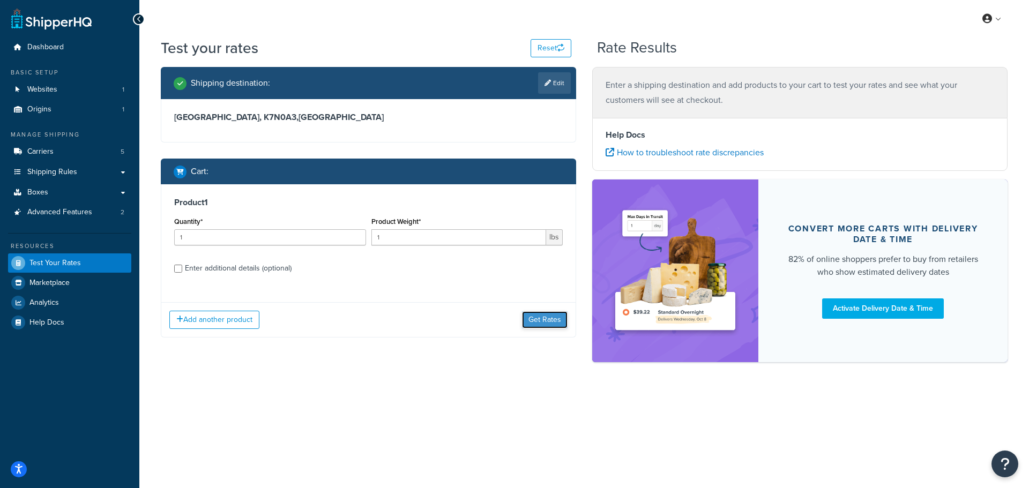
click at [533, 323] on button "Get Rates" at bounding box center [545, 319] width 46 height 17
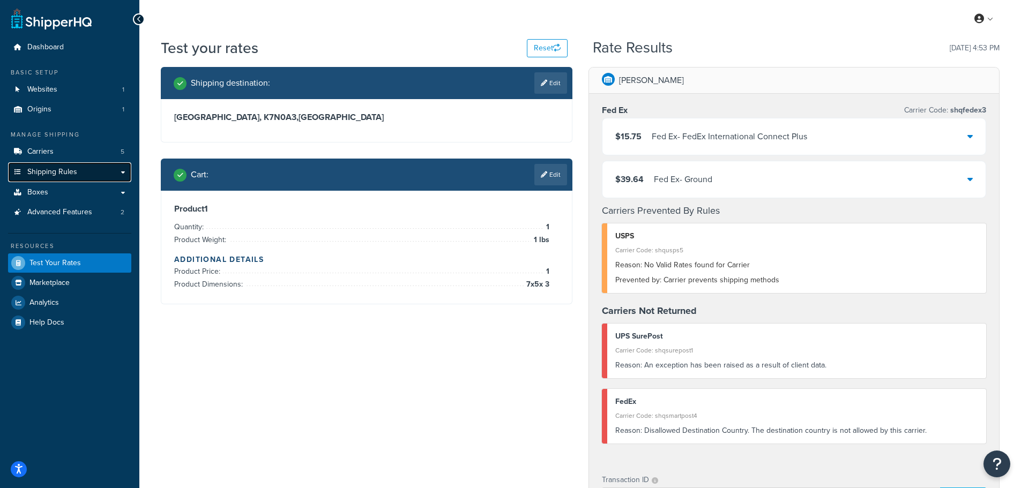
click at [97, 174] on link "Shipping Rules" at bounding box center [69, 172] width 123 height 20
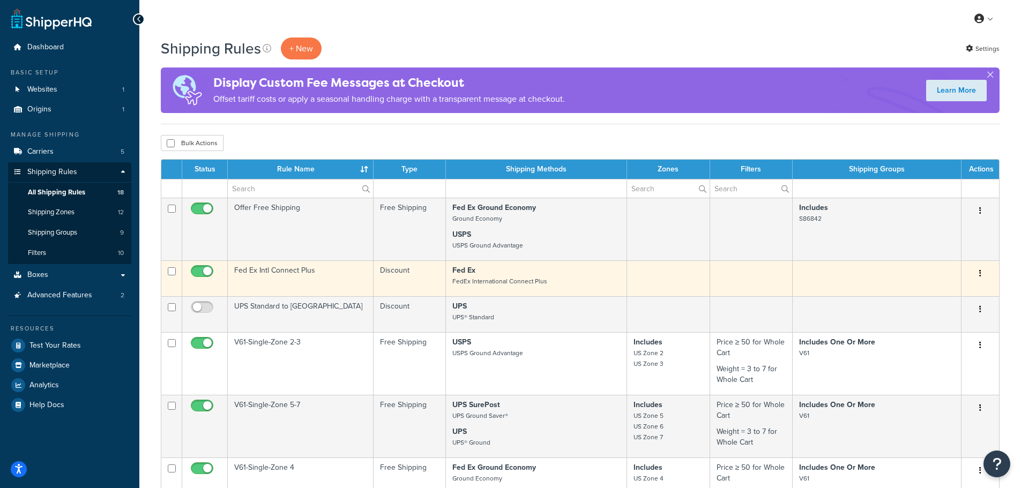
click at [302, 272] on td "Fed Ex Intl Connect Plus" at bounding box center [301, 279] width 146 height 36
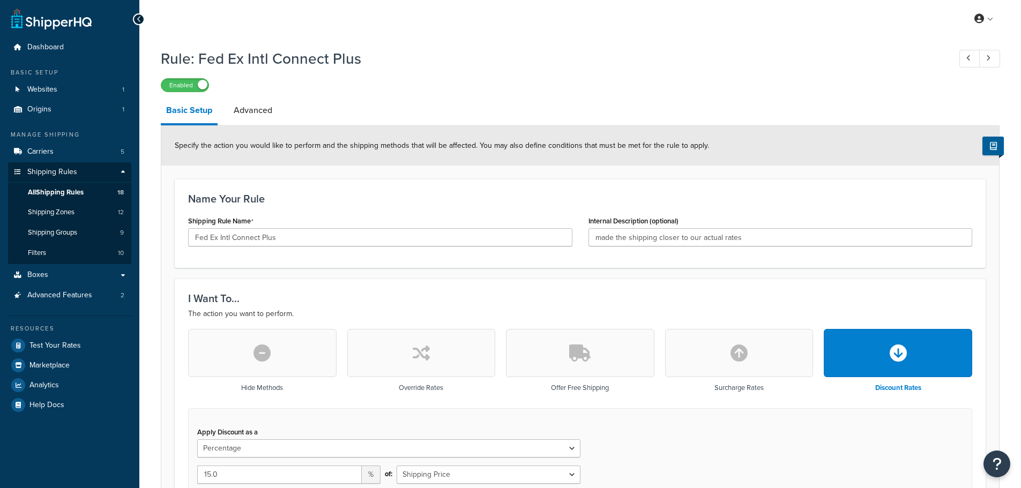
select select "PERCENTAGE"
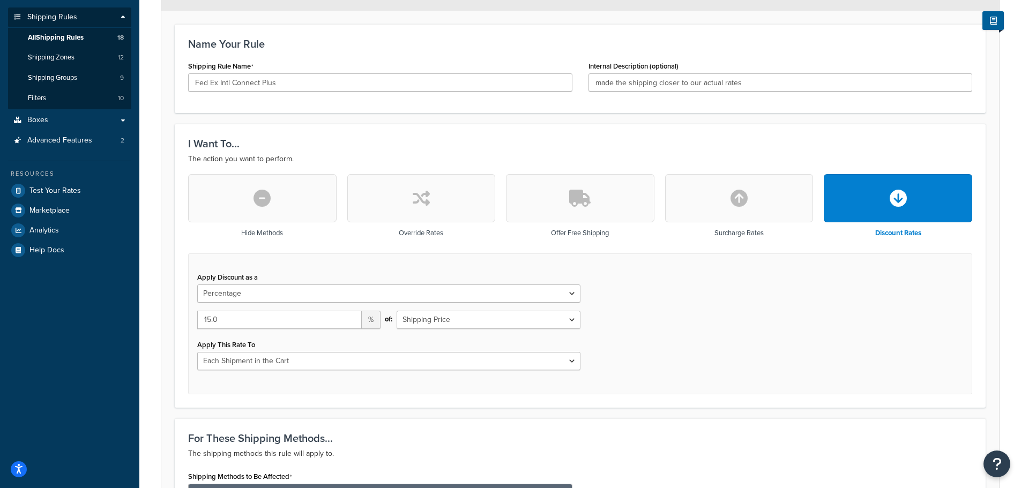
scroll to position [161, 0]
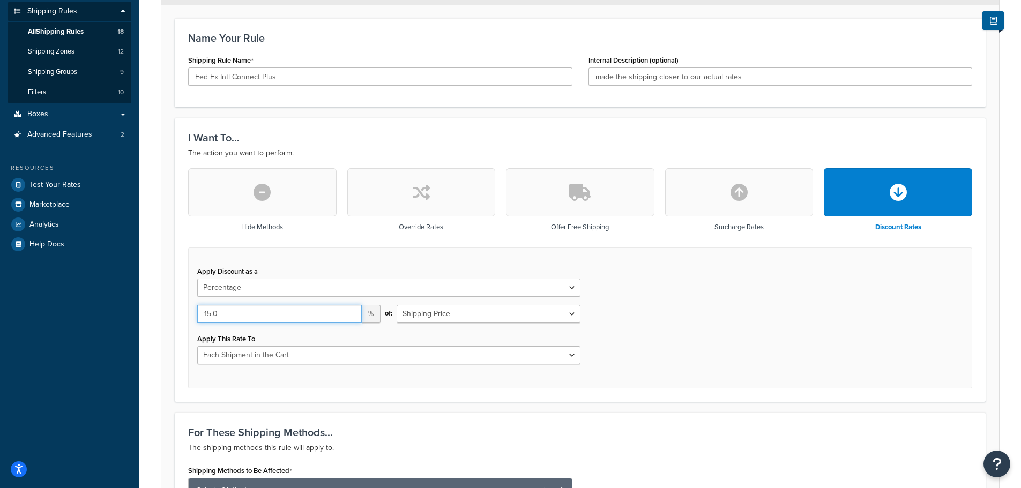
click at [209, 317] on input "15.0" at bounding box center [279, 314] width 165 height 18
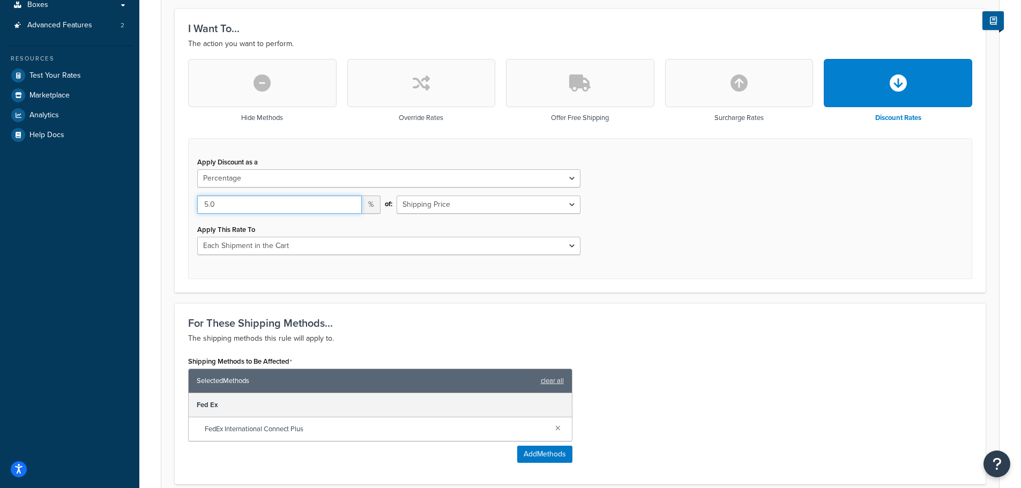
scroll to position [457, 0]
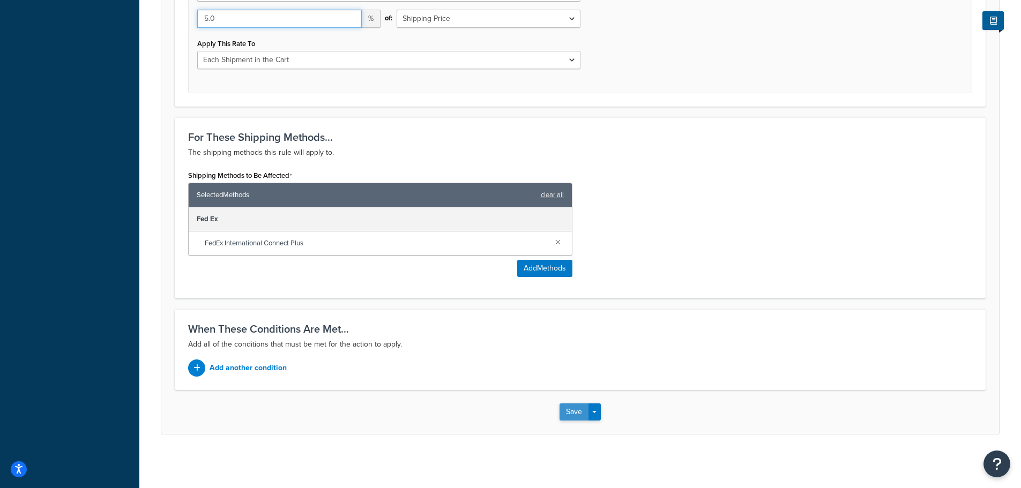
type input "5.0"
click at [572, 407] on button "Save" at bounding box center [574, 412] width 29 height 17
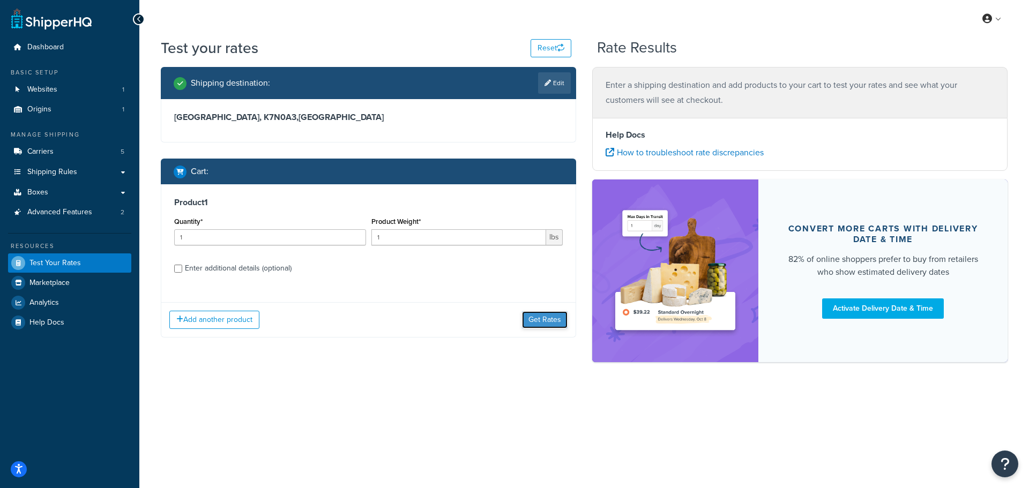
click at [536, 320] on button "Get Rates" at bounding box center [545, 319] width 46 height 17
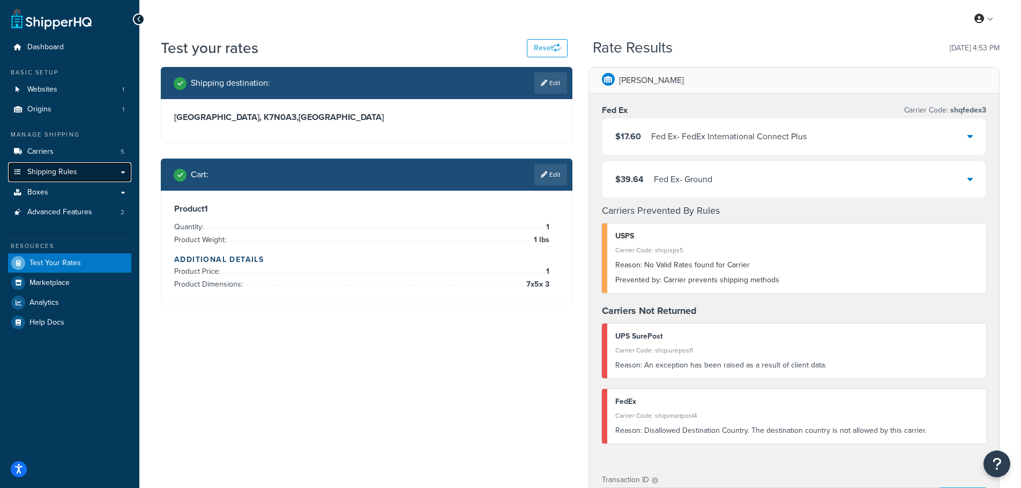
click at [72, 165] on link "Shipping Rules" at bounding box center [69, 172] width 123 height 20
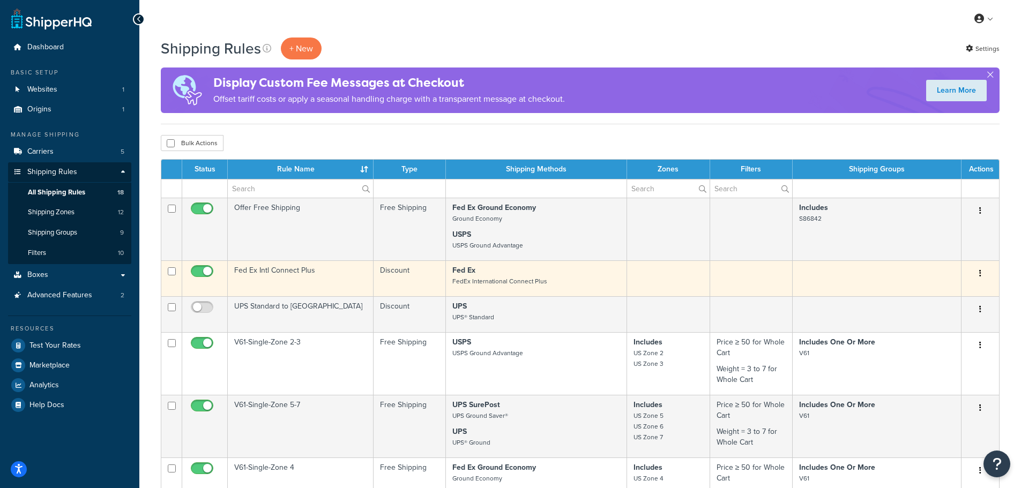
click at [316, 279] on td "Fed Ex Intl Connect Plus" at bounding box center [301, 279] width 146 height 36
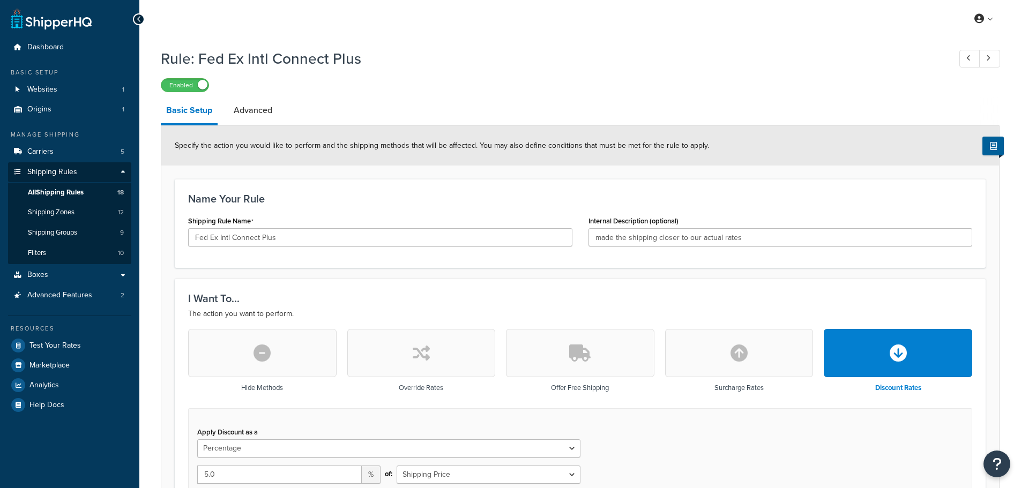
select select "PERCENTAGE"
click at [58, 189] on span "All Shipping Rules" at bounding box center [56, 192] width 56 height 9
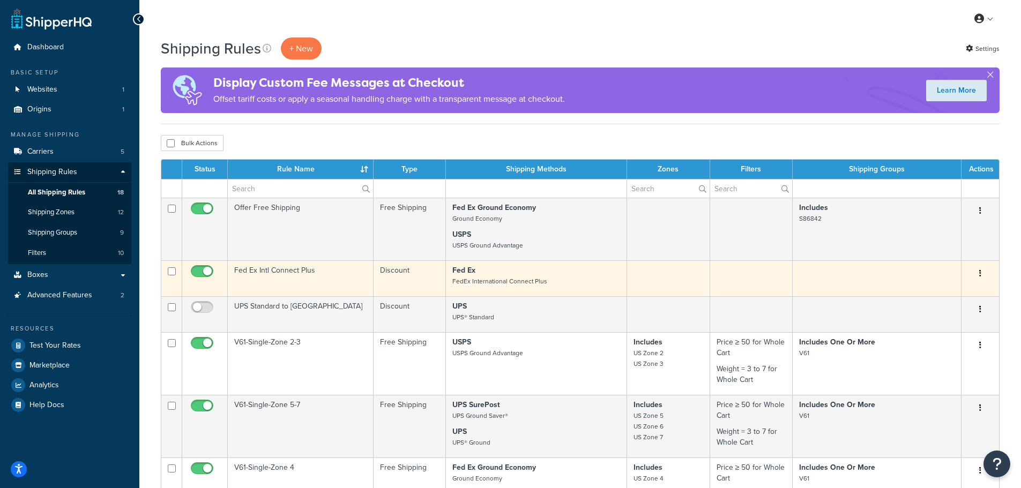
click at [204, 273] on input "checkbox" at bounding box center [203, 274] width 29 height 13
checkbox input "false"
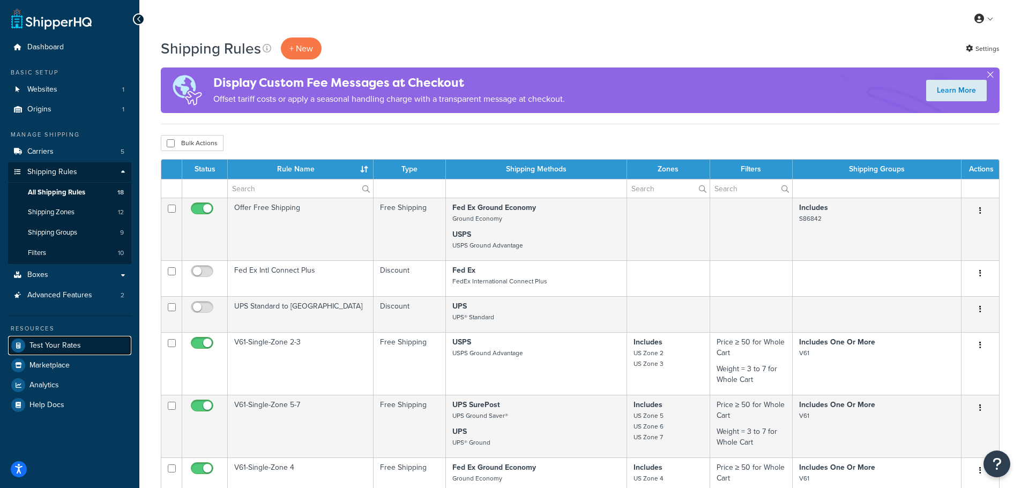
click at [78, 347] on span "Test Your Rates" at bounding box center [54, 346] width 51 height 9
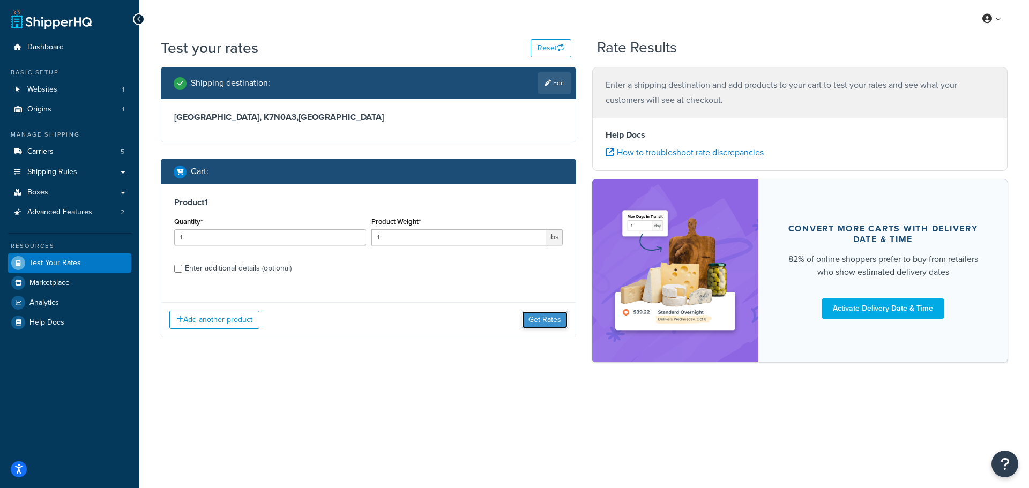
click at [531, 320] on button "Get Rates" at bounding box center [545, 319] width 46 height 17
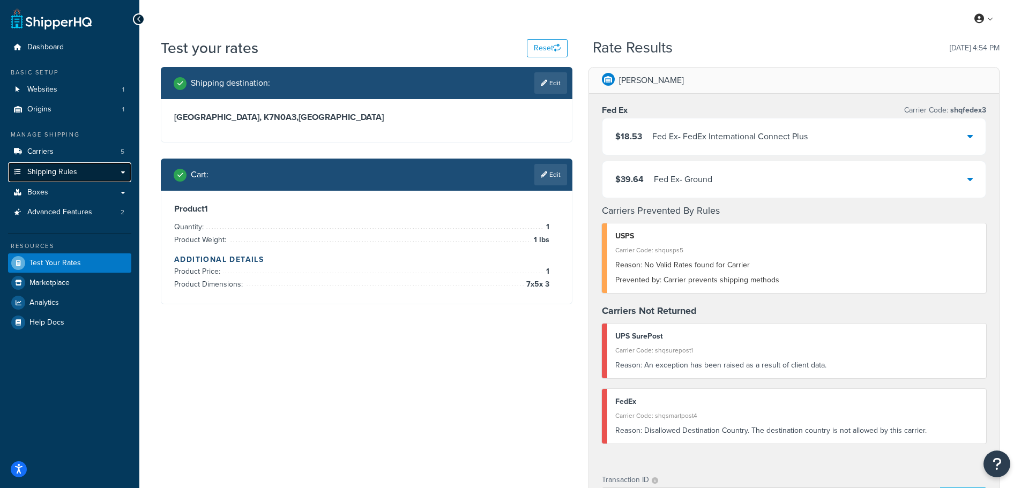
click at [56, 168] on span "Shipping Rules" at bounding box center [52, 172] width 50 height 9
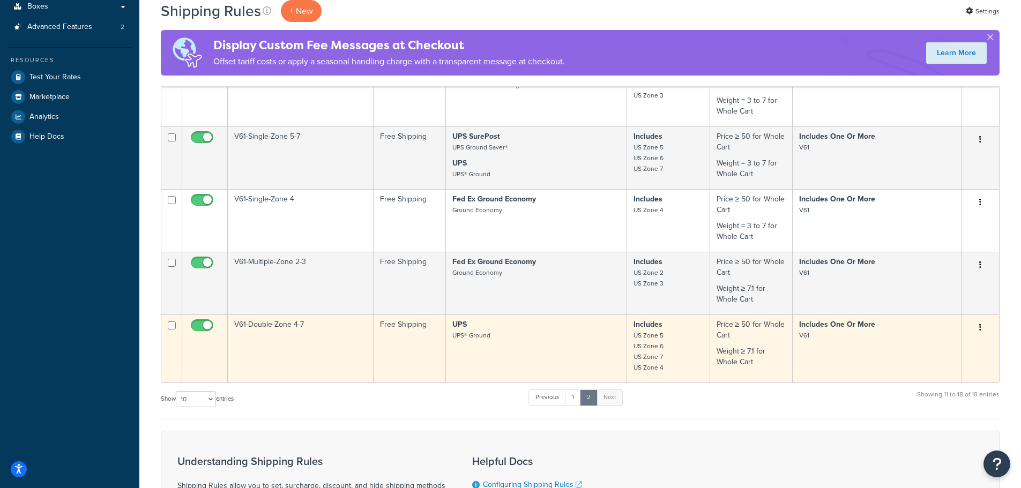
scroll to position [268, 0]
click at [310, 344] on td "V61-Double-Zone 4-7" at bounding box center [301, 349] width 146 height 68
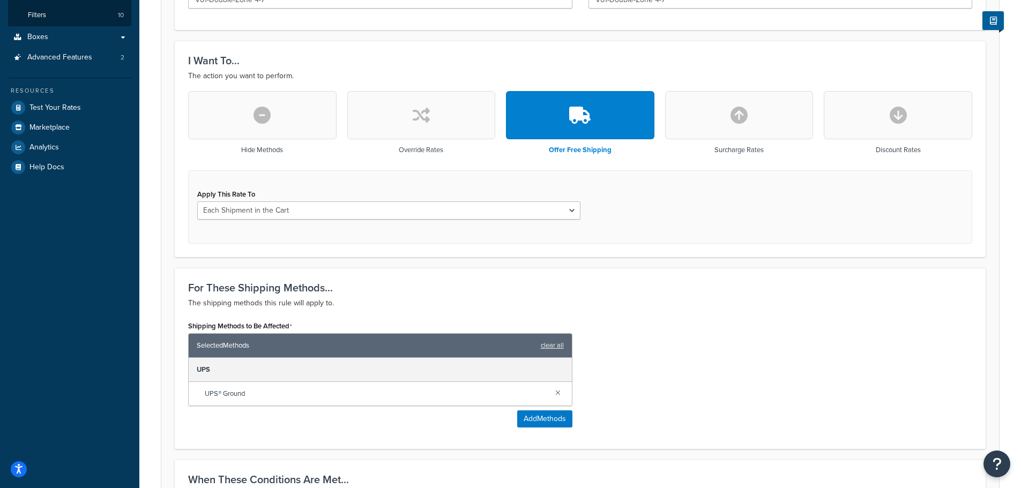
scroll to position [322, 0]
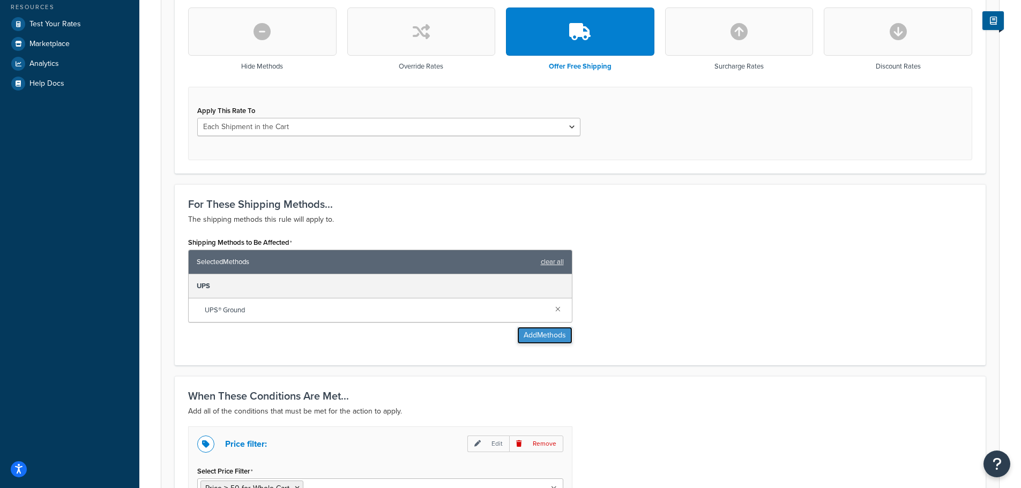
click at [544, 336] on button "Add Methods" at bounding box center [544, 335] width 55 height 17
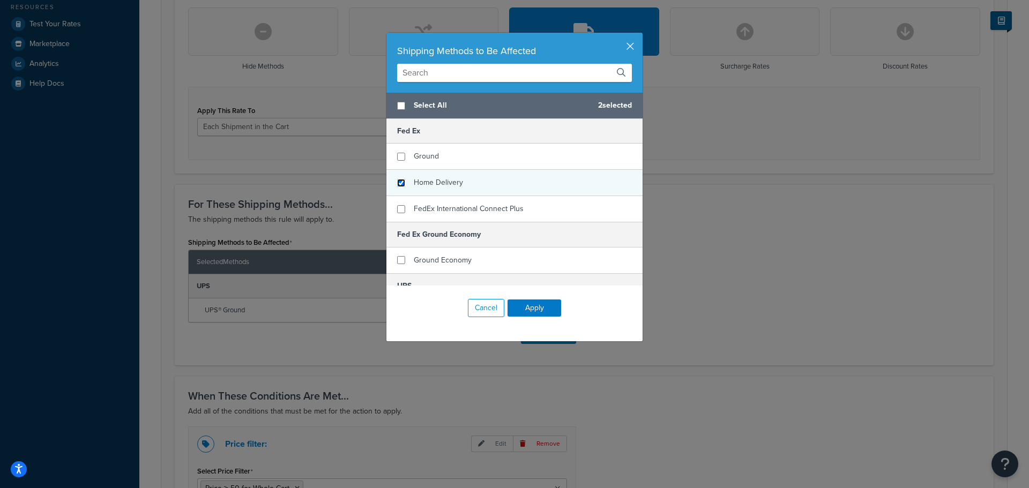
click at [397, 182] on input "checkbox" at bounding box center [401, 183] width 8 height 8
checkbox input "true"
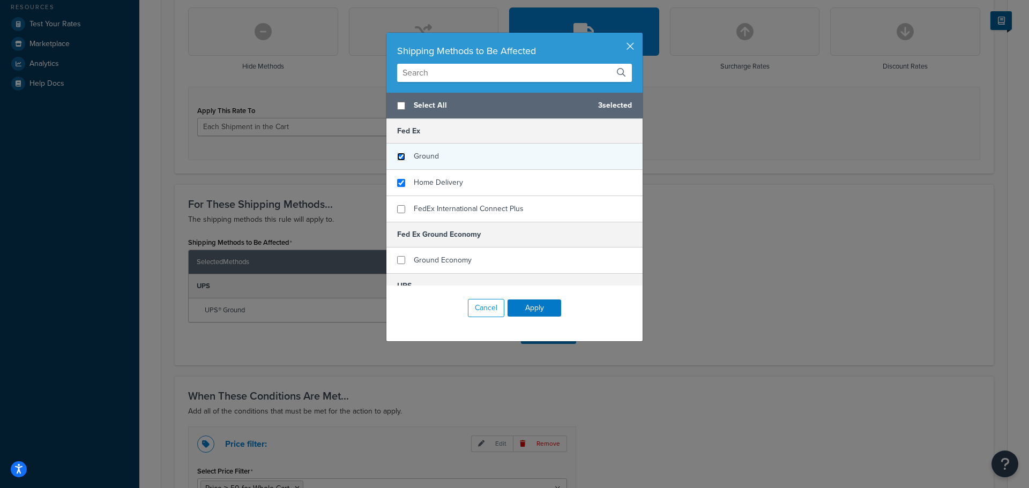
click at [400, 156] on input "checkbox" at bounding box center [401, 157] width 8 height 8
checkbox input "true"
click at [540, 308] on button "Apply" at bounding box center [535, 308] width 54 height 17
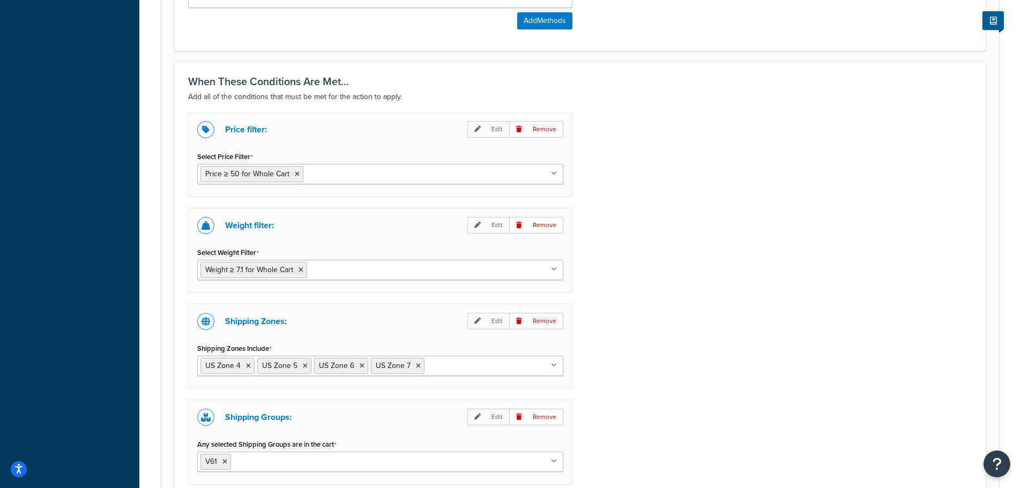
scroll to position [846, 0]
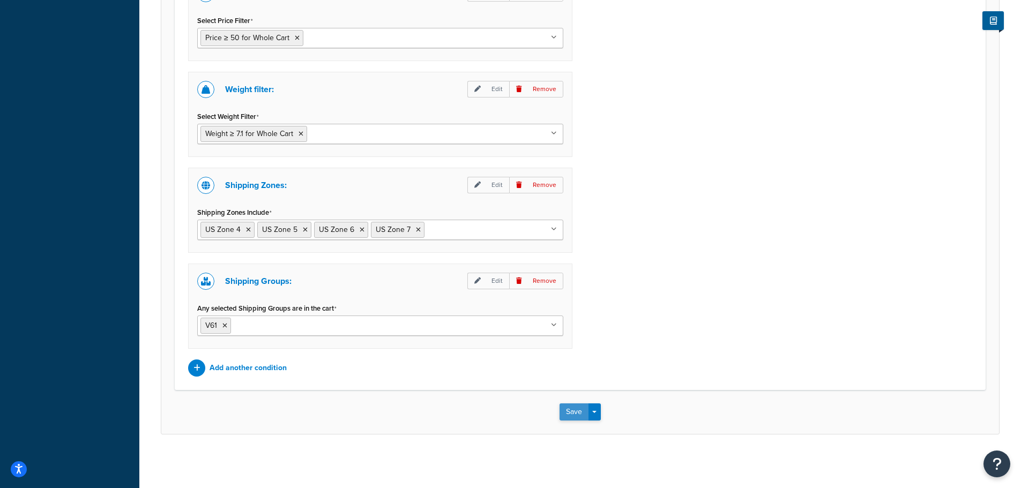
click at [567, 410] on button "Save" at bounding box center [574, 412] width 29 height 17
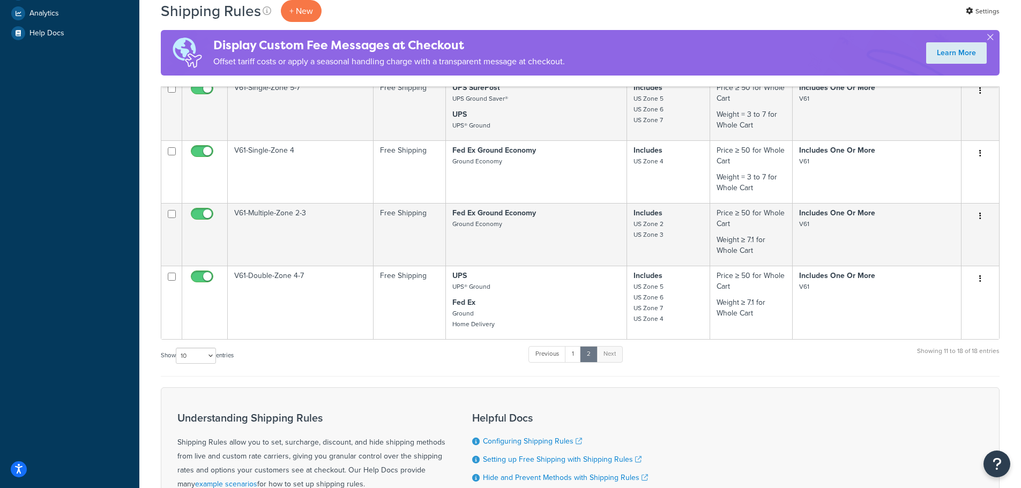
scroll to position [429, 0]
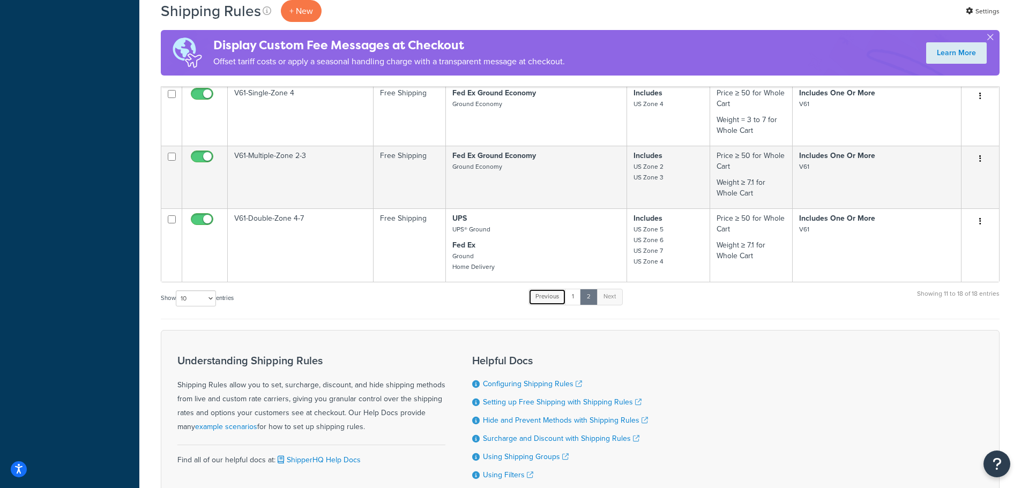
click at [555, 301] on link "Previous" at bounding box center [548, 297] width 38 height 16
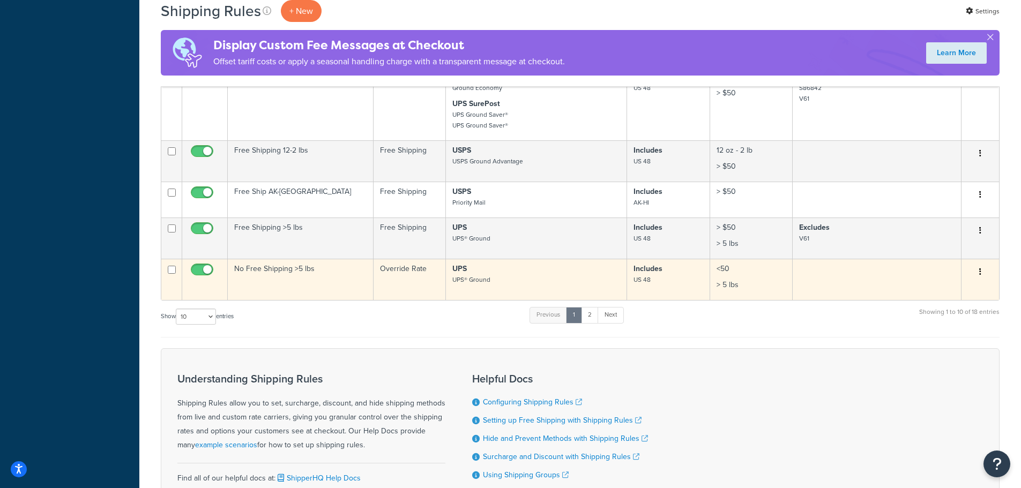
click at [529, 285] on p "UPS UPS® Ground" at bounding box center [536, 274] width 168 height 21
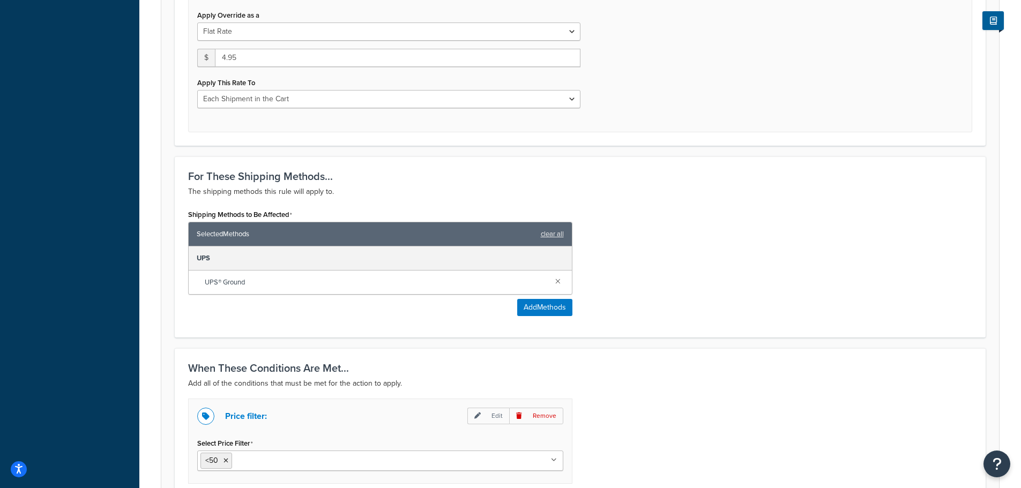
scroll to position [424, 0]
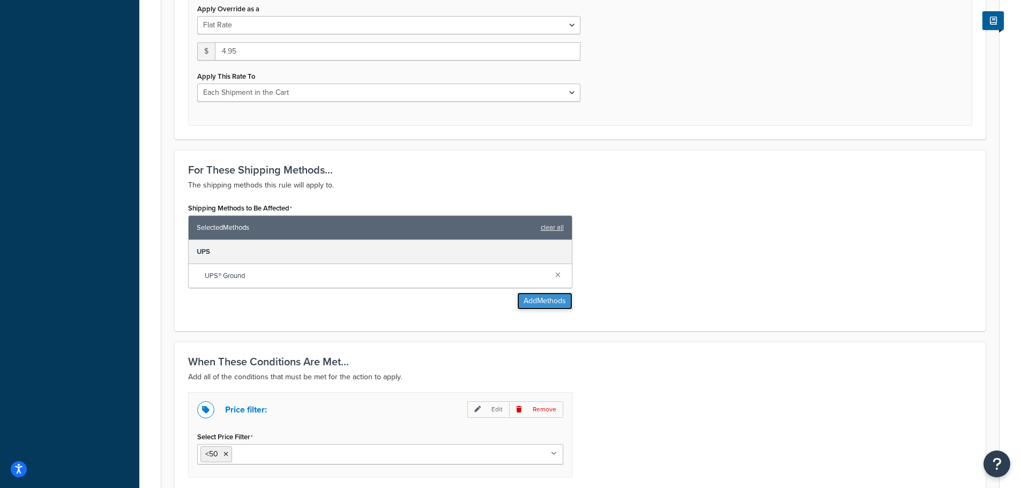
click at [528, 299] on button "Add Methods" at bounding box center [544, 301] width 55 height 17
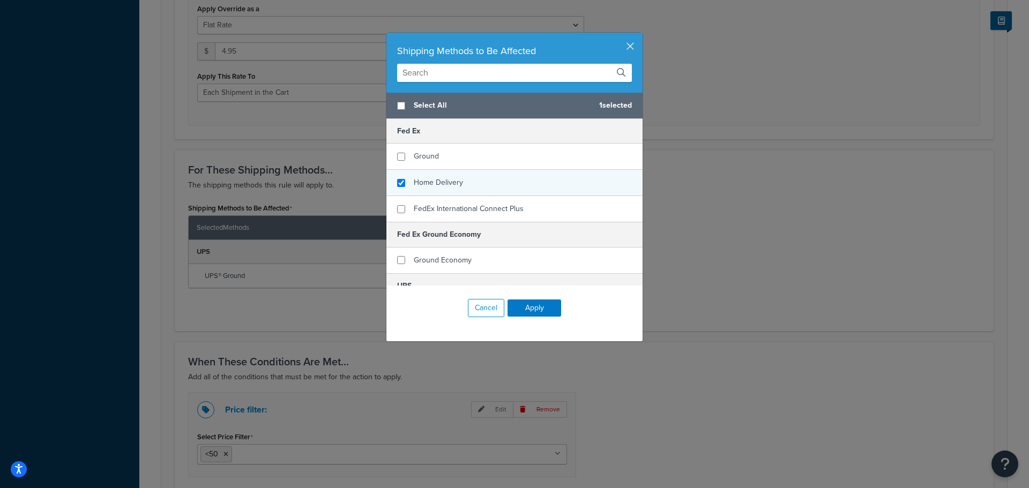
checkbox input "true"
click at [454, 184] on span "Home Delivery" at bounding box center [438, 182] width 49 height 11
click at [528, 311] on button "Apply" at bounding box center [535, 308] width 54 height 17
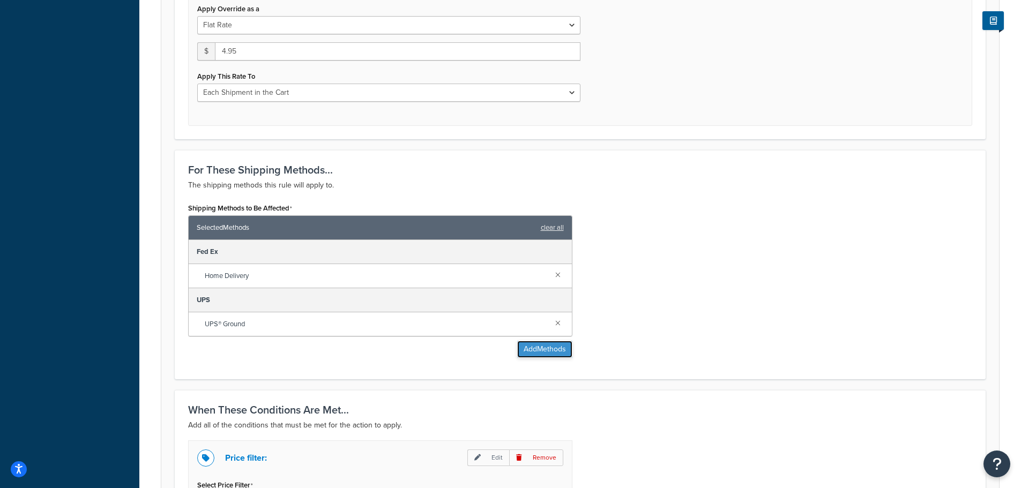
click at [541, 352] on button "Add Methods" at bounding box center [544, 349] width 55 height 17
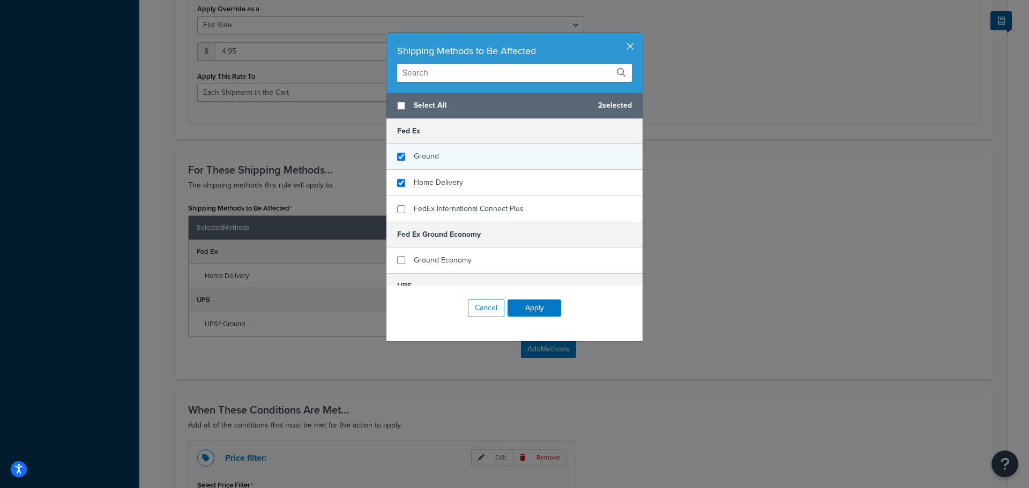
checkbox input "true"
click at [426, 159] on span "Ground" at bounding box center [426, 156] width 25 height 11
click at [546, 309] on button "Apply" at bounding box center [535, 308] width 54 height 17
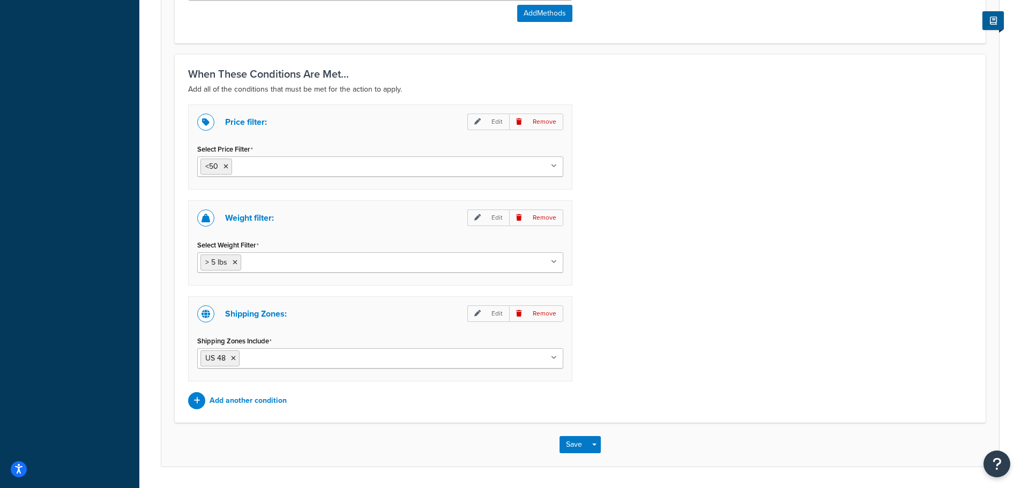
scroll to position [818, 0]
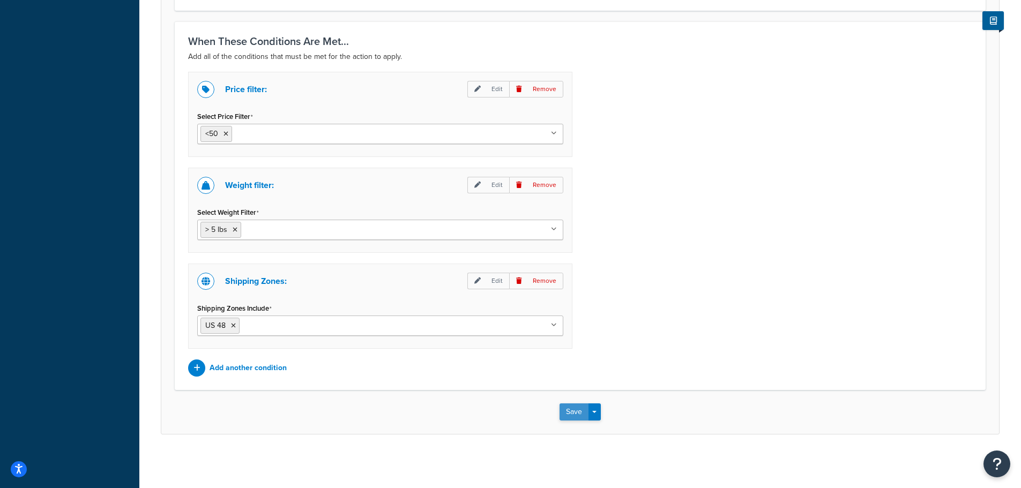
click at [560, 414] on button "Save" at bounding box center [574, 412] width 29 height 17
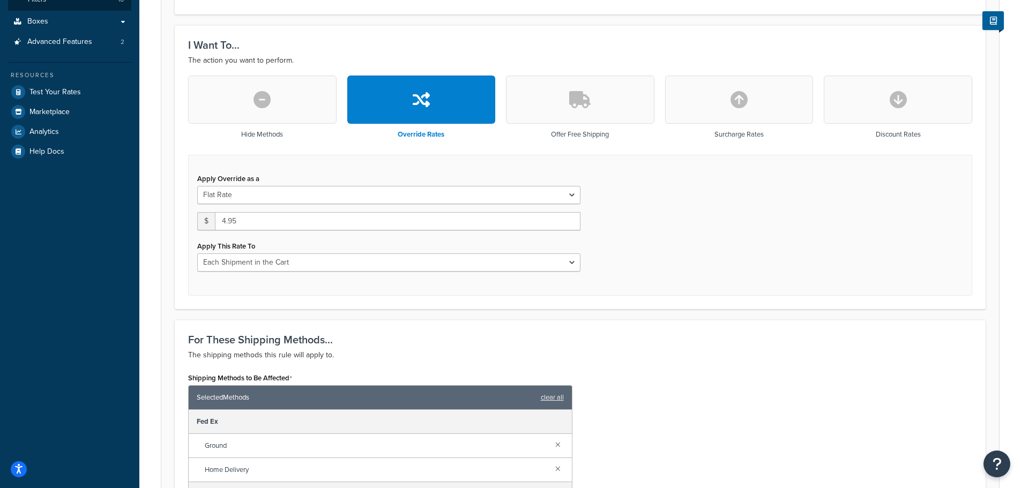
scroll to position [268, 0]
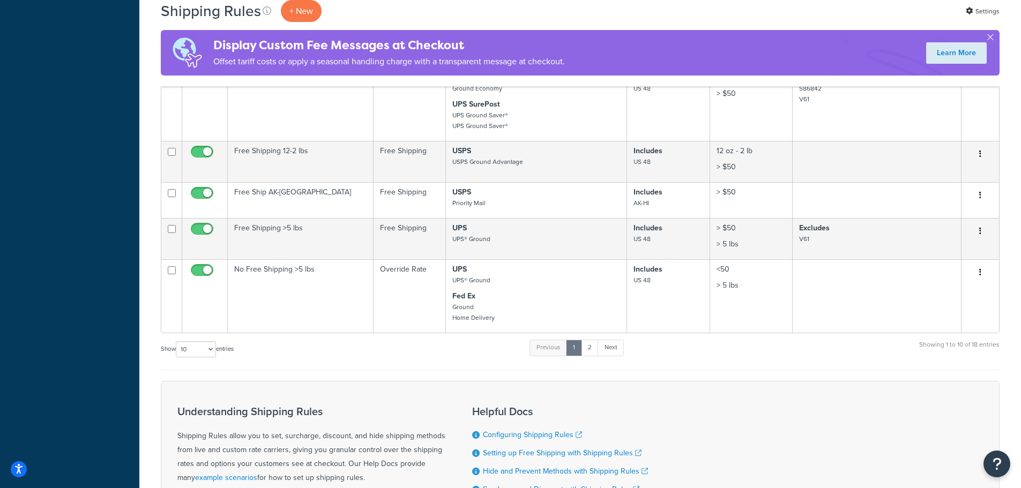
scroll to position [322, 0]
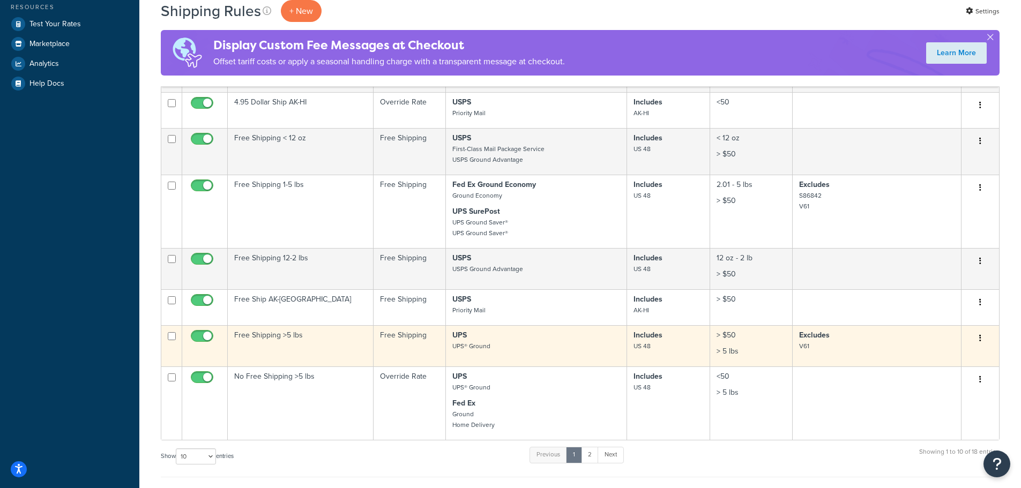
click at [537, 352] on p "UPS UPS® Ground" at bounding box center [536, 340] width 168 height 21
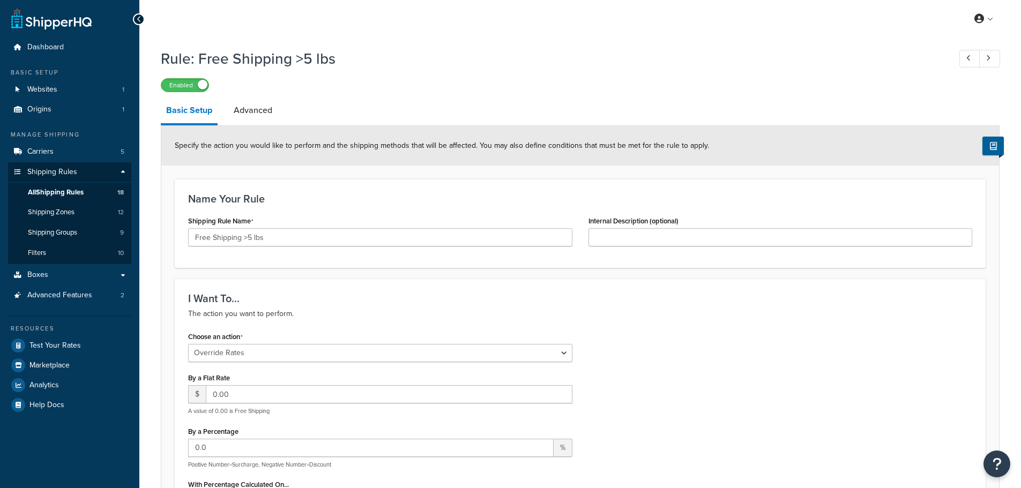
select select "OVERRIDE"
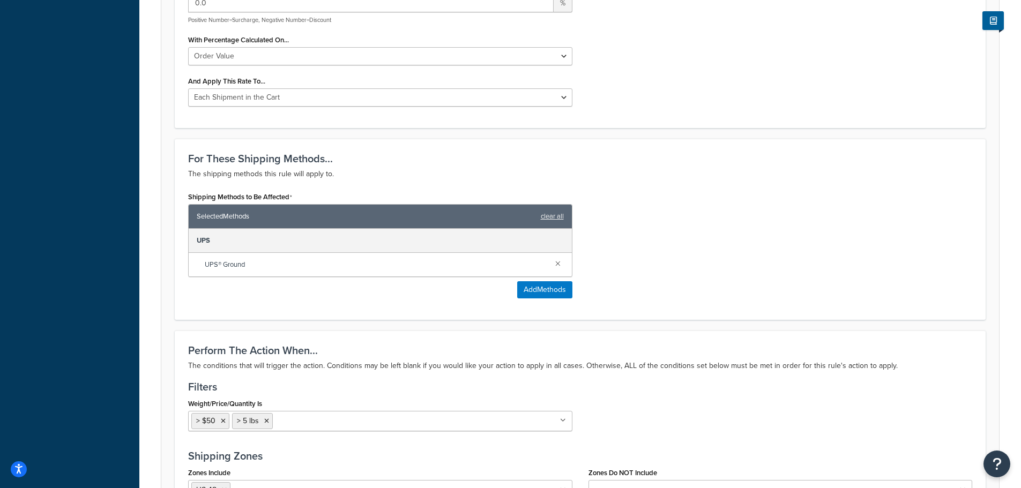
scroll to position [483, 0]
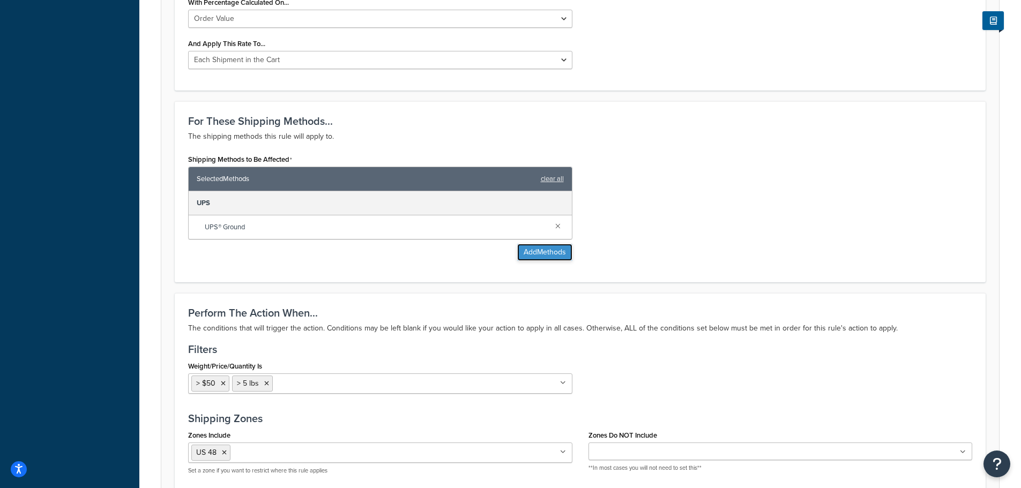
click at [535, 250] on button "Add Methods" at bounding box center [544, 252] width 55 height 17
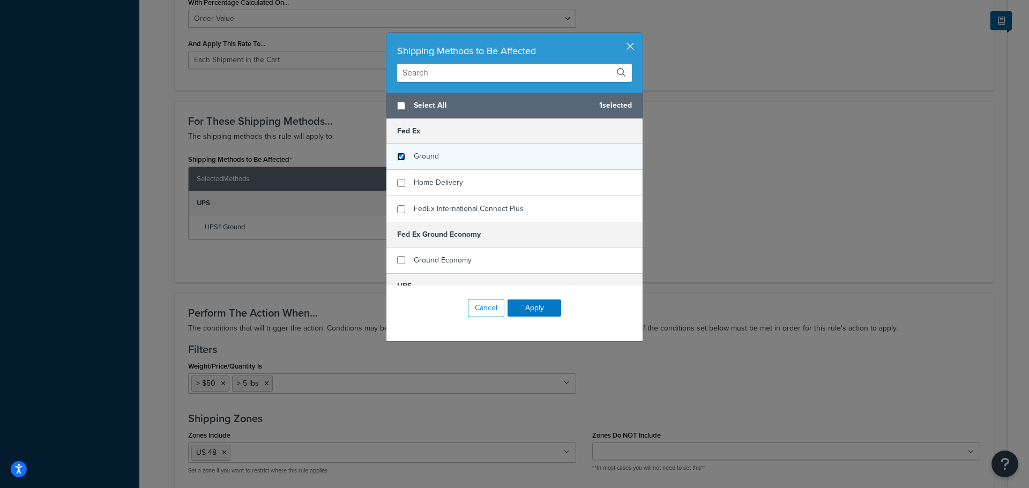
click at [397, 157] on input "checkbox" at bounding box center [401, 157] width 8 height 8
checkbox input "true"
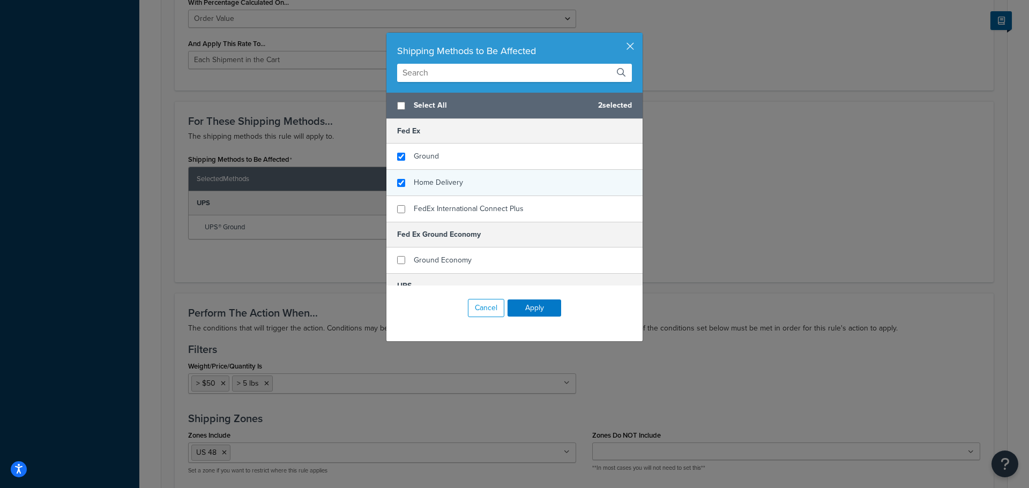
checkbox input "true"
drag, startPoint x: 397, startPoint y: 176, endPoint x: 398, endPoint y: 183, distance: 7.1
click at [397, 177] on div "Home Delivery" at bounding box center [515, 183] width 256 height 26
click at [539, 310] on button "Apply" at bounding box center [535, 308] width 54 height 17
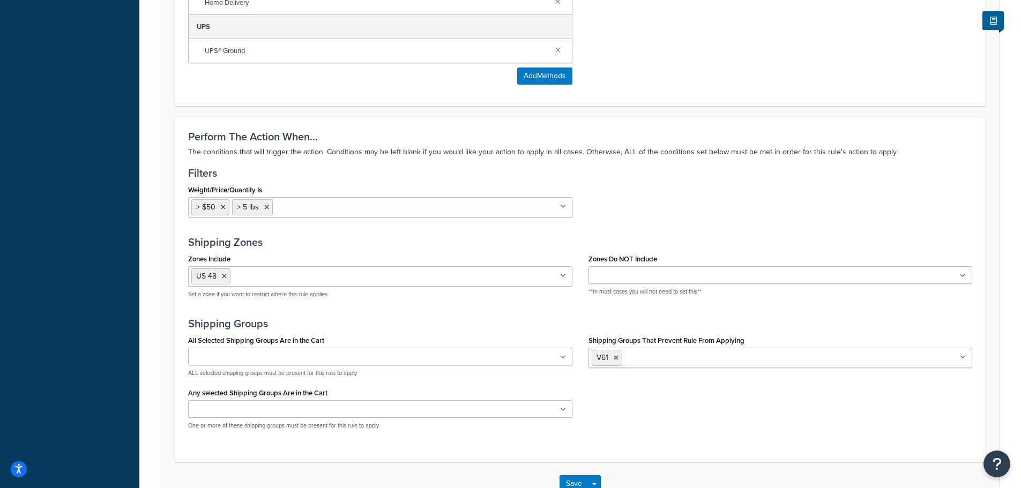
scroll to position [805, 0]
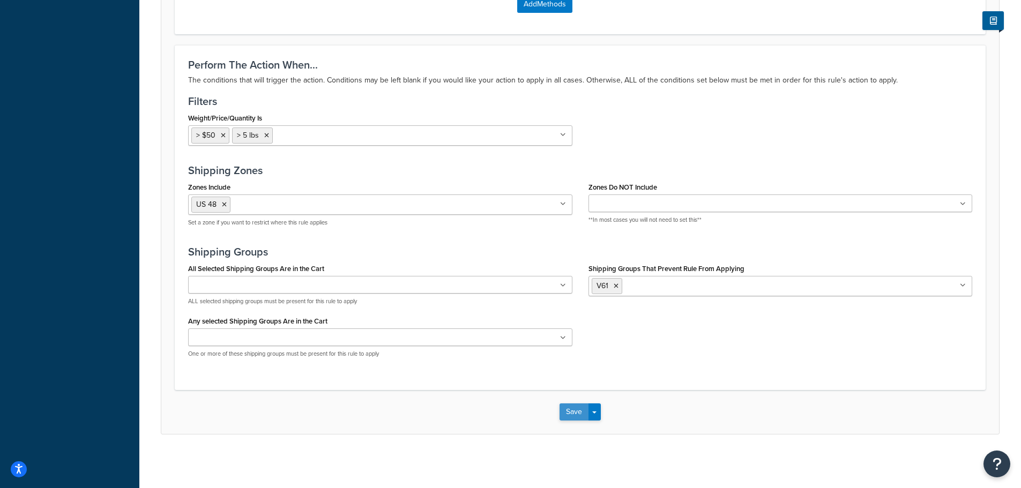
click at [571, 413] on button "Save" at bounding box center [574, 412] width 29 height 17
